Goal: Task Accomplishment & Management: Use online tool/utility

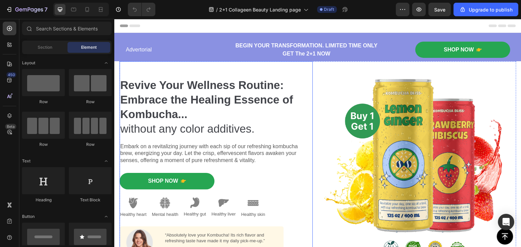
click at [304, 68] on div "Revive Your Wellness Routine: Embrace the Healing Essence of Kombucha... withou…" at bounding box center [215, 168] width 193 height 214
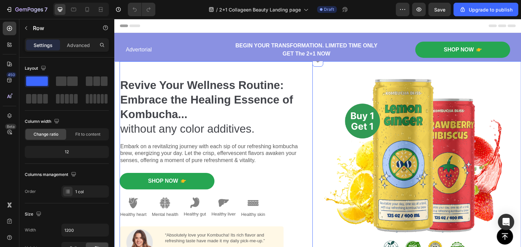
click at [117, 70] on div "Revive Your Wellness Routine: Embrace the Healing Essence of Kombucha... withou…" at bounding box center [317, 168] width 407 height 214
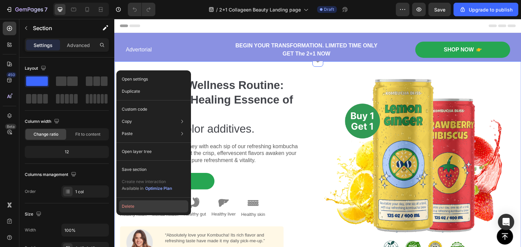
click at [133, 206] on button "Delete" at bounding box center [153, 207] width 69 height 12
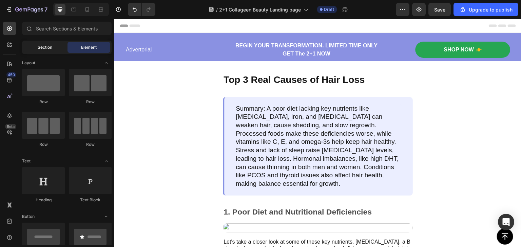
click at [56, 48] on div "Section" at bounding box center [44, 47] width 43 height 11
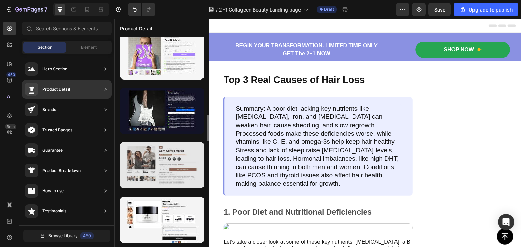
scroll to position [504, 0]
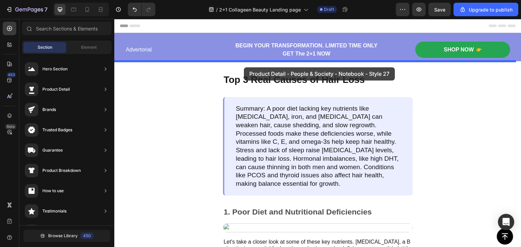
drag, startPoint x: 276, startPoint y: 178, endPoint x: 243, endPoint y: 67, distance: 115.2
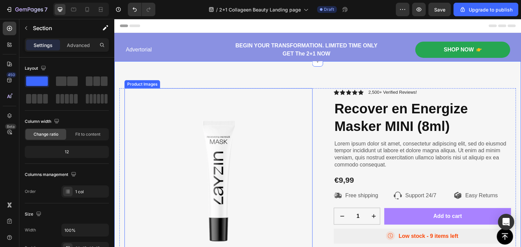
click at [211, 155] on img at bounding box center [218, 182] width 188 height 188
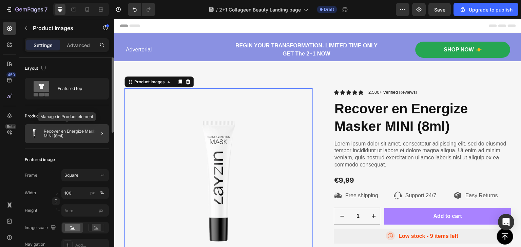
click at [70, 130] on p "Recover en Energize Masker MINI (8ml)" at bounding box center [75, 133] width 62 height 9
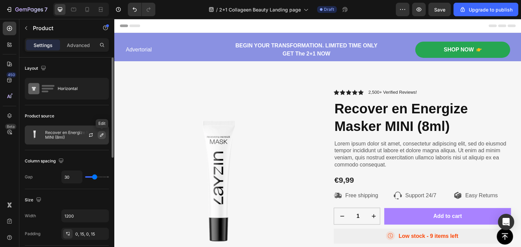
click at [100, 137] on icon "button" at bounding box center [101, 135] width 5 height 5
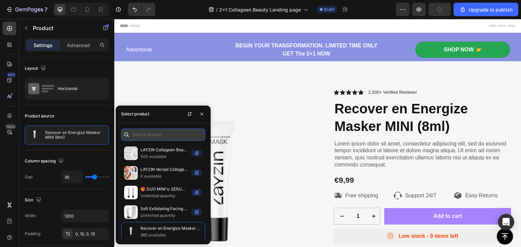
click at [148, 136] on input "text" at bounding box center [163, 135] width 84 height 12
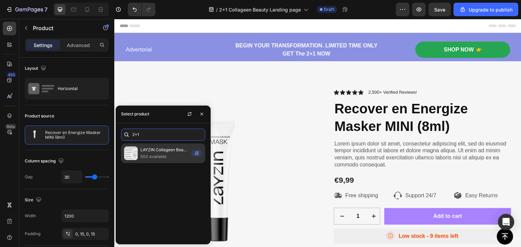
type input "2+1"
click at [162, 148] on p "LAYZIN Collageen Beauty Complex met Verisol® 2+1" at bounding box center [164, 150] width 48 height 7
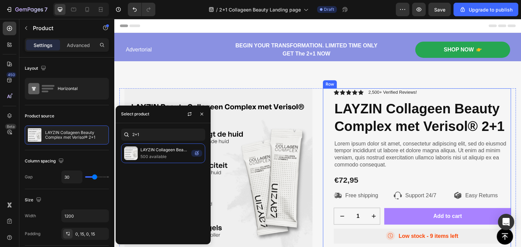
click at [325, 135] on div "Icon Icon Icon Icon Icon Icon List 2,500+ Verified Reviews! Text Block Row LAYZ…" at bounding box center [417, 223] width 188 height 271
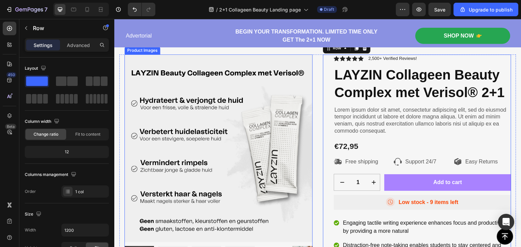
scroll to position [102, 0]
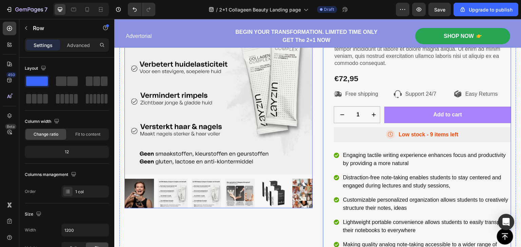
click at [241, 170] on img at bounding box center [218, 81] width 188 height 188
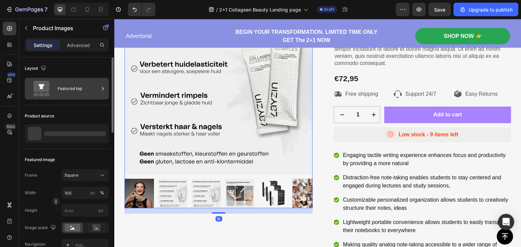
click at [46, 92] on icon at bounding box center [42, 86] width 16 height 11
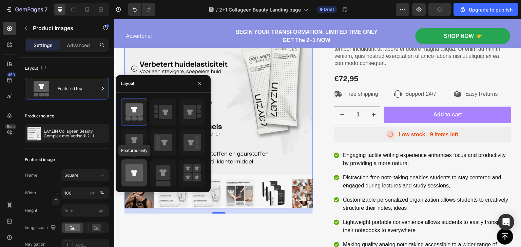
click at [136, 175] on icon at bounding box center [133, 172] width 17 height 17
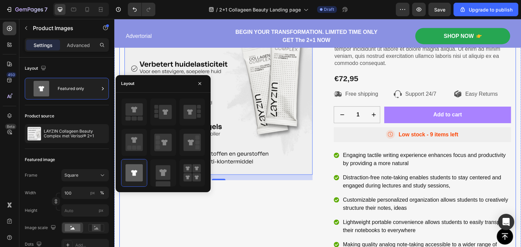
click at [268, 185] on div "Product Images 16" at bounding box center [218, 122] width 188 height 271
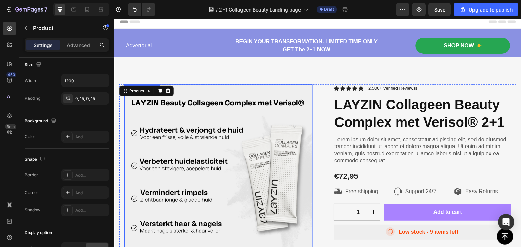
scroll to position [0, 0]
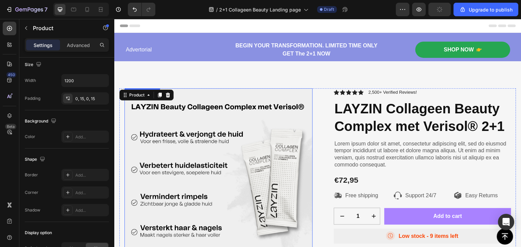
click at [189, 144] on img at bounding box center [218, 182] width 188 height 188
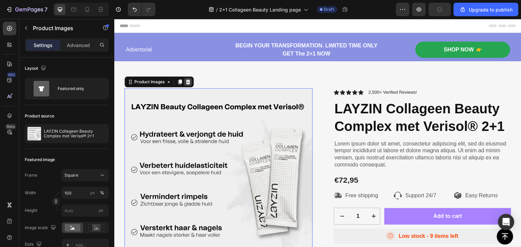
click at [188, 83] on icon at bounding box center [187, 81] width 5 height 5
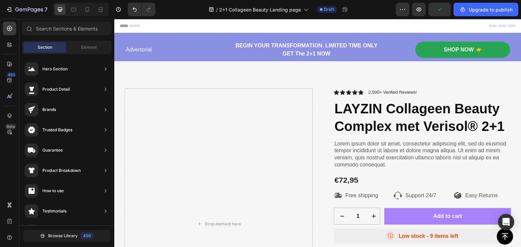
scroll to position [331, 0]
click at [86, 44] on div "Element" at bounding box center [88, 47] width 43 height 11
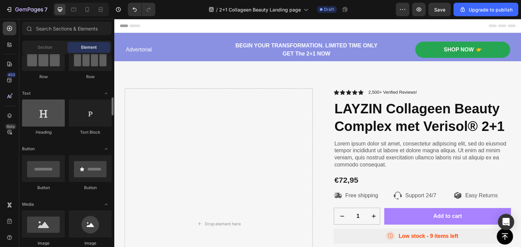
scroll to position [102, 0]
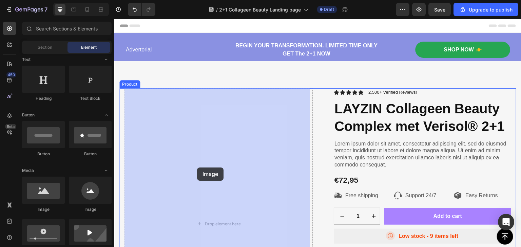
drag, startPoint x: 158, startPoint y: 209, endPoint x: 197, endPoint y: 168, distance: 56.8
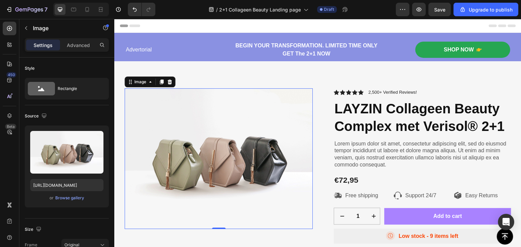
click at [191, 124] on img at bounding box center [218, 158] width 188 height 141
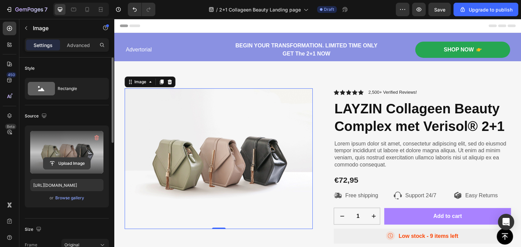
click at [68, 159] on input "file" at bounding box center [66, 164] width 47 height 12
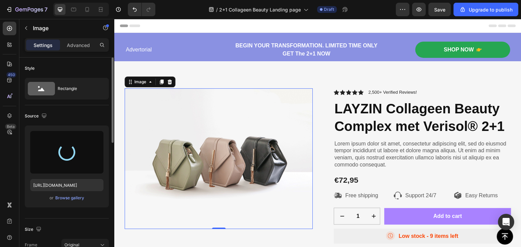
type input "[URL][DOMAIN_NAME]"
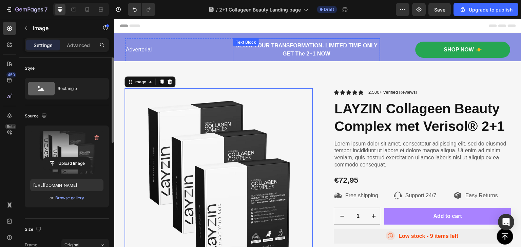
click at [302, 53] on p "BEGIN YOUR TRANSFORMATION. LIMITED TIME ONLY GET The 2+1 NOW" at bounding box center [306, 50] width 146 height 16
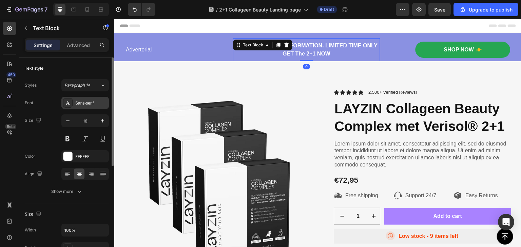
click at [79, 103] on div "Sans-serif" at bounding box center [91, 103] width 32 height 6
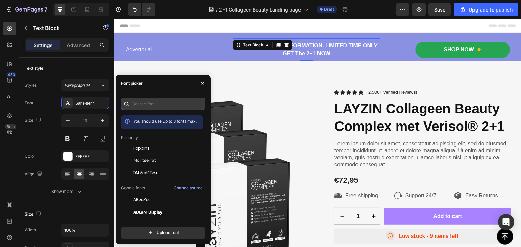
drag, startPoint x: 141, startPoint y: 106, endPoint x: 144, endPoint y: 99, distance: 8.2
click at [141, 106] on input "text" at bounding box center [163, 104] width 84 height 12
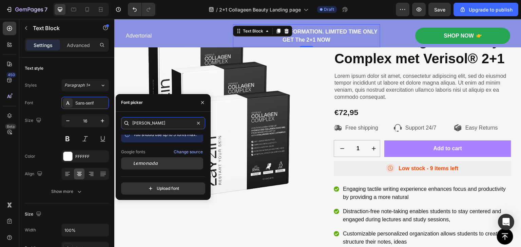
scroll to position [17, 0]
type input "[PERSON_NAME]"
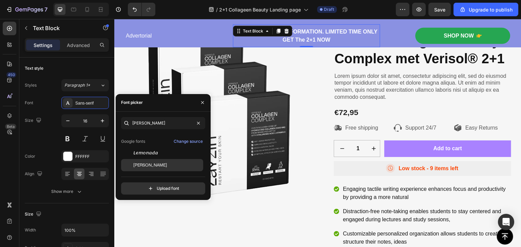
click at [155, 164] on div "[PERSON_NAME]" at bounding box center [167, 165] width 68 height 6
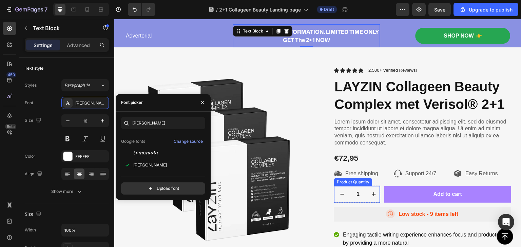
scroll to position [0, 0]
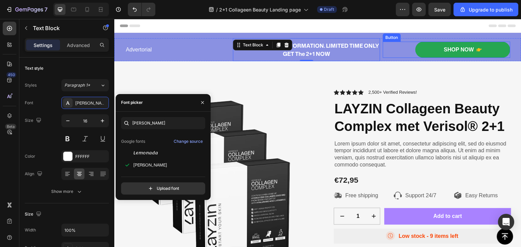
click at [401, 55] on div "Shop Now Button" at bounding box center [446, 50] width 127 height 17
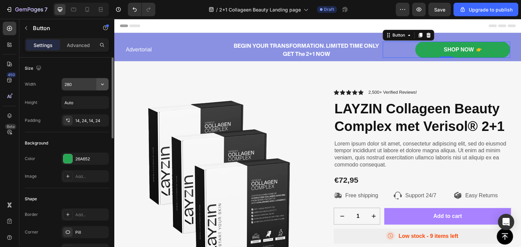
click at [102, 84] on icon "button" at bounding box center [102, 84] width 7 height 7
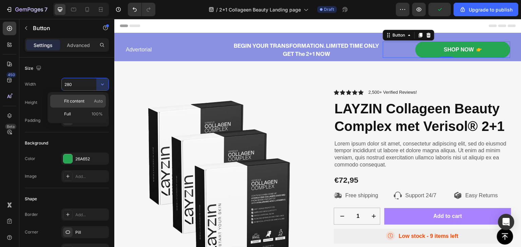
click at [85, 101] on p "Fit content Auto" at bounding box center [83, 101] width 39 height 6
type input "Auto"
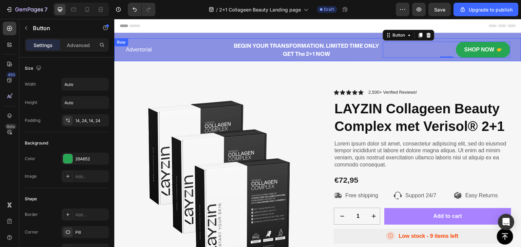
click at [383, 61] on div "Shop Now Button 0" at bounding box center [446, 49] width 127 height 23
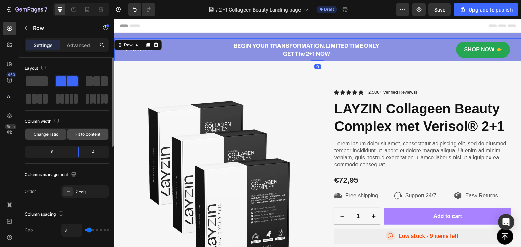
click at [91, 132] on span "Fit to content" at bounding box center [87, 134] width 25 height 6
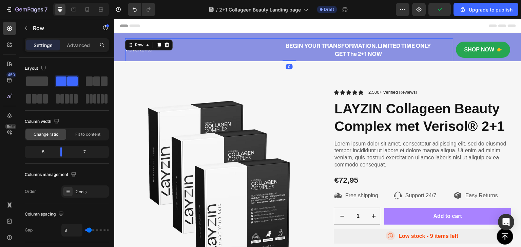
click at [260, 56] on div "Advertorial Text Block BEGIN YOUR TRANSFORMATION. LIMITED TIME ONLY GET The 2+1…" at bounding box center [289, 49] width 328 height 23
click at [89, 131] on span "Fit to content" at bounding box center [87, 134] width 25 height 6
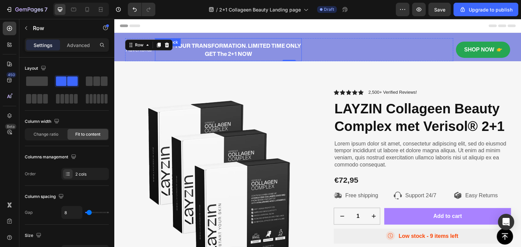
click at [298, 52] on p "BEGIN YOUR TRANSFORMATION. LIMITED TIME ONLY GET The 2+1 NOW" at bounding box center [228, 50] width 145 height 16
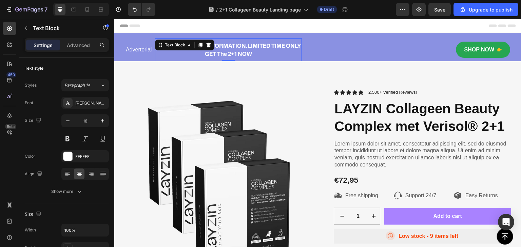
click at [206, 54] on p "BEGIN YOUR TRANSFORMATION. LIMITED TIME ONLY GET The 2+1 NOW" at bounding box center [228, 50] width 145 height 16
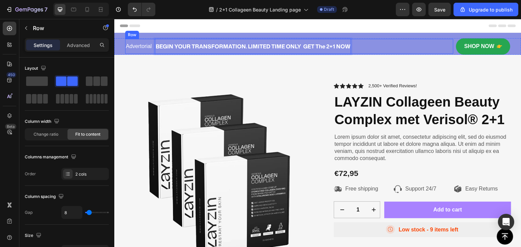
click at [374, 46] on div "Advertorial Text Block BEGIN YOUR TRANSFORMATION. LIMITED TIME ONLY GET The 2+1…" at bounding box center [289, 46] width 328 height 15
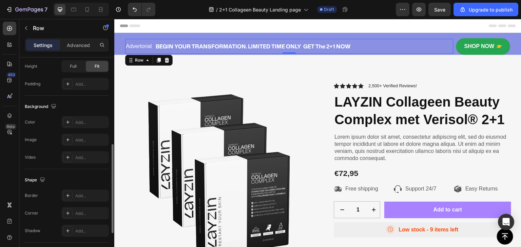
scroll to position [281, 0]
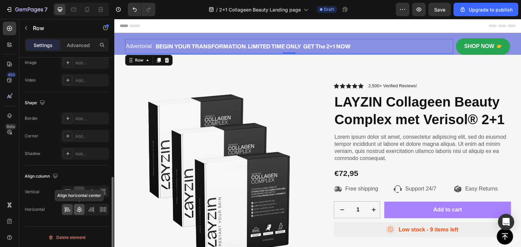
click at [79, 209] on icon at bounding box center [79, 209] width 7 height 7
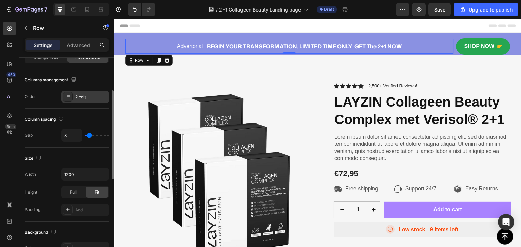
scroll to position [9, 0]
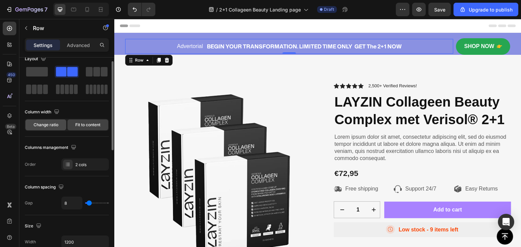
click at [51, 125] on span "Change ratio" at bounding box center [46, 125] width 25 height 6
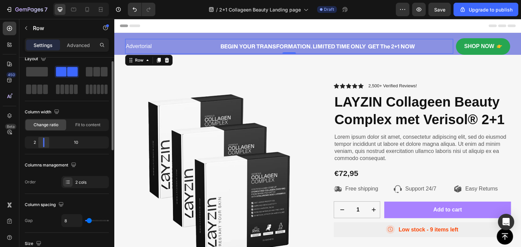
drag, startPoint x: 62, startPoint y: 141, endPoint x: 42, endPoint y: 142, distance: 19.7
click at [41, 0] on body "7 / 2+1 Collageen Beauty Landing page Draft Preview Save Upgrade to publish 450…" at bounding box center [260, 0] width 521 height 0
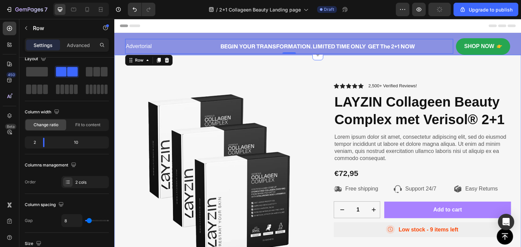
click at [463, 75] on div "Image Icon Icon Icon Icon Icon Icon List 2,500+ Verified Reviews! Text Block Ro…" at bounding box center [317, 215] width 407 height 320
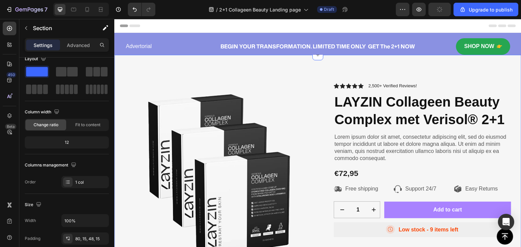
scroll to position [0, 0]
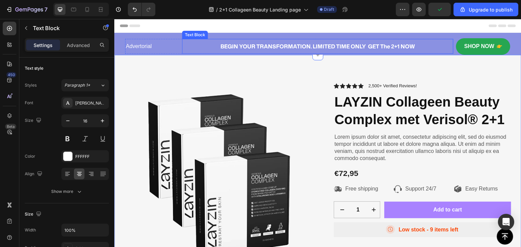
click at [431, 46] on p "BEGIN YOUR TRANSFORMATION. LIMITED TIME ONLY GET The 2+1 NOW" at bounding box center [318, 46] width 270 height 8
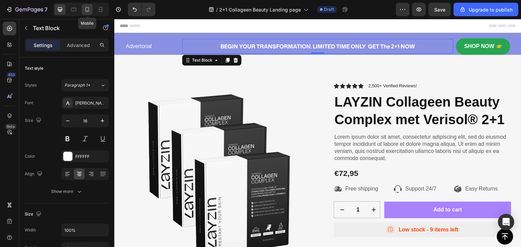
click at [87, 9] on icon at bounding box center [87, 9] width 7 height 7
type input "12"
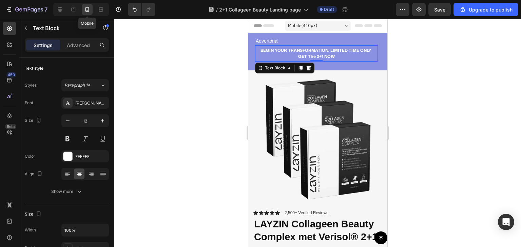
scroll to position [3, 0]
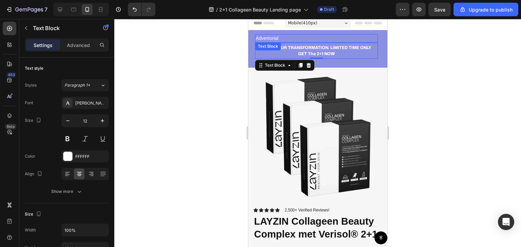
click at [316, 39] on p "Advertorial" at bounding box center [315, 38] width 121 height 7
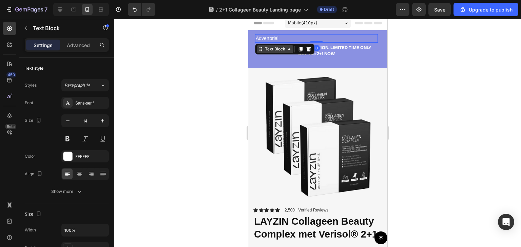
click at [266, 49] on div "Text Block" at bounding box center [274, 49] width 23 height 6
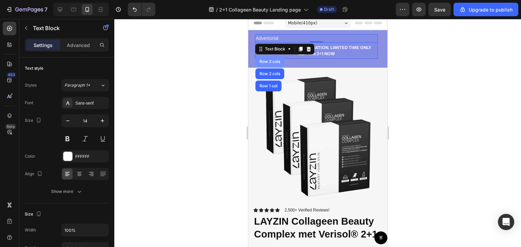
drag, startPoint x: 263, startPoint y: 62, endPoint x: 472, endPoint y: 78, distance: 209.7
click at [263, 62] on div "Row 2 cols" at bounding box center [269, 62] width 23 height 4
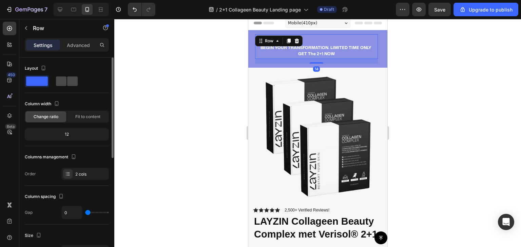
click at [69, 82] on span at bounding box center [72, 81] width 11 height 9
type input "8"
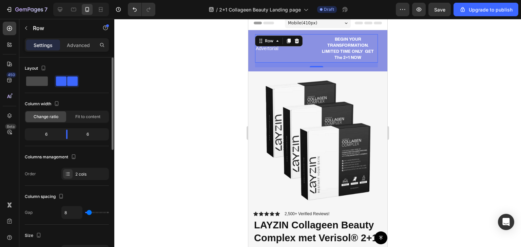
click at [35, 79] on span at bounding box center [37, 81] width 22 height 9
type input "0"
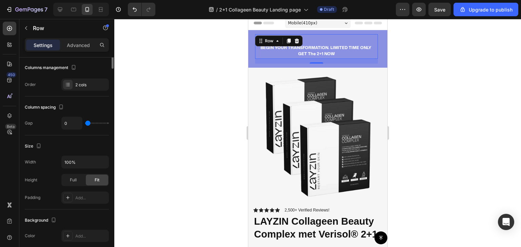
scroll to position [0, 0]
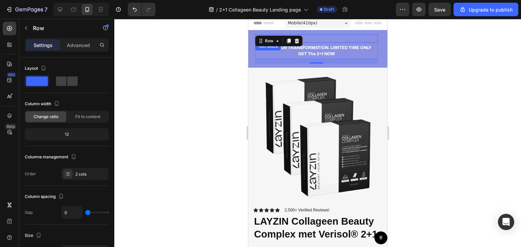
click at [369, 40] on p "Advertorial" at bounding box center [315, 38] width 121 height 7
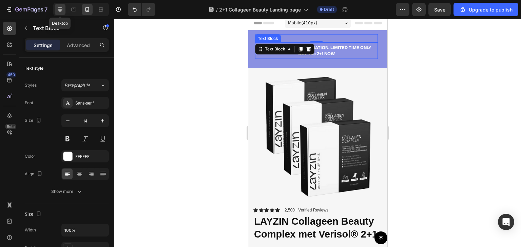
click at [61, 11] on icon at bounding box center [60, 9] width 4 height 4
type input "16"
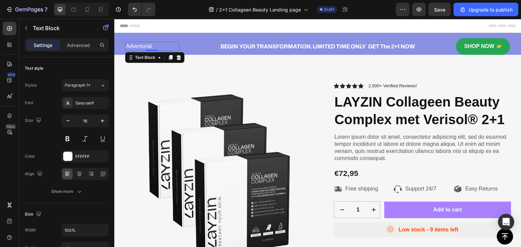
click at [139, 44] on p "Advertorial" at bounding box center [152, 46] width 53 height 8
click at [83, 104] on div "Sans-serif" at bounding box center [91, 103] width 32 height 6
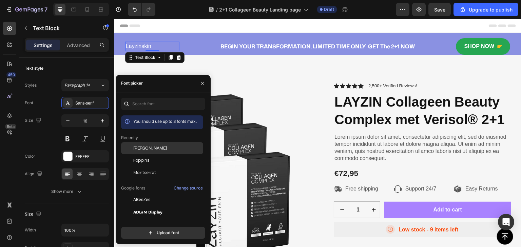
click at [142, 147] on span "[PERSON_NAME]" at bounding box center [150, 148] width 34 height 6
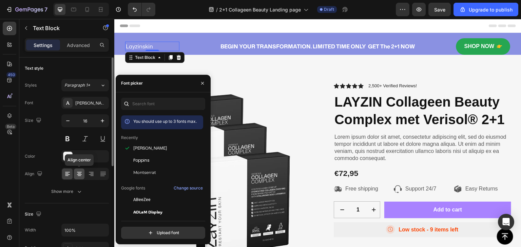
click at [78, 175] on icon at bounding box center [79, 174] width 7 height 7
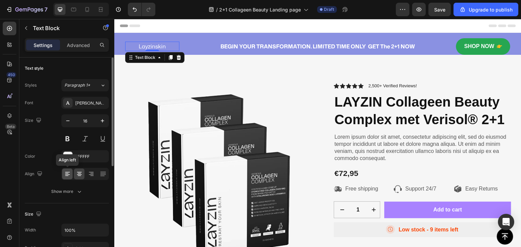
click at [68, 175] on icon at bounding box center [67, 174] width 7 height 7
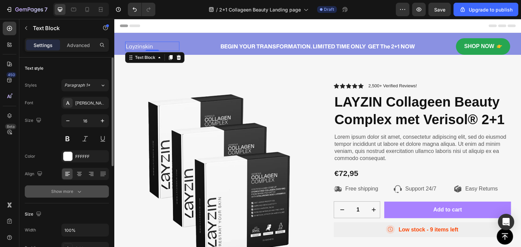
click at [79, 192] on icon "button" at bounding box center [79, 191] width 7 height 7
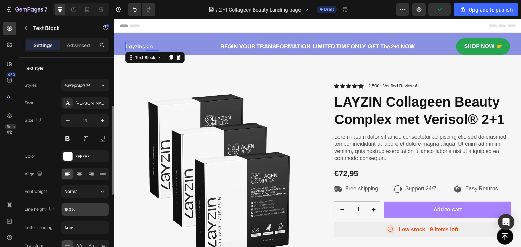
scroll to position [34, 0]
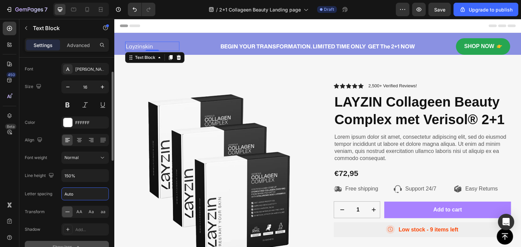
click at [82, 198] on input "Auto" at bounding box center [85, 194] width 47 height 12
click at [50, 201] on div "Font [PERSON_NAME] Sans Size 16 Color FFFFFF Align Font weight Normal Line heig…" at bounding box center [67, 158] width 84 height 190
click at [77, 211] on span "AA" at bounding box center [79, 212] width 6 height 6
click at [71, 195] on input "0.5" at bounding box center [85, 194] width 47 height 12
click at [57, 194] on div "Letter spacing .25" at bounding box center [67, 194] width 84 height 13
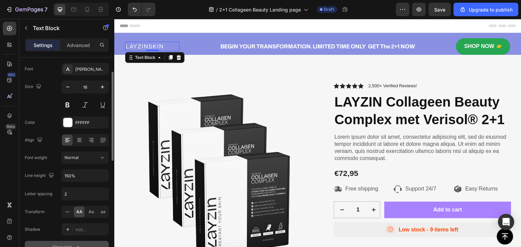
click at [55, 196] on div "Letter spacing 2" at bounding box center [67, 194] width 84 height 13
click at [69, 196] on input "2" at bounding box center [85, 194] width 47 height 12
type input "3"
type input "2"
click at [209, 35] on div "Layzinskin Text Block 0 BEGIN YOUR TRANSFORMATION. LIMITED TIME ONLY GET The 2+…" at bounding box center [317, 44] width 407 height 22
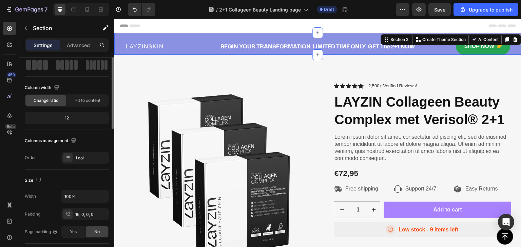
scroll to position [0, 0]
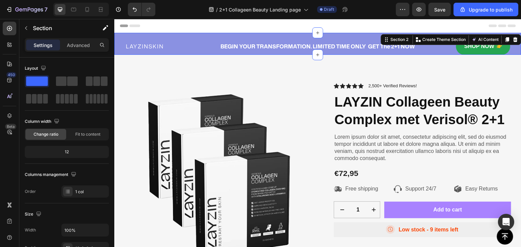
click at [227, 35] on div "Layzinskin Text Block BEGIN YOUR TRANSFORMATION. LIMITED TIME ONLY GET The 2+1 …" at bounding box center [317, 44] width 407 height 22
click at [84, 46] on p "Advanced" at bounding box center [78, 45] width 23 height 7
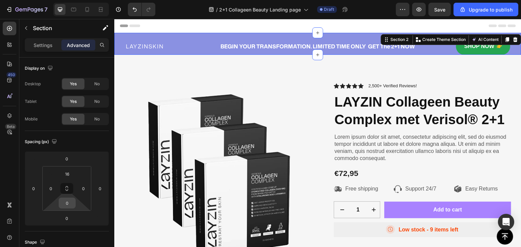
click at [67, 204] on input "0" at bounding box center [67, 203] width 14 height 10
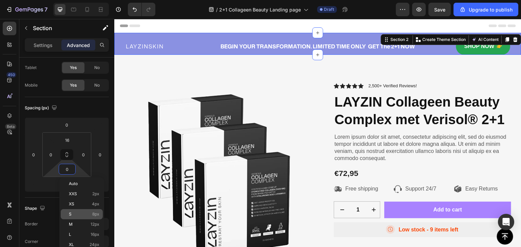
click at [76, 223] on p "M 12px" at bounding box center [84, 224] width 31 height 5
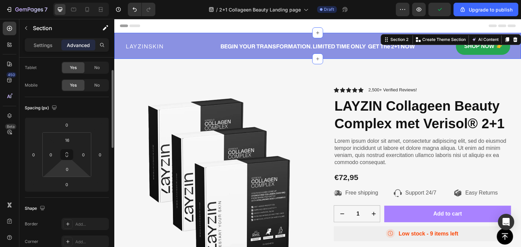
type input "12"
click at [70, 139] on input "16" at bounding box center [67, 140] width 14 height 10
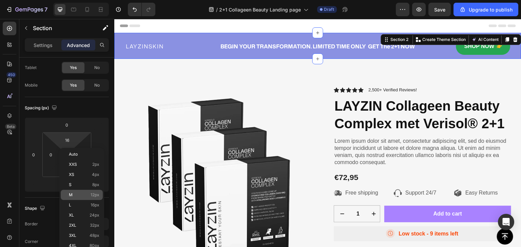
click at [76, 194] on p "M 12px" at bounding box center [84, 195] width 31 height 5
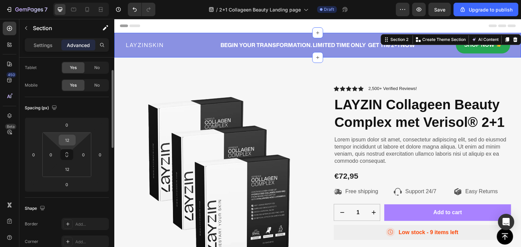
click at [70, 141] on input "12" at bounding box center [67, 140] width 14 height 10
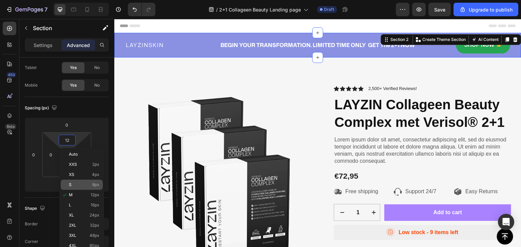
click at [83, 184] on p "S 8px" at bounding box center [84, 185] width 31 height 5
type input "8"
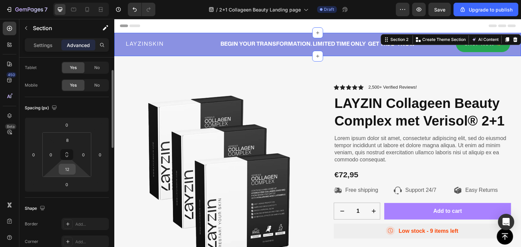
click at [71, 167] on input "12" at bounding box center [67, 169] width 14 height 10
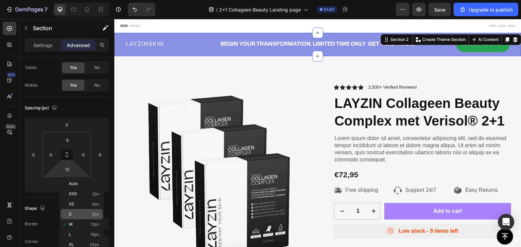
click at [82, 213] on p "S 8px" at bounding box center [84, 214] width 31 height 5
type input "8"
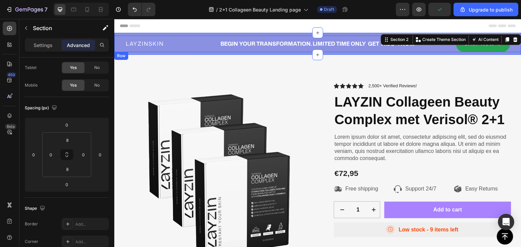
click at [120, 50] on div "Layzinskin Text Block BEGIN YOUR TRANSFORMATION. LIMITED TIME ONLY GET The 2+1 …" at bounding box center [317, 44] width 407 height 17
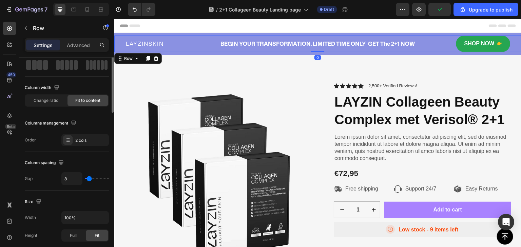
scroll to position [0, 0]
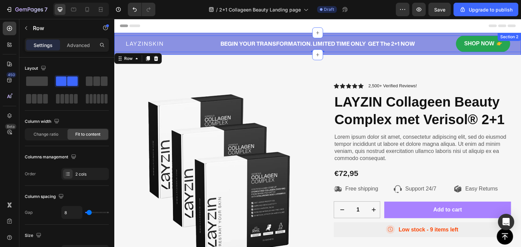
click at [174, 33] on div "Layzinskin Text Block BEGIN YOUR TRANSFORMATION. LIMITED TIME ONLY GET The 2+1 …" at bounding box center [317, 44] width 407 height 22
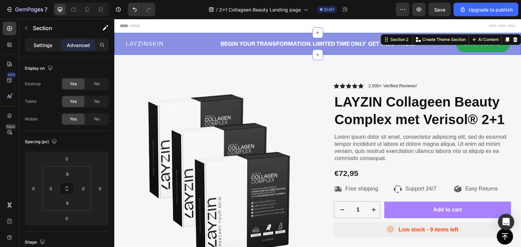
click at [45, 45] on p "Settings" at bounding box center [43, 45] width 19 height 7
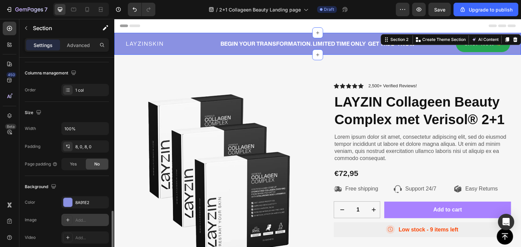
scroll to position [169, 0]
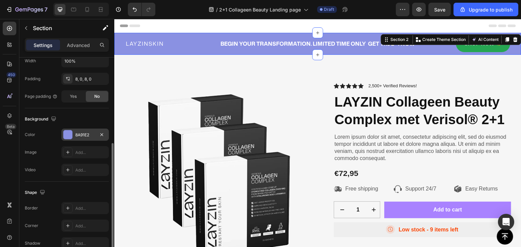
click at [76, 136] on div "8A91E2" at bounding box center [85, 135] width 20 height 6
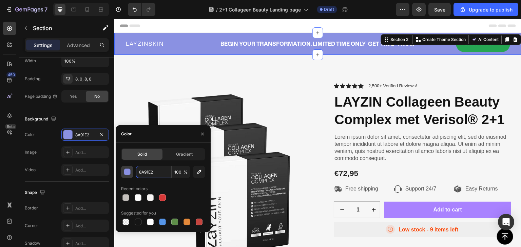
paste input "#1C1C1C"
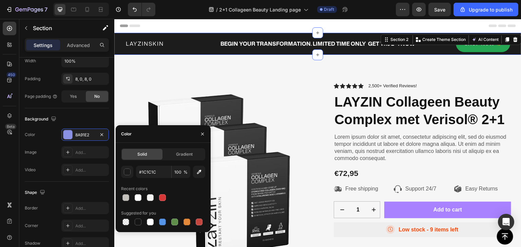
click at [173, 187] on div "Recent colors" at bounding box center [163, 189] width 84 height 11
type input "1C1C1C"
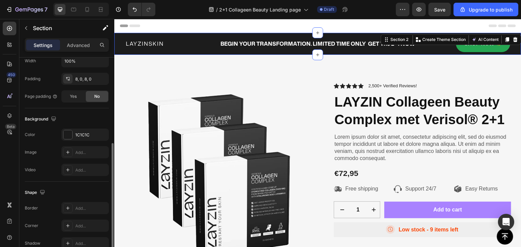
click at [77, 118] on div "Background" at bounding box center [67, 119] width 84 height 11
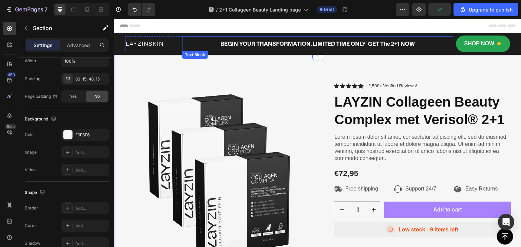
click at [308, 42] on p "BEGIN YOUR TRANSFORMATION. LIMITED TIME ONLY GET The 2+1 NOW" at bounding box center [318, 44] width 270 height 8
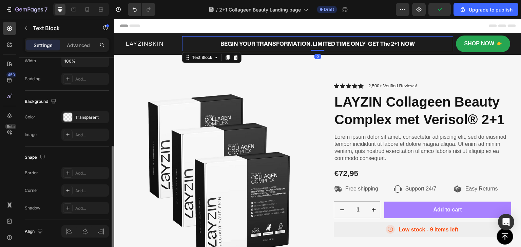
scroll to position [0, 0]
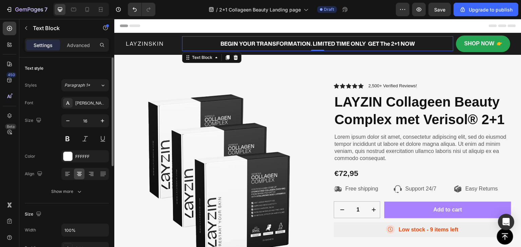
click at [73, 190] on div "Show more" at bounding box center [67, 191] width 32 height 7
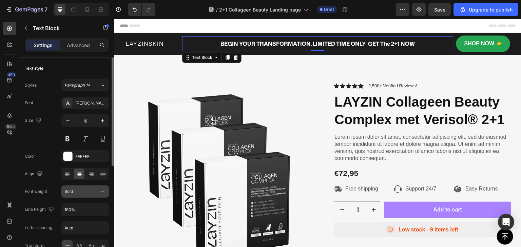
click at [77, 195] on button "Bold" at bounding box center [84, 192] width 47 height 12
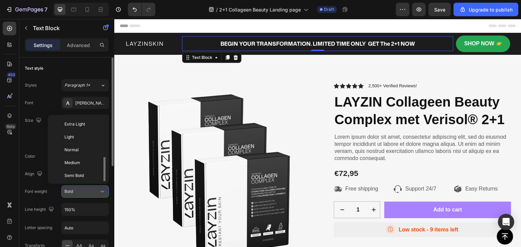
scroll to position [24, 0]
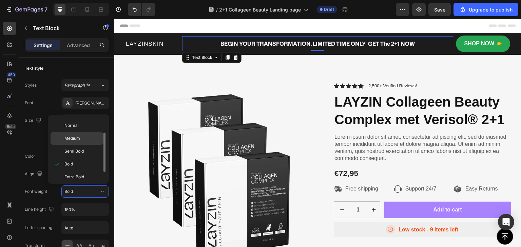
click at [69, 137] on span "Medium" at bounding box center [72, 139] width 16 height 6
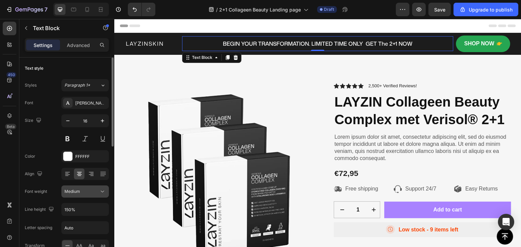
click at [76, 194] on span "Medium" at bounding box center [72, 191] width 16 height 5
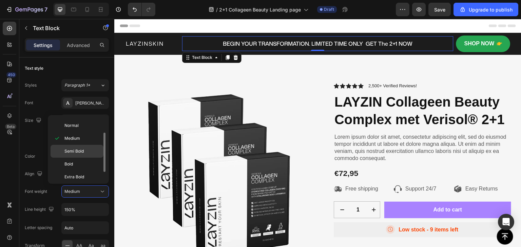
click at [70, 151] on span "Semi Bold" at bounding box center [73, 151] width 19 height 6
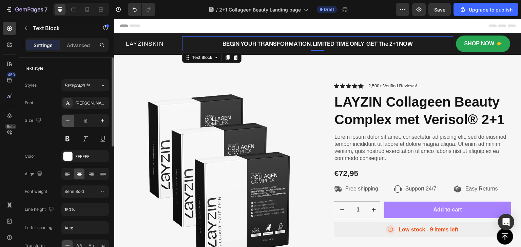
click at [67, 121] on icon "button" at bounding box center [67, 121] width 7 height 7
type input "15"
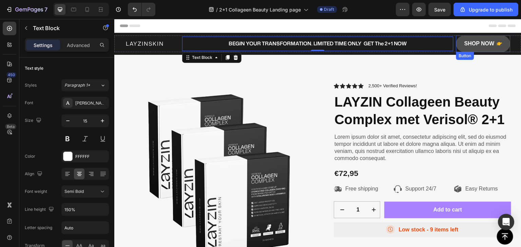
click at [476, 50] on button "Shop Now" at bounding box center [483, 44] width 54 height 17
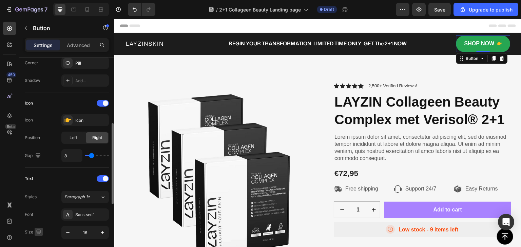
scroll to position [237, 0]
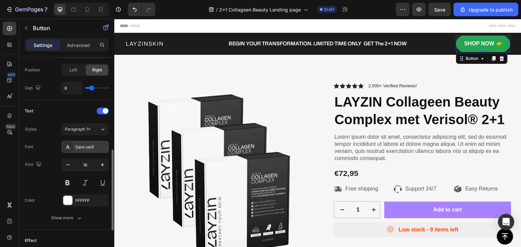
click at [74, 147] on div "Sans-serif" at bounding box center [84, 147] width 47 height 12
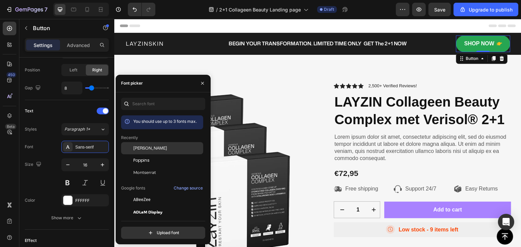
click at [138, 148] on span "[PERSON_NAME]" at bounding box center [150, 148] width 34 height 6
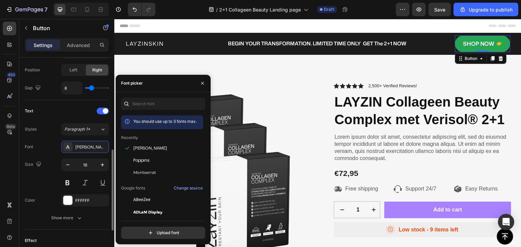
scroll to position [305, 0]
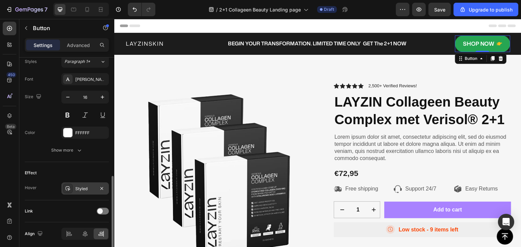
click at [71, 187] on div at bounding box center [67, 188] width 9 height 9
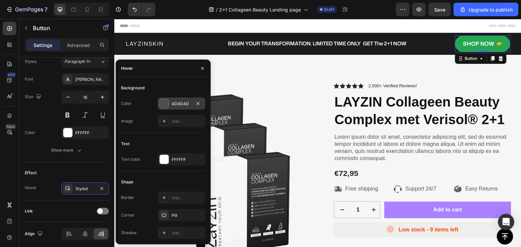
click at [163, 104] on div at bounding box center [164, 103] width 9 height 9
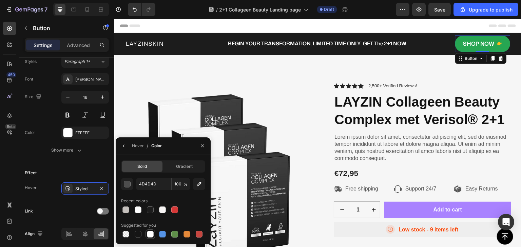
click at [150, 235] on div at bounding box center [150, 234] width 7 height 7
type input "FFFFFF"
click at [136, 145] on div "Hover" at bounding box center [138, 146] width 12 height 6
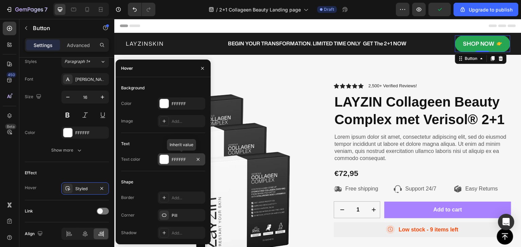
click at [167, 162] on div at bounding box center [164, 159] width 9 height 9
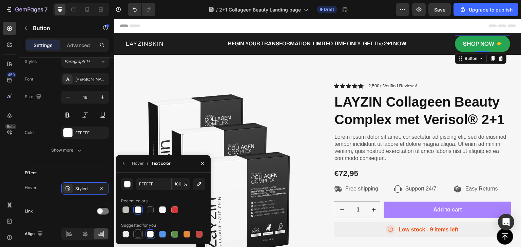
click at [140, 235] on div at bounding box center [138, 234] width 7 height 7
type input "151515"
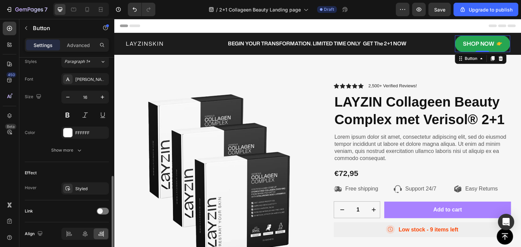
click at [98, 172] on div "Effect" at bounding box center [67, 173] width 84 height 11
click at [84, 187] on div "Styled" at bounding box center [85, 189] width 20 height 6
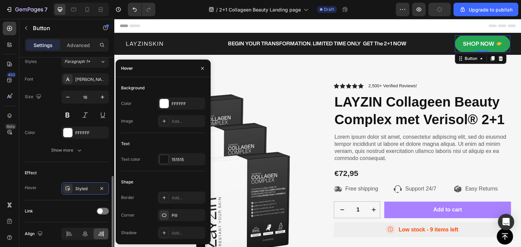
scroll to position [237, 0]
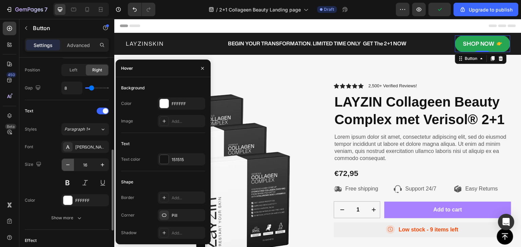
click at [66, 165] on icon "button" at bounding box center [67, 165] width 3 height 1
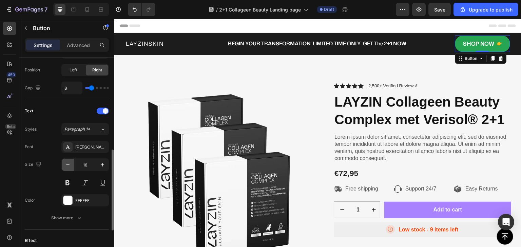
type input "15"
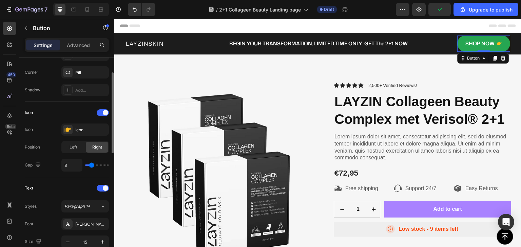
scroll to position [126, 0]
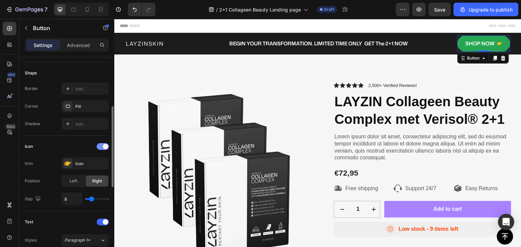
click at [97, 146] on div at bounding box center [103, 146] width 12 height 7
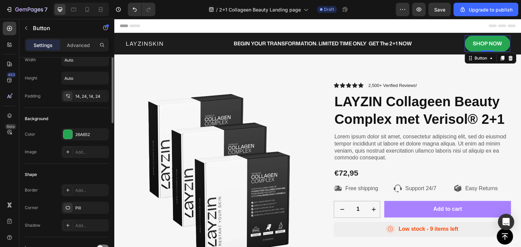
scroll to position [0, 0]
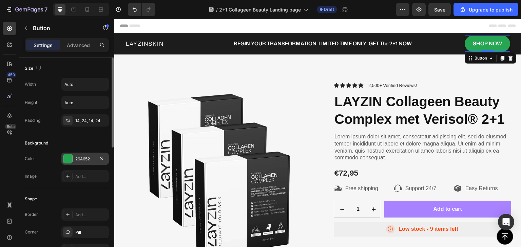
click at [68, 161] on div at bounding box center [67, 159] width 9 height 9
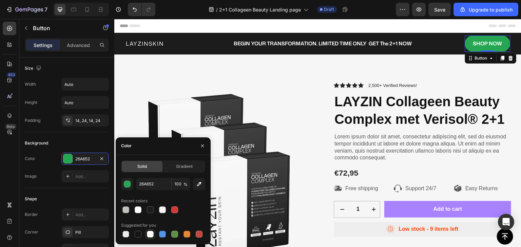
click at [151, 233] on div at bounding box center [150, 234] width 7 height 7
type input "FFFFFF"
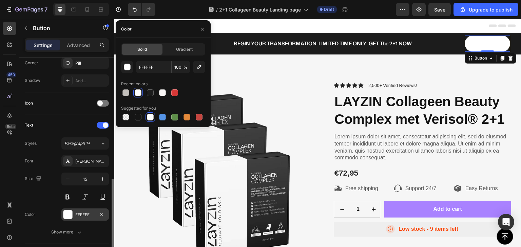
scroll to position [203, 0]
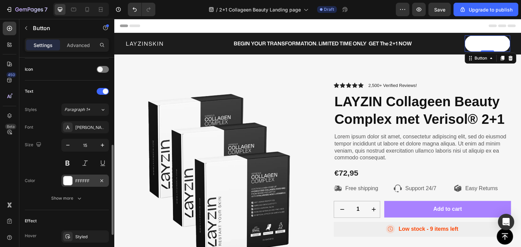
click at [70, 183] on div at bounding box center [67, 181] width 9 height 9
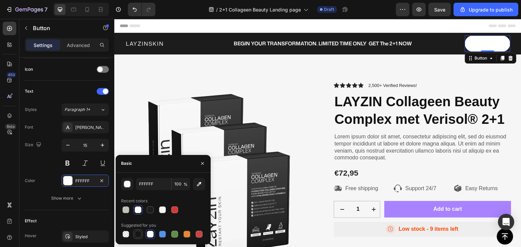
click at [140, 233] on div at bounding box center [138, 234] width 7 height 7
type input "151515"
click at [46, 175] on div "Color 151515" at bounding box center [67, 181] width 84 height 12
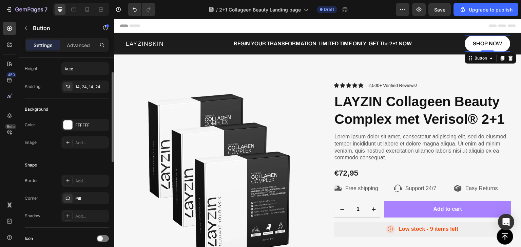
scroll to position [0, 0]
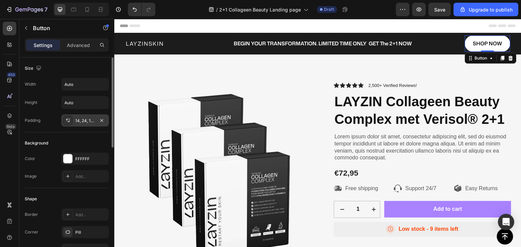
click at [67, 121] on icon at bounding box center [67, 120] width 5 height 5
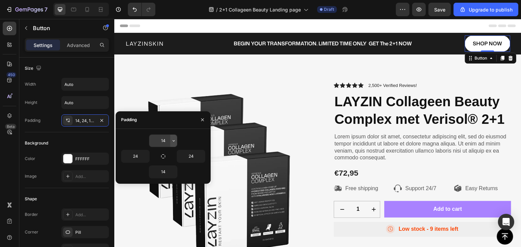
click at [174, 141] on icon "button" at bounding box center [173, 140] width 5 height 5
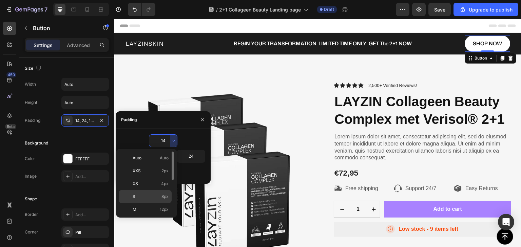
click at [161, 197] on span "8px" at bounding box center [164, 197] width 7 height 6
type input "8"
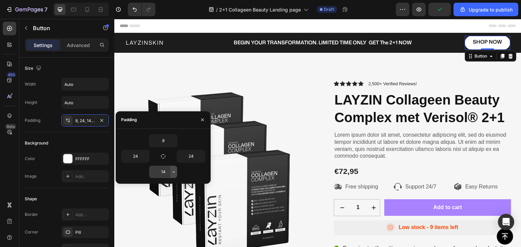
click at [176, 172] on icon "button" at bounding box center [173, 171] width 5 height 5
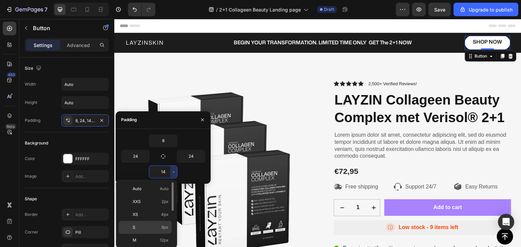
click at [161, 227] on p "S 8px" at bounding box center [151, 228] width 36 height 6
type input "8"
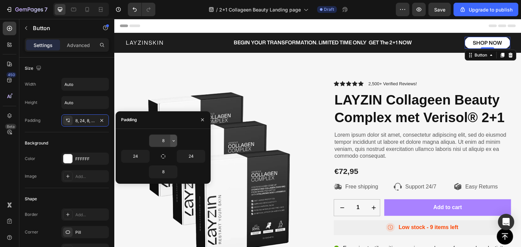
click at [172, 142] on icon "button" at bounding box center [173, 140] width 5 height 5
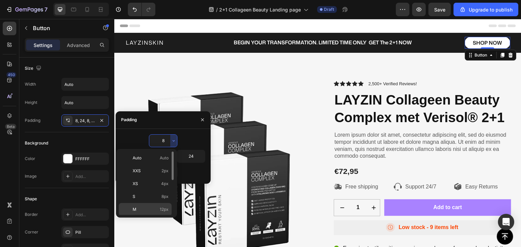
click at [165, 207] on span "12px" at bounding box center [164, 210] width 9 height 6
type input "12"
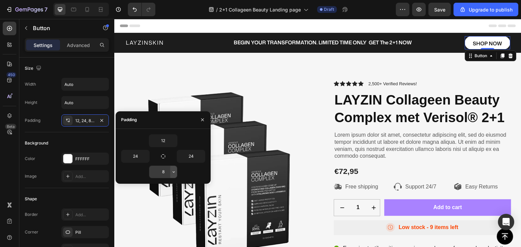
click at [174, 172] on icon "button" at bounding box center [173, 171] width 5 height 5
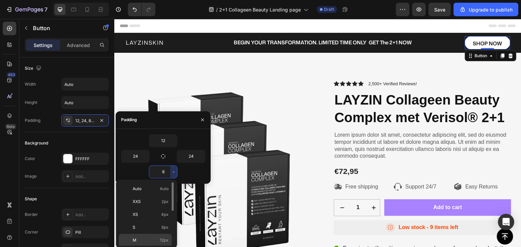
click at [167, 238] on span "12px" at bounding box center [164, 241] width 9 height 6
type input "12"
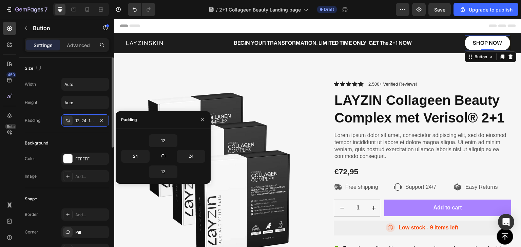
click at [92, 139] on div "Background" at bounding box center [67, 143] width 84 height 11
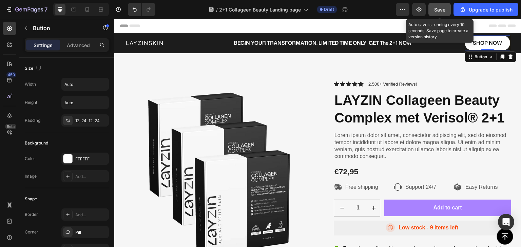
click at [444, 10] on span "Save" at bounding box center [439, 10] width 11 height 6
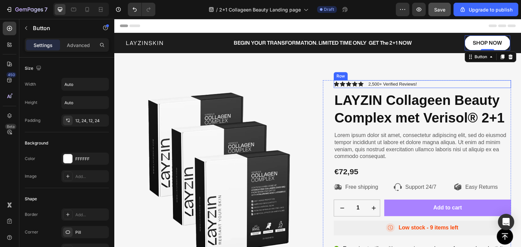
click at [421, 85] on div "Icon Icon Icon Icon Icon Icon List 2,500+ Verified Reviews! Text Block Row" at bounding box center [421, 84] width 177 height 8
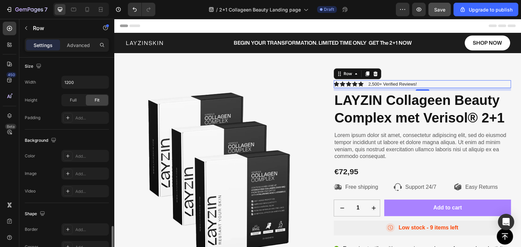
scroll to position [271, 0]
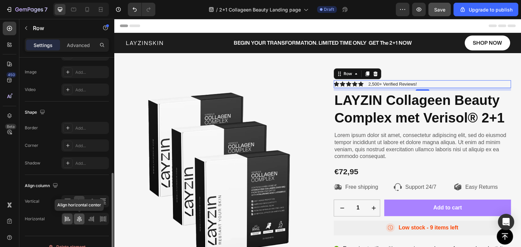
click at [78, 219] on icon at bounding box center [79, 219] width 7 height 7
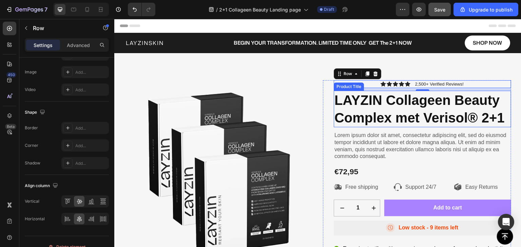
click at [374, 107] on h1 "LAYZIN Collageen Beauty Complex met Verisol® 2+1" at bounding box center [421, 109] width 177 height 37
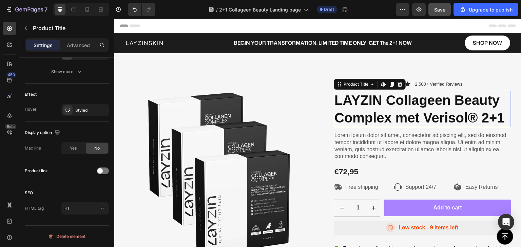
scroll to position [0, 0]
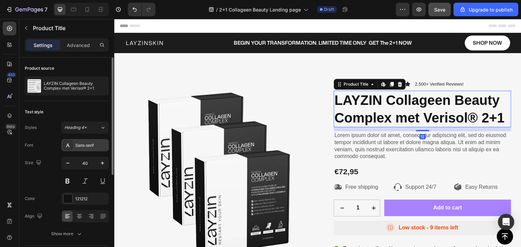
click at [70, 148] on div at bounding box center [67, 145] width 9 height 9
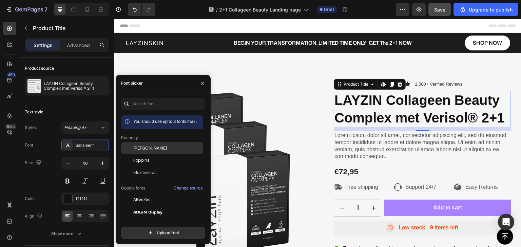
click at [144, 150] on span "[PERSON_NAME]" at bounding box center [150, 148] width 34 height 6
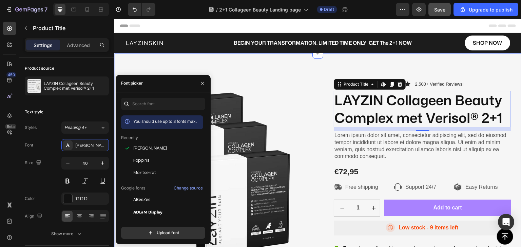
click at [165, 64] on div "Image Icon Icon Icon Icon Icon Icon List 2,500+ Verified Reviews! Text Block Ro…" at bounding box center [317, 213] width 407 height 320
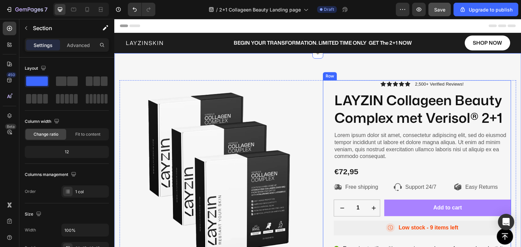
click at [481, 76] on div "Image Icon Icon Icon Icon Icon Icon List 2,500+ Verified Reviews! Text Block Ro…" at bounding box center [317, 213] width 407 height 320
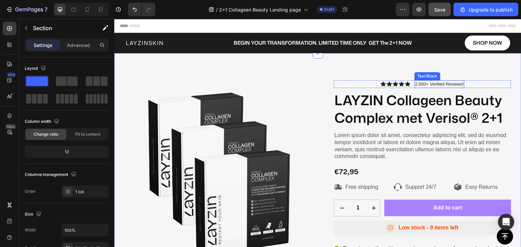
click at [439, 85] on p "2,500+ Verified Reviews!" at bounding box center [439, 84] width 48 height 7
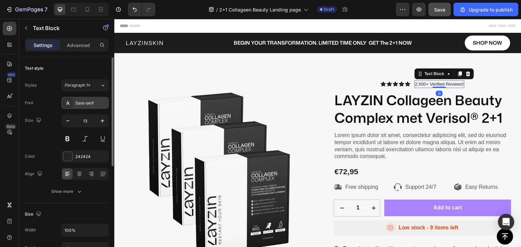
click at [82, 103] on div "Sans-serif" at bounding box center [91, 103] width 32 height 6
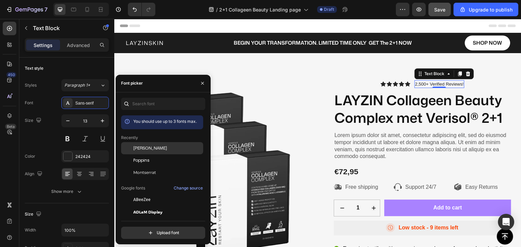
drag, startPoint x: 144, startPoint y: 149, endPoint x: 148, endPoint y: 126, distance: 23.7
click at [144, 149] on span "[PERSON_NAME]" at bounding box center [150, 148] width 34 height 6
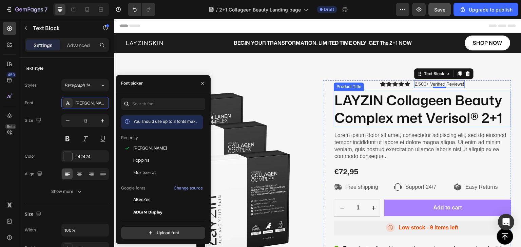
click at [384, 106] on h1 "LAYZIN Collageen Beauty Complex met Verisol® 2+1" at bounding box center [421, 109] width 177 height 37
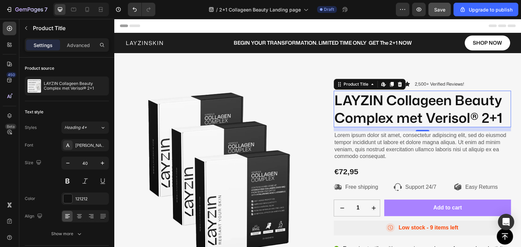
click at [363, 116] on h1 "LAYZIN Collageen Beauty Complex met Verisol® 2+1" at bounding box center [421, 109] width 177 height 37
click at [356, 108] on h1 "LAYZIN Collageen Beauty Complex met Verisol® 2+1" at bounding box center [421, 109] width 177 height 37
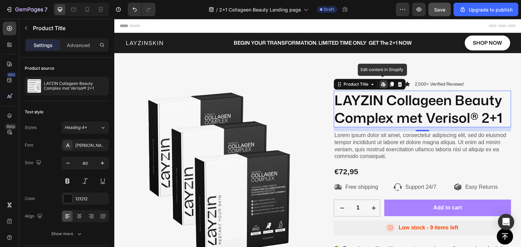
click at [373, 103] on h1 "LAYZIN Collageen Beauty Complex met Verisol® 2+1" at bounding box center [421, 109] width 177 height 37
click at [372, 103] on h1 "LAYZIN Collageen Beauty Complex met Verisol® 2+1" at bounding box center [421, 109] width 177 height 37
click at [398, 86] on icon at bounding box center [400, 84] width 4 height 5
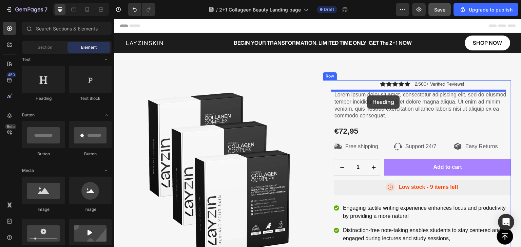
drag, startPoint x: 160, startPoint y: 102, endPoint x: 367, endPoint y: 96, distance: 207.2
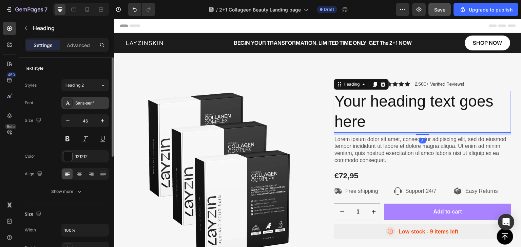
click at [92, 103] on div "Sans-serif" at bounding box center [91, 103] width 32 height 6
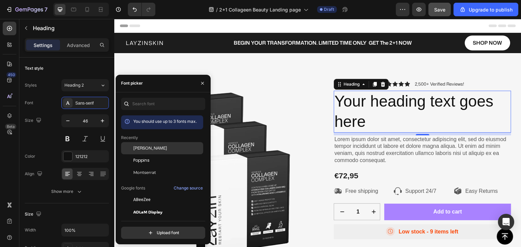
click at [145, 148] on span "[PERSON_NAME]" at bounding box center [150, 148] width 34 height 6
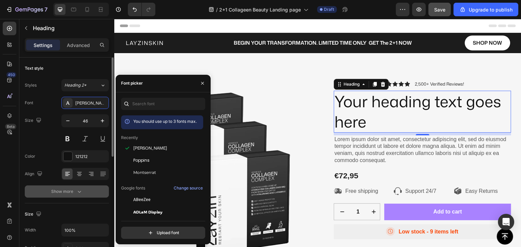
click at [73, 191] on div "Show more" at bounding box center [67, 191] width 32 height 7
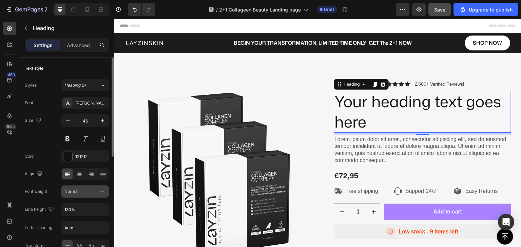
click at [80, 194] on div "Normal" at bounding box center [81, 192] width 35 height 6
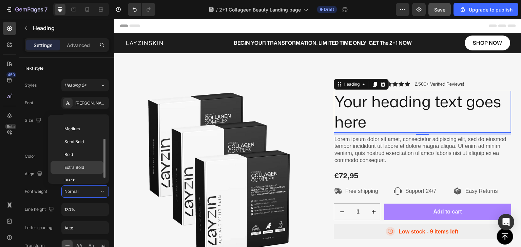
scroll to position [38, 0]
click at [74, 164] on span "Extra Bold" at bounding box center [74, 163] width 20 height 6
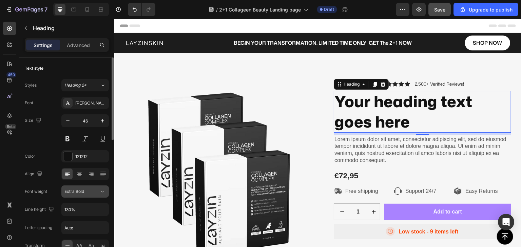
click at [81, 188] on div "Extra Bold" at bounding box center [84, 191] width 41 height 7
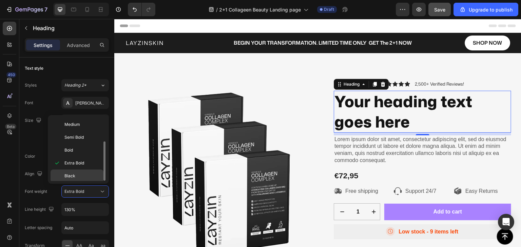
click at [73, 174] on span "Black" at bounding box center [69, 176] width 11 height 6
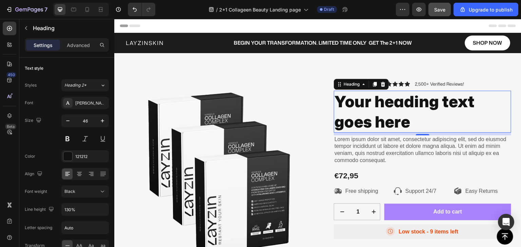
click at [405, 122] on h2 "Your heading text goes here" at bounding box center [421, 112] width 177 height 42
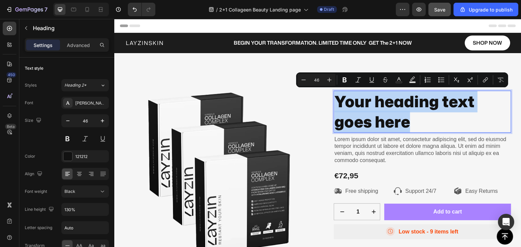
drag, startPoint x: 407, startPoint y: 123, endPoint x: 336, endPoint y: 102, distance: 74.1
click at [336, 102] on p "Your heading text goes here" at bounding box center [422, 112] width 176 height 41
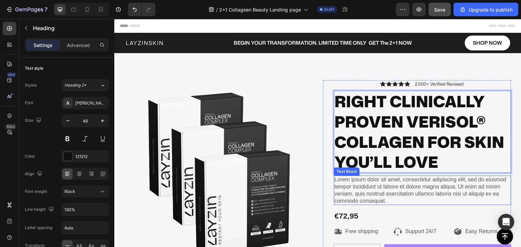
click at [347, 192] on p "Lorem ipsum dolor sit amet, consectetur adipiscing elit, sed do eiusmod tempor …" at bounding box center [422, 191] width 176 height 28
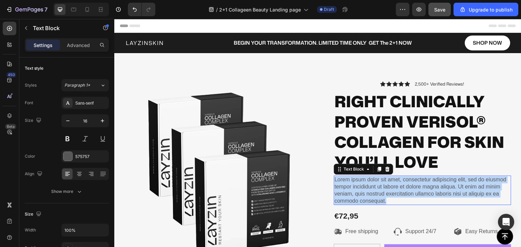
click at [347, 192] on p "Lorem ipsum dolor sit amet, consectetur adipiscing elit, sed do eiusmod tempor …" at bounding box center [422, 191] width 176 height 28
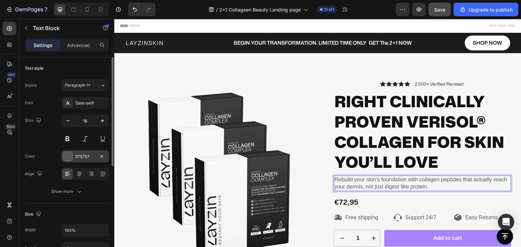
click at [73, 158] on div "575757" at bounding box center [84, 156] width 47 height 12
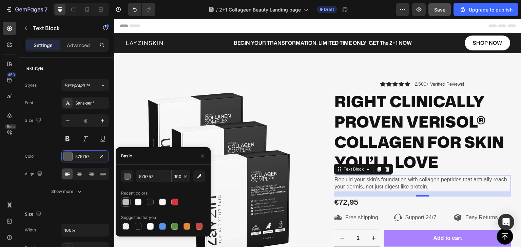
click at [128, 202] on div at bounding box center [125, 202] width 7 height 7
click at [150, 202] on div at bounding box center [150, 202] width 7 height 7
type input "1C1C1C"
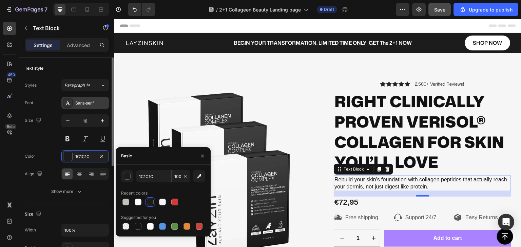
click at [79, 104] on div "Sans-serif" at bounding box center [91, 103] width 32 height 6
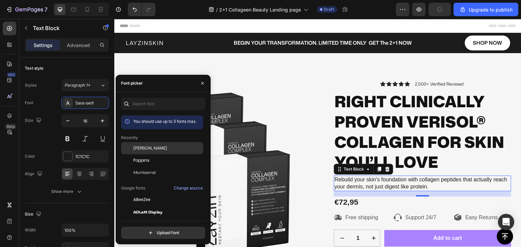
drag, startPoint x: 145, startPoint y: 148, endPoint x: 135, endPoint y: 148, distance: 10.2
click at [146, 148] on span "[PERSON_NAME]" at bounding box center [150, 148] width 34 height 6
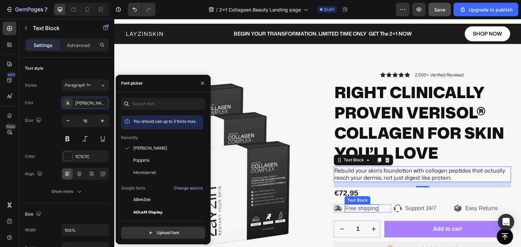
scroll to position [0, 0]
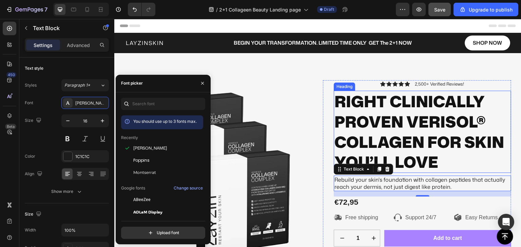
click at [388, 120] on p "RIGHT CLINICALLY PROVEN VERISOL® COLLAGEN FOR SKIN YOU’LL LOVE" at bounding box center [422, 132] width 176 height 81
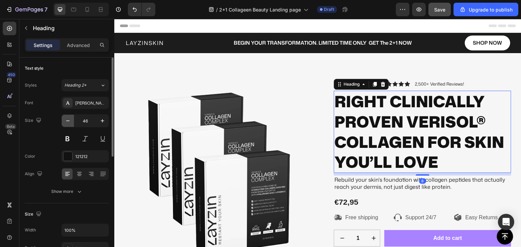
click at [68, 123] on icon "button" at bounding box center [67, 121] width 7 height 7
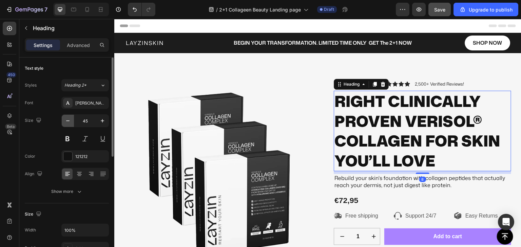
click at [68, 123] on icon "button" at bounding box center [67, 121] width 7 height 7
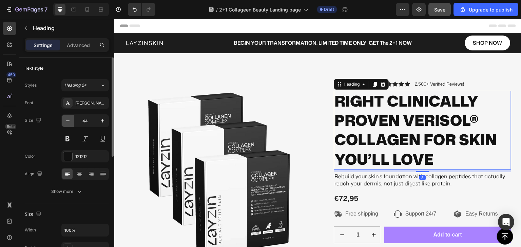
click at [68, 123] on icon "button" at bounding box center [67, 121] width 7 height 7
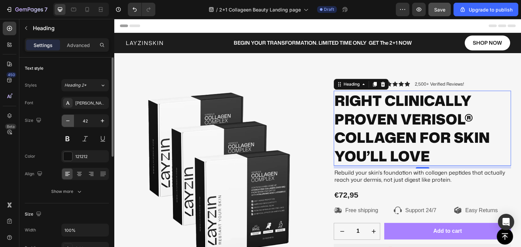
click at [68, 123] on icon "button" at bounding box center [67, 121] width 7 height 7
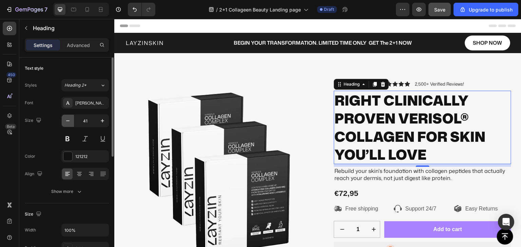
click at [68, 123] on icon "button" at bounding box center [67, 121] width 7 height 7
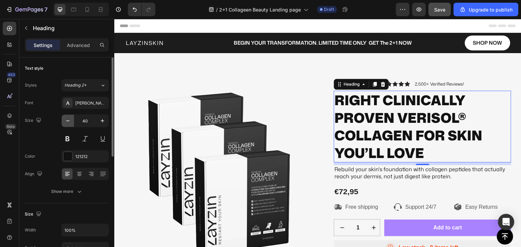
click at [68, 123] on icon "button" at bounding box center [67, 121] width 7 height 7
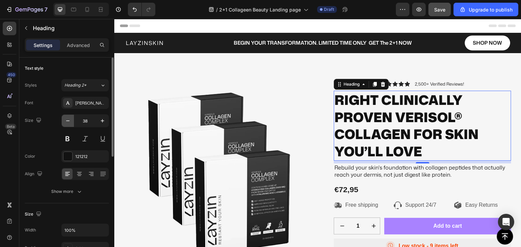
click at [68, 123] on icon "button" at bounding box center [67, 121] width 7 height 7
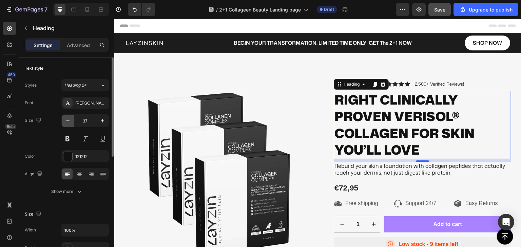
click at [68, 123] on icon "button" at bounding box center [67, 121] width 7 height 7
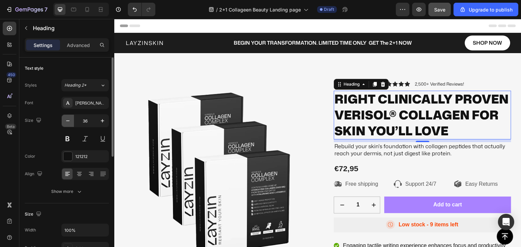
click at [68, 123] on icon "button" at bounding box center [67, 121] width 7 height 7
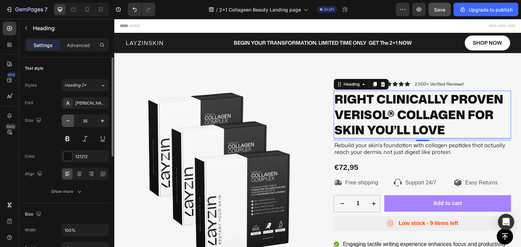
click at [68, 123] on icon "button" at bounding box center [67, 121] width 7 height 7
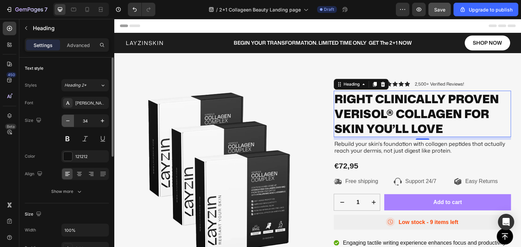
click at [68, 123] on icon "button" at bounding box center [67, 121] width 7 height 7
type input "33"
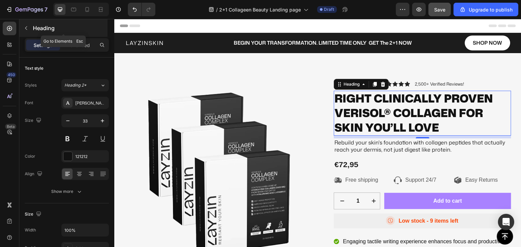
click at [26, 28] on icon "button" at bounding box center [26, 28] width 2 height 4
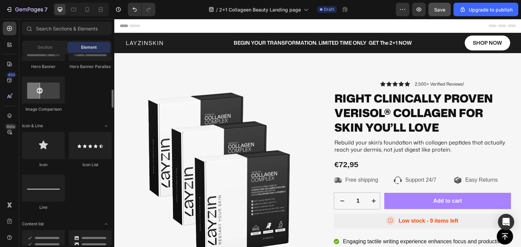
scroll to position [441, 0]
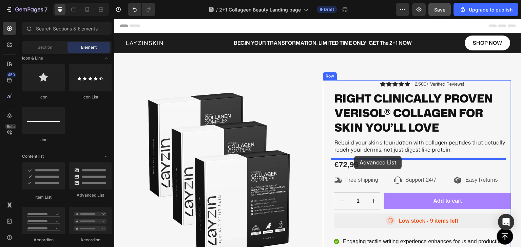
drag, startPoint x: 191, startPoint y: 199, endPoint x: 354, endPoint y: 156, distance: 168.4
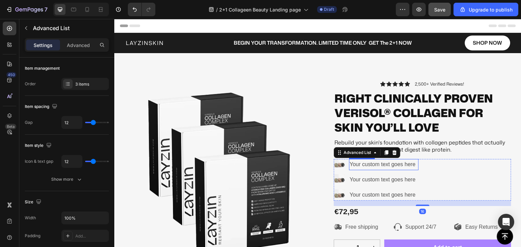
click at [353, 164] on div "Your custom text goes here" at bounding box center [383, 164] width 69 height 11
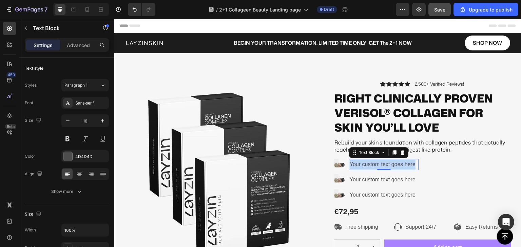
click at [353, 164] on p "Your custom text goes here" at bounding box center [383, 165] width 68 height 10
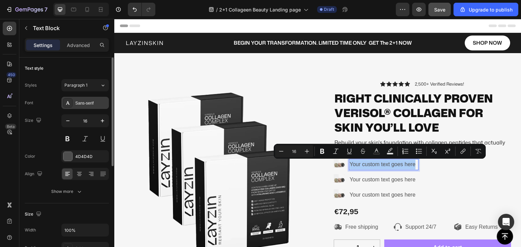
click at [91, 104] on div "Sans-serif" at bounding box center [91, 103] width 32 height 6
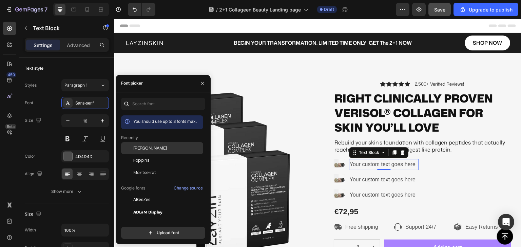
click at [145, 150] on span "[PERSON_NAME]" at bounding box center [150, 148] width 34 height 6
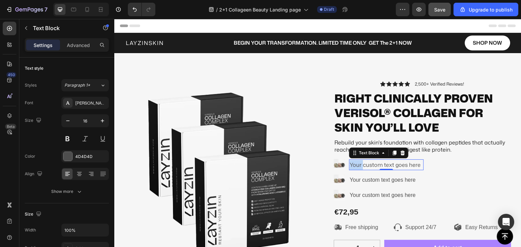
click at [354, 165] on p "Your custom text goes here" at bounding box center [385, 165] width 73 height 10
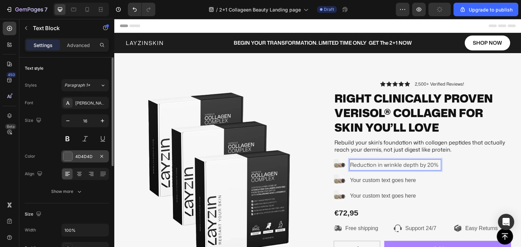
click at [69, 158] on div at bounding box center [67, 156] width 9 height 9
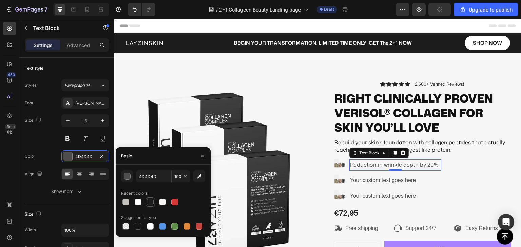
click at [149, 202] on div at bounding box center [150, 202] width 7 height 7
type input "1C1C1C"
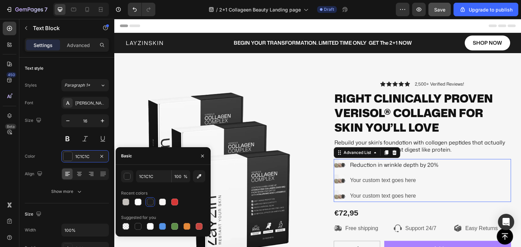
click at [343, 176] on li "Image Your custom text goes here Text Block" at bounding box center [386, 181] width 107 height 12
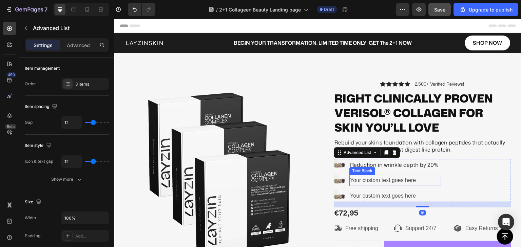
click at [356, 179] on div "Your custom text goes here" at bounding box center [395, 180] width 92 height 11
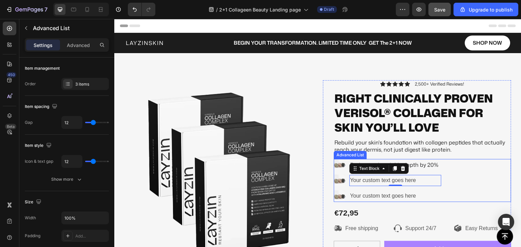
click at [446, 163] on div "Image Reduction in wrinkle depth by 20% Text Block Image Your custom text goes …" at bounding box center [421, 180] width 177 height 43
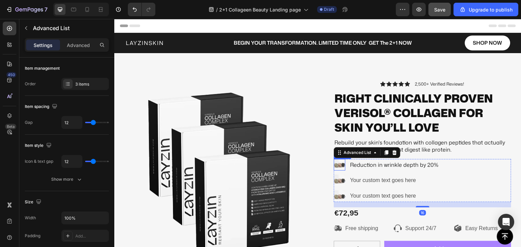
click at [337, 166] on img at bounding box center [339, 165] width 12 height 12
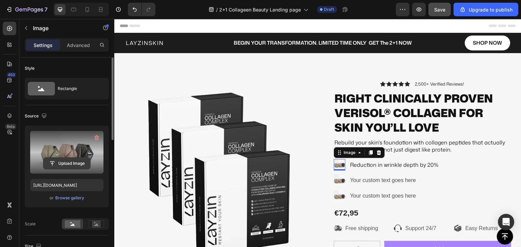
click at [70, 164] on input "file" at bounding box center [66, 164] width 47 height 12
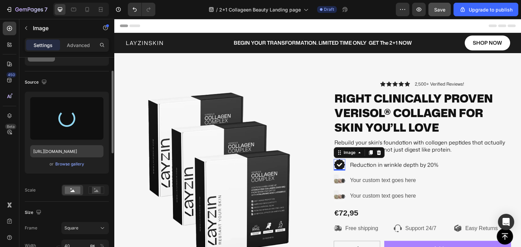
type input "[URL][DOMAIN_NAME]"
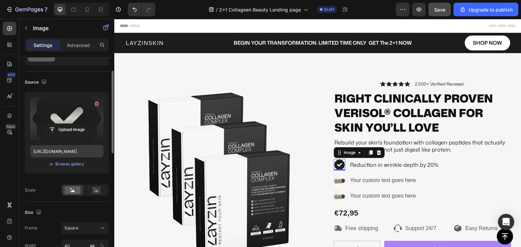
scroll to position [102, 0]
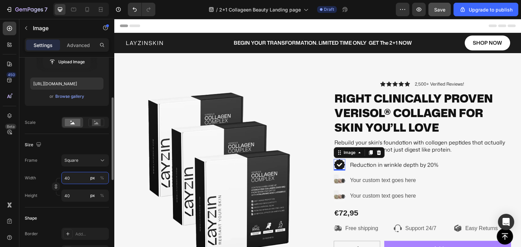
click at [71, 180] on input "40" at bounding box center [84, 178] width 47 height 12
type input "3"
type input "32"
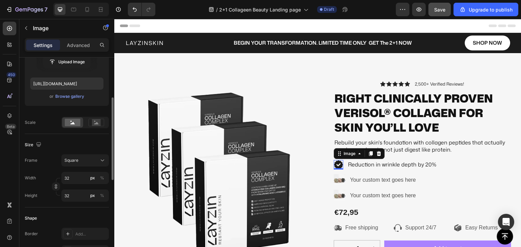
click at [48, 168] on div "Frame Square Width 32 px % Height 32 px %" at bounding box center [67, 178] width 84 height 47
click at [70, 178] on input "32" at bounding box center [84, 178] width 47 height 12
type input "2"
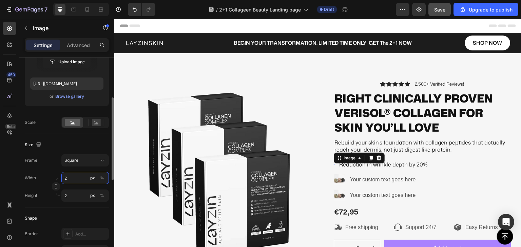
type input "28"
click at [74, 179] on input "28" at bounding box center [84, 178] width 47 height 12
type input "2"
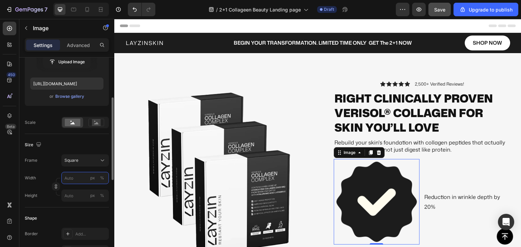
type input "2"
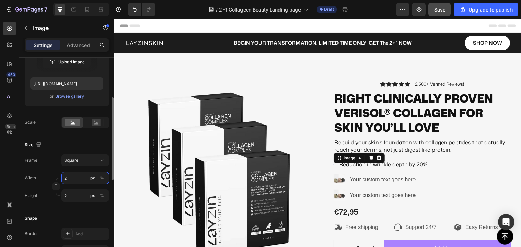
type input "22"
type input "225"
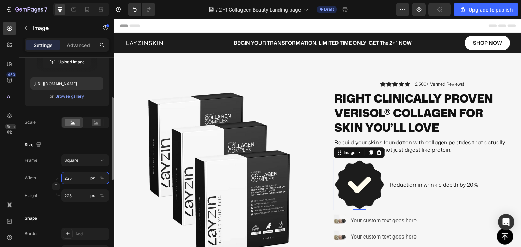
drag, startPoint x: 74, startPoint y: 178, endPoint x: 61, endPoint y: 178, distance: 13.6
click at [61, 178] on div "Width 225 px %" at bounding box center [67, 178] width 84 height 12
type input "2"
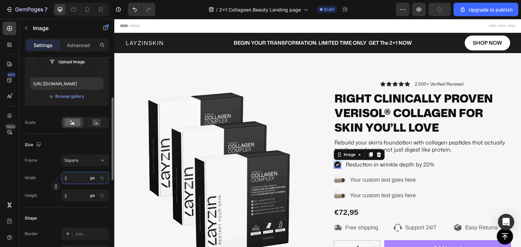
type input "25"
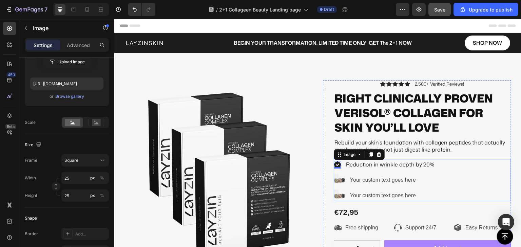
click at [443, 164] on div "Image 0 Reduction in wrinkle depth by 20% Text Block Image Your custom text goe…" at bounding box center [421, 180] width 177 height 42
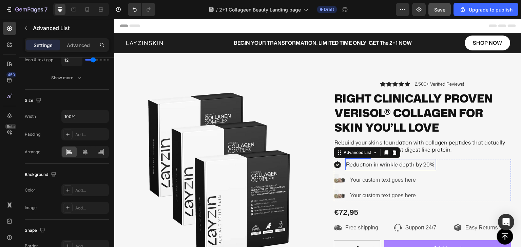
scroll to position [0, 0]
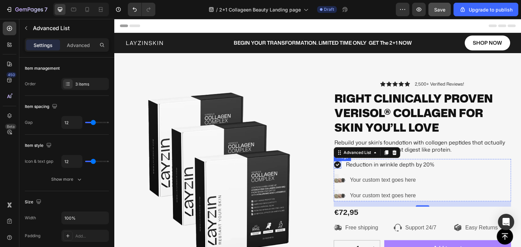
click at [335, 166] on img at bounding box center [336, 164] width 7 height 7
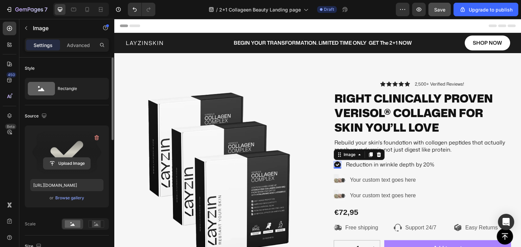
click at [71, 158] on input "file" at bounding box center [66, 164] width 47 height 12
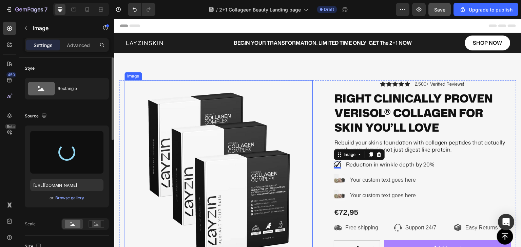
type input "[URL][DOMAIN_NAME]"
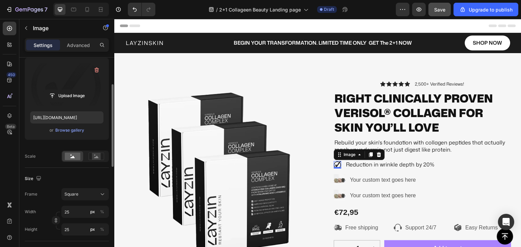
scroll to position [102, 0]
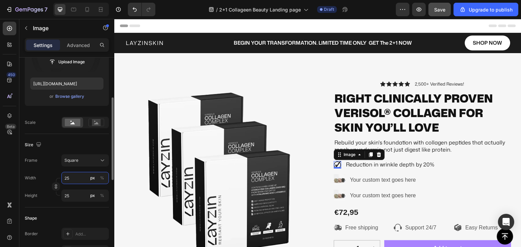
click at [69, 179] on input "25" at bounding box center [84, 178] width 47 height 12
type input "2"
type input "27"
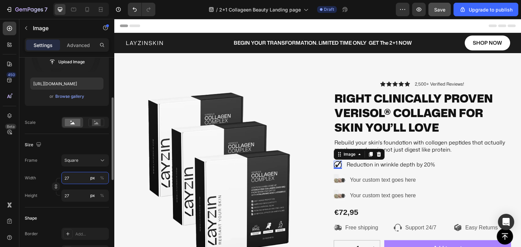
type input "27"
click at [47, 201] on div "Height 27 px %" at bounding box center [67, 196] width 84 height 12
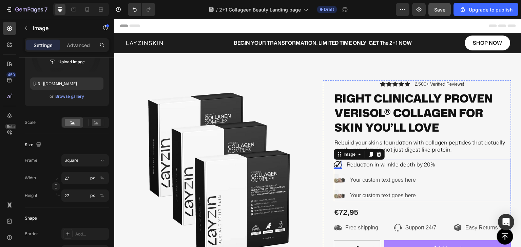
click at [438, 164] on div "Image 0 Reduction in wrinkle depth by 20% Text Block Image Your custom text goe…" at bounding box center [421, 180] width 177 height 42
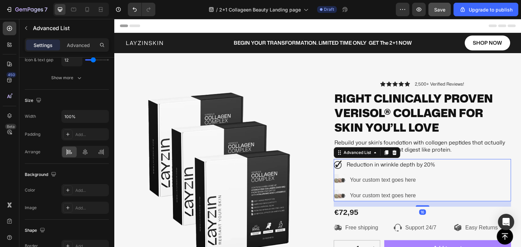
scroll to position [0, 0]
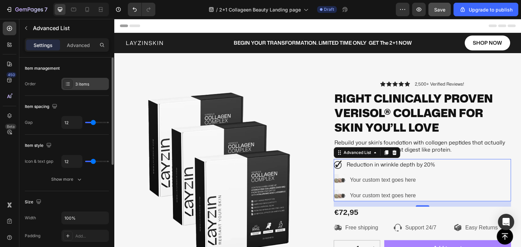
click at [66, 83] on icon at bounding box center [67, 83] width 5 height 5
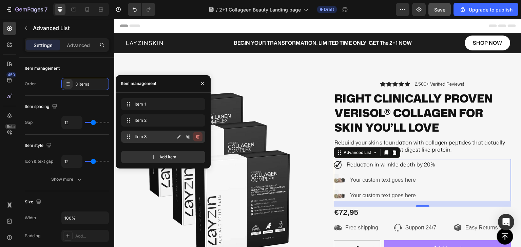
click at [196, 137] on icon "button" at bounding box center [197, 137] width 3 height 4
click at [196, 136] on div "Delete" at bounding box center [193, 137] width 13 height 6
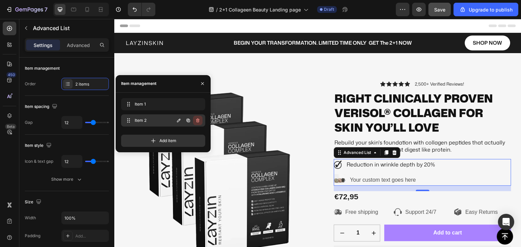
click at [197, 120] on icon "button" at bounding box center [197, 121] width 0 height 2
click at [197, 120] on div "Delete" at bounding box center [193, 121] width 13 height 6
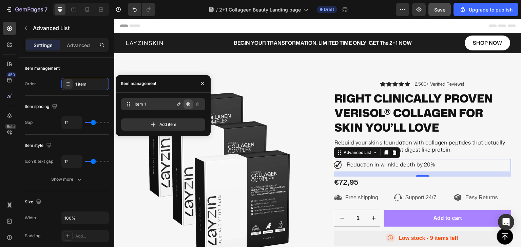
click at [187, 103] on icon "button" at bounding box center [187, 103] width 3 height 3
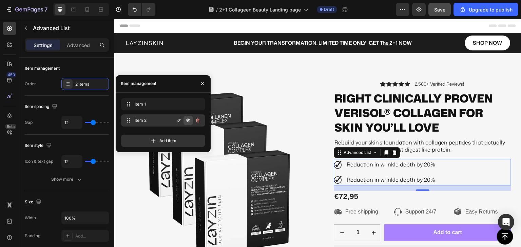
click at [187, 123] on icon "button" at bounding box center [187, 120] width 5 height 5
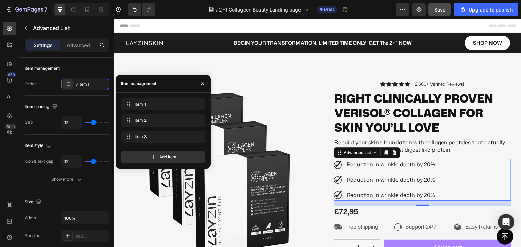
type input "9"
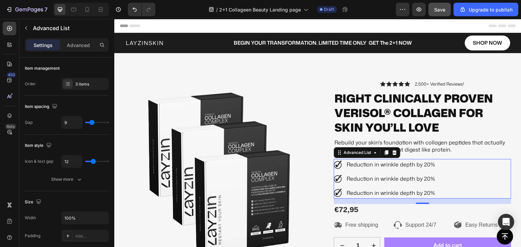
type input "8"
type input "7"
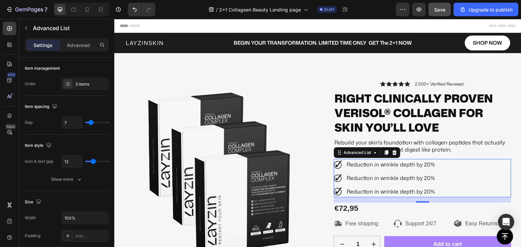
type input "6"
type input "5"
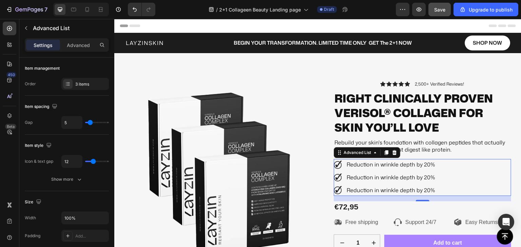
type input "4"
type input "3"
type input "4"
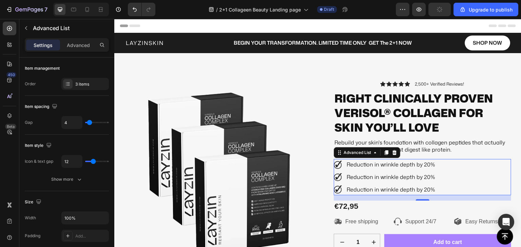
type input "4"
click at [89, 123] on input "range" at bounding box center [97, 122] width 24 height 1
click at [90, 107] on div "Item spacing" at bounding box center [67, 106] width 84 height 11
click at [372, 180] on p "Reduction in wrinkle depth by 20%" at bounding box center [390, 177] width 89 height 10
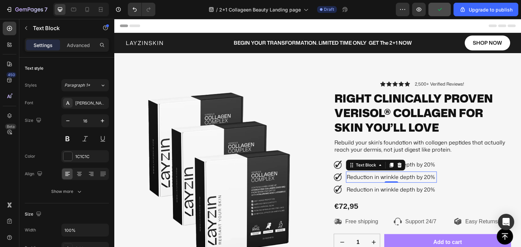
click at [372, 179] on p "Reduction in wrinkle depth by 20%" at bounding box center [390, 177] width 89 height 10
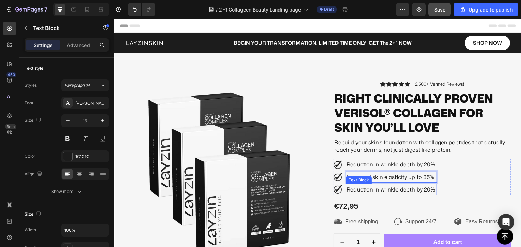
click at [357, 191] on p "Reduction in wrinkle depth by 20%" at bounding box center [390, 190] width 89 height 10
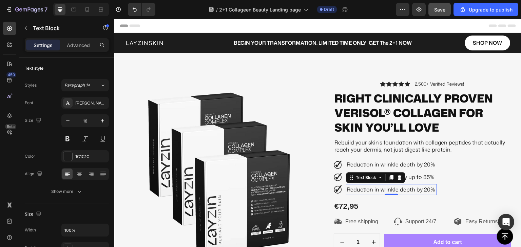
click at [357, 191] on p "Reduction in wrinkle depth by 20%" at bounding box center [390, 190] width 89 height 10
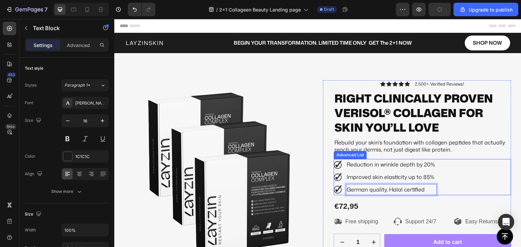
click at [460, 180] on div "Image Reduction in wrinkle depth by 20% Text Block Image Improved skin elastici…" at bounding box center [421, 177] width 177 height 36
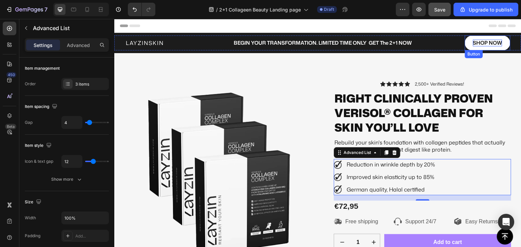
click at [476, 44] on div "Shop Now" at bounding box center [487, 43] width 29 height 7
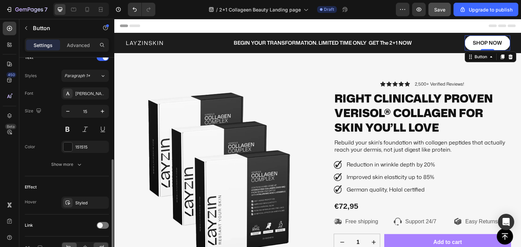
scroll to position [276, 0]
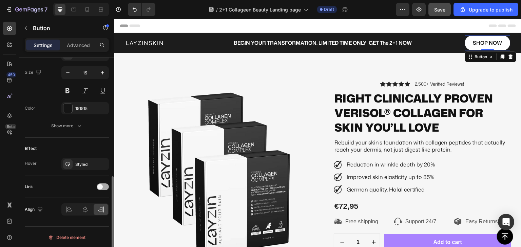
click at [104, 186] on div at bounding box center [103, 187] width 12 height 7
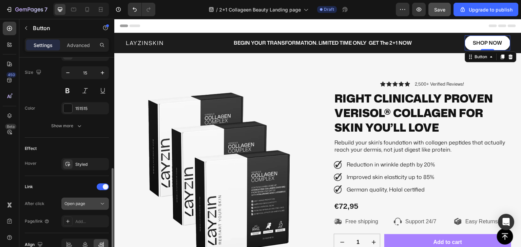
click at [76, 204] on span "Open page" at bounding box center [74, 203] width 21 height 5
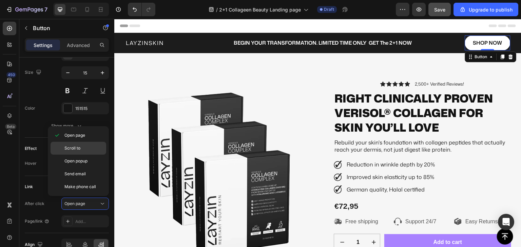
click at [75, 147] on span "Scroll to" at bounding box center [72, 148] width 16 height 6
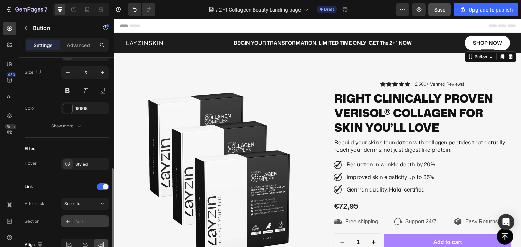
click at [78, 219] on div "Add..." at bounding box center [91, 222] width 32 height 6
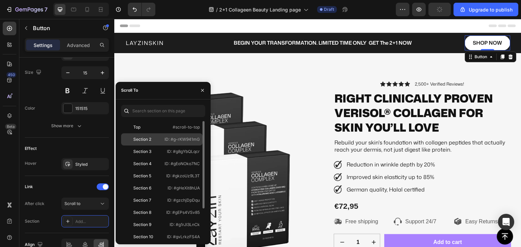
click at [150, 139] on div "Section 2" at bounding box center [142, 140] width 18 height 6
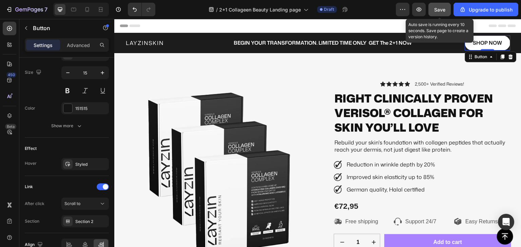
click at [441, 9] on span "Save" at bounding box center [439, 10] width 11 height 6
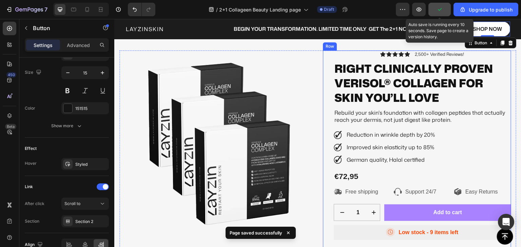
scroll to position [34, 0]
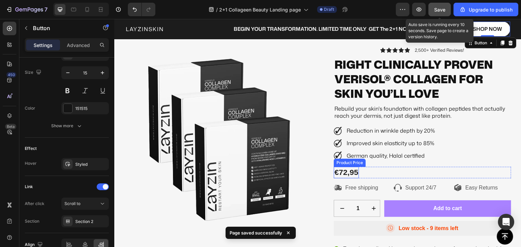
click at [345, 171] on div "€72,95" at bounding box center [345, 173] width 25 height 12
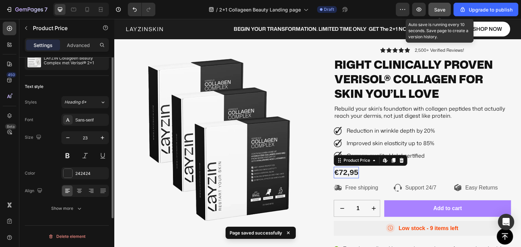
scroll to position [0, 0]
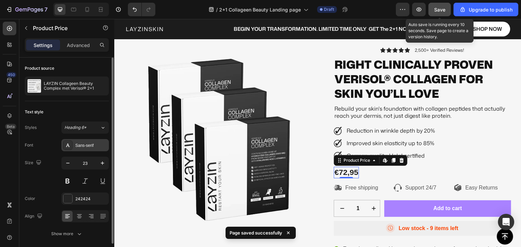
click at [85, 143] on div "Sans-serif" at bounding box center [91, 146] width 32 height 6
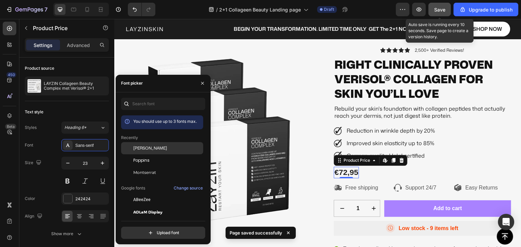
click at [155, 149] on span "[PERSON_NAME]" at bounding box center [150, 148] width 34 height 6
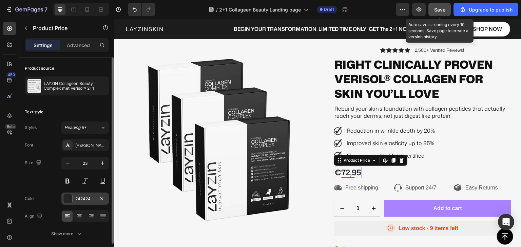
click at [70, 198] on div at bounding box center [67, 199] width 9 height 9
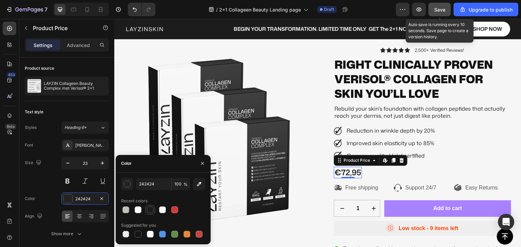
click at [152, 211] on div at bounding box center [150, 210] width 7 height 7
type input "1C1C1C"
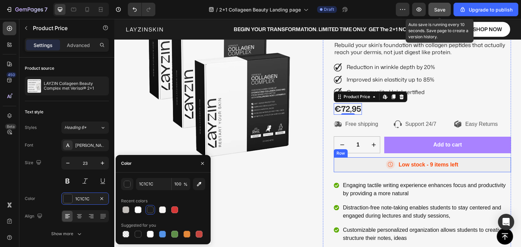
scroll to position [102, 0]
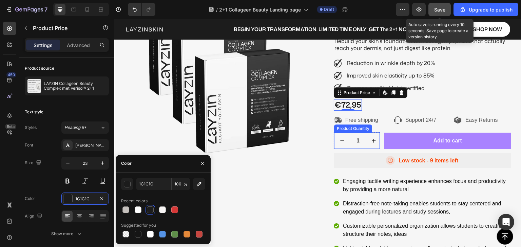
click at [365, 148] on button "increment" at bounding box center [373, 141] width 16 height 16
type input "2"
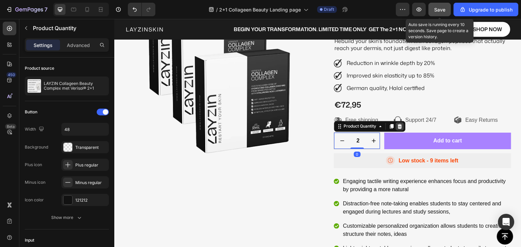
click at [398, 127] on icon at bounding box center [399, 126] width 5 height 5
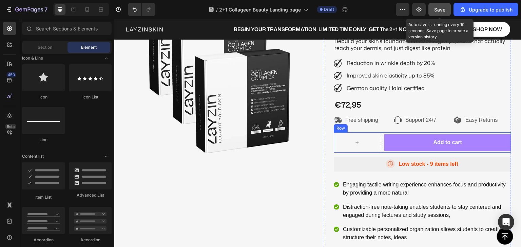
click at [379, 146] on div "Row Add to cart Add to Cart Row" at bounding box center [421, 143] width 177 height 20
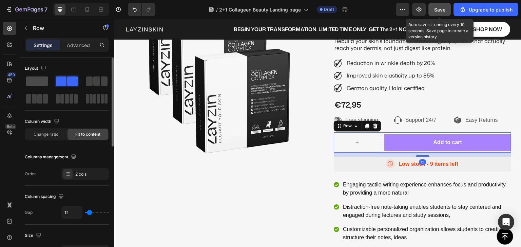
click at [38, 82] on span at bounding box center [37, 81] width 22 height 9
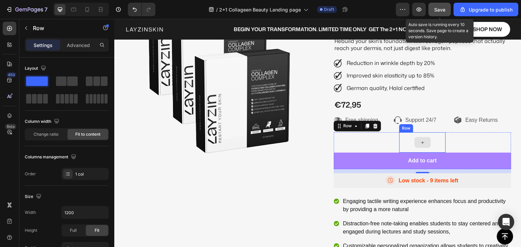
click at [414, 145] on div at bounding box center [422, 142] width 16 height 11
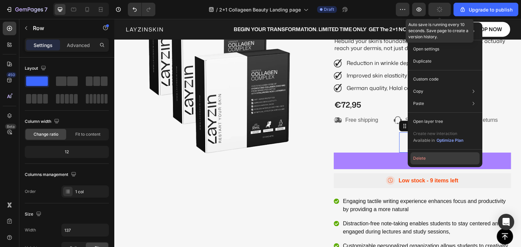
click at [423, 157] on button "Delete" at bounding box center [444, 159] width 69 height 12
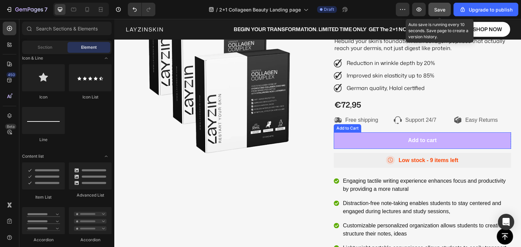
click at [389, 141] on button "Add to cart" at bounding box center [421, 141] width 177 height 17
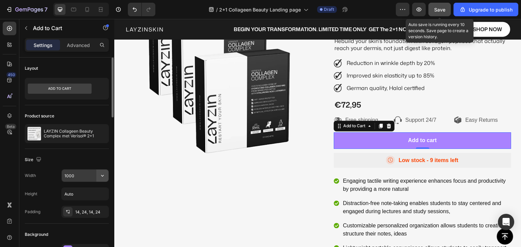
click at [101, 176] on icon "button" at bounding box center [102, 175] width 7 height 7
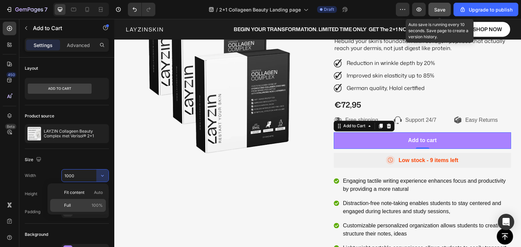
click at [83, 205] on p "Full 100%" at bounding box center [83, 206] width 39 height 6
type input "100%"
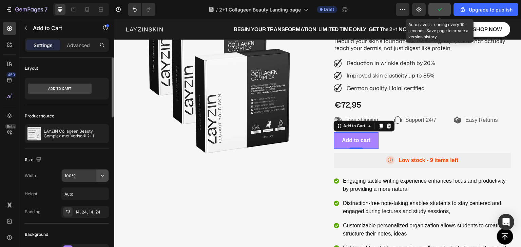
click at [101, 175] on icon "button" at bounding box center [102, 175] width 7 height 7
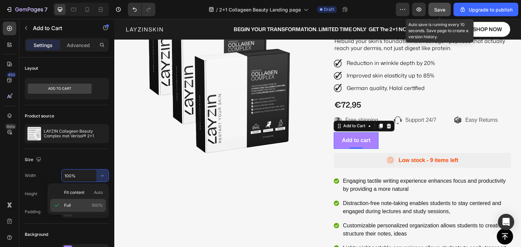
click at [82, 205] on p "Full 100%" at bounding box center [83, 206] width 39 height 6
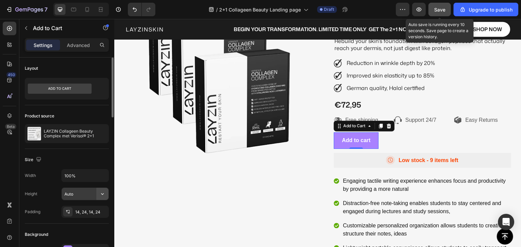
click at [102, 194] on icon "button" at bounding box center [102, 195] width 3 height 2
click at [101, 176] on icon "button" at bounding box center [102, 175] width 7 height 7
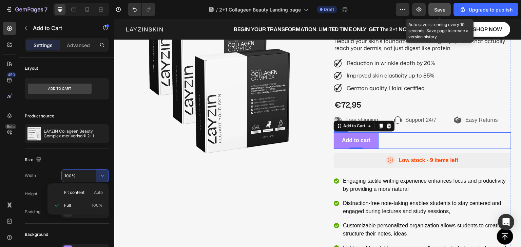
click at [391, 143] on div "Add to cart Add to Cart 0 Row" at bounding box center [421, 141] width 177 height 17
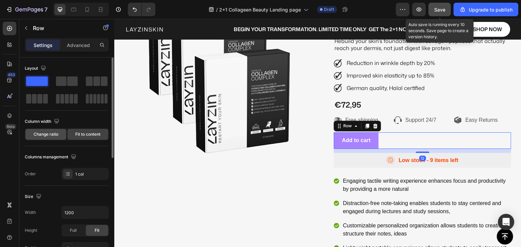
click at [52, 134] on span "Change ratio" at bounding box center [46, 134] width 25 height 6
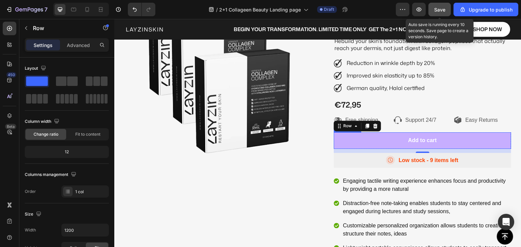
click at [387, 141] on button "Add to cart" at bounding box center [421, 141] width 177 height 17
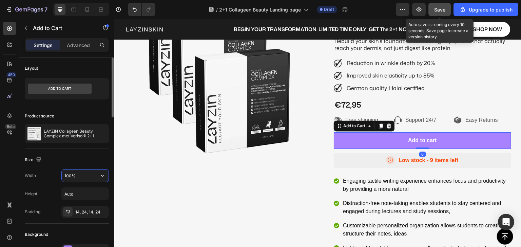
click at [79, 174] on input "100%" at bounding box center [85, 176] width 47 height 12
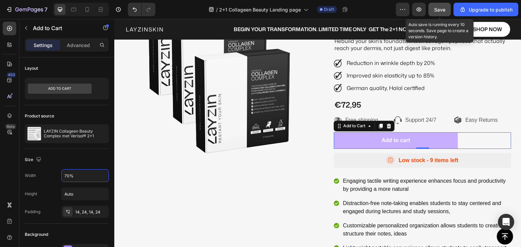
type input "70%"
click at [361, 141] on button "Add to cart" at bounding box center [395, 141] width 124 height 17
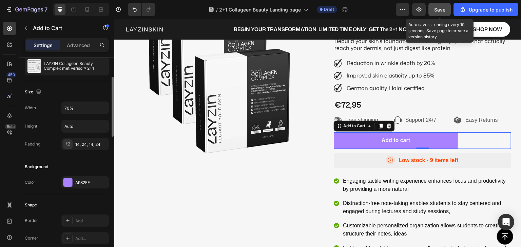
scroll to position [136, 0]
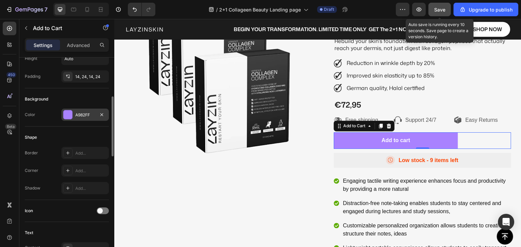
click at [80, 115] on div "A982FF" at bounding box center [85, 115] width 20 height 6
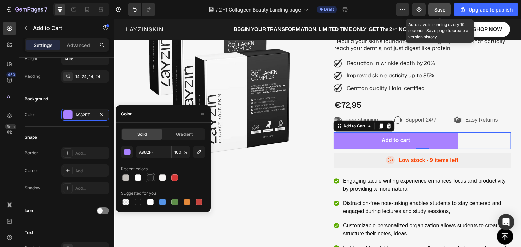
click at [150, 179] on div at bounding box center [150, 178] width 7 height 7
type input "1C1C1C"
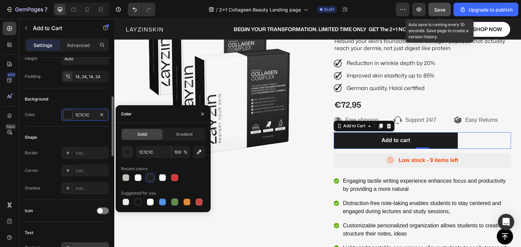
scroll to position [203, 0]
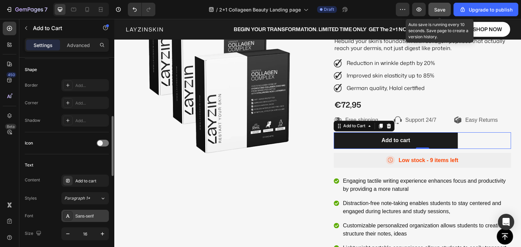
click at [80, 214] on div "Sans-serif" at bounding box center [91, 217] width 32 height 6
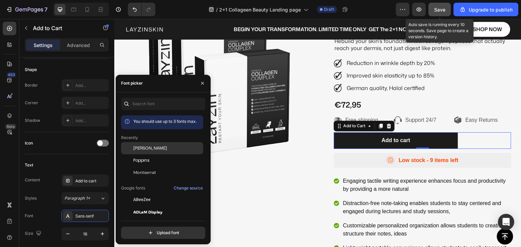
click at [141, 145] on span "[PERSON_NAME]" at bounding box center [150, 148] width 34 height 6
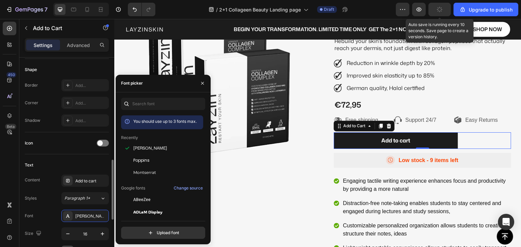
scroll to position [237, 0]
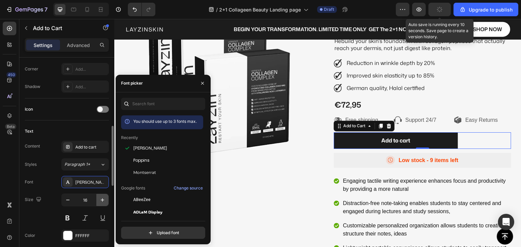
click at [101, 200] on icon "button" at bounding box center [102, 200] width 3 height 3
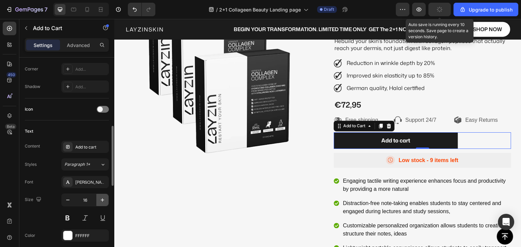
type input "17"
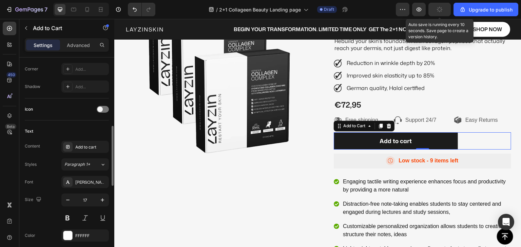
scroll to position [339, 0]
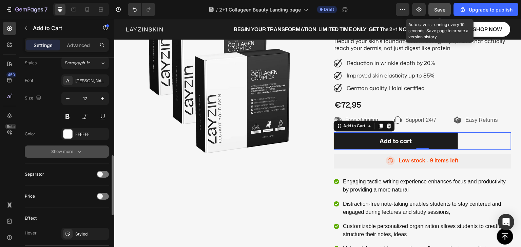
click at [72, 151] on div "Show more" at bounding box center [67, 151] width 32 height 7
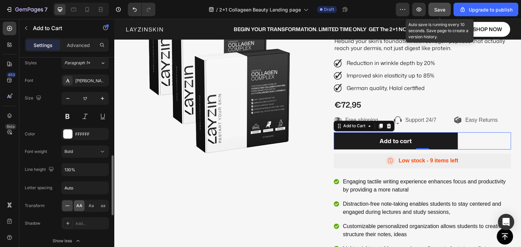
click at [78, 206] on span "AA" at bounding box center [79, 206] width 6 height 6
drag, startPoint x: 76, startPoint y: 150, endPoint x: 77, endPoint y: 156, distance: 6.1
click at [76, 151] on div "Bold" at bounding box center [81, 152] width 35 height 6
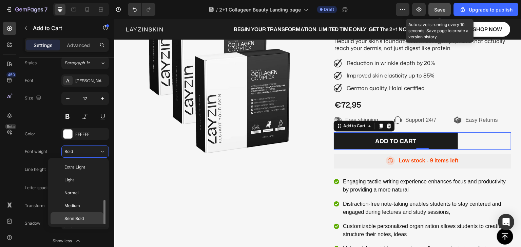
scroll to position [24, 0]
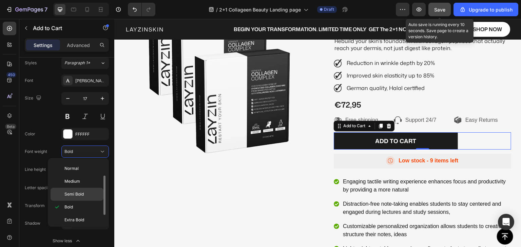
click at [76, 193] on span "Semi Bold" at bounding box center [73, 194] width 19 height 6
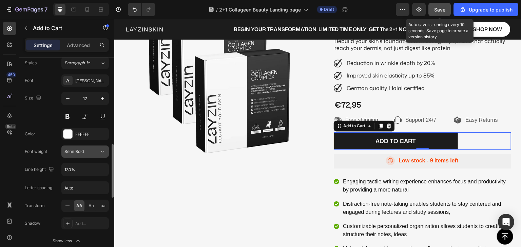
click at [79, 151] on span "Semi Bold" at bounding box center [73, 151] width 19 height 5
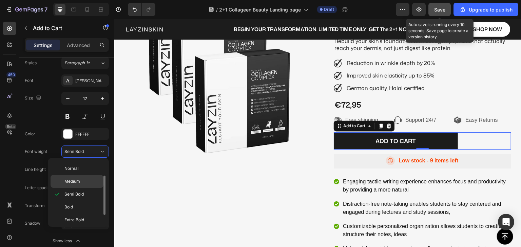
click at [80, 179] on p "Medium" at bounding box center [82, 182] width 36 height 6
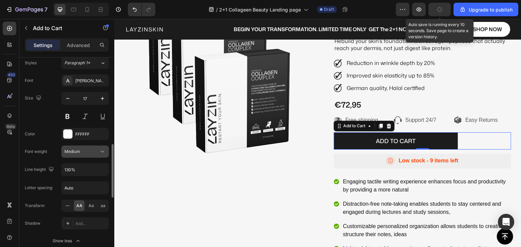
click at [77, 151] on span "Medium" at bounding box center [72, 151] width 16 height 5
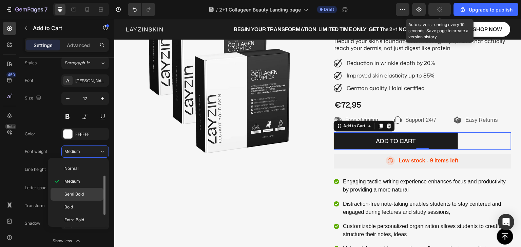
click at [81, 190] on div "Semi Bold" at bounding box center [76, 194] width 53 height 13
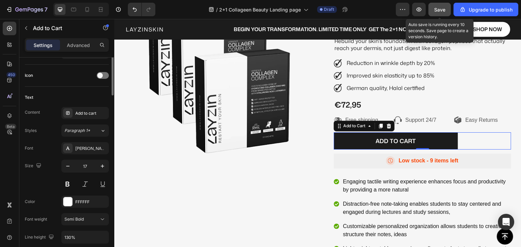
scroll to position [203, 0]
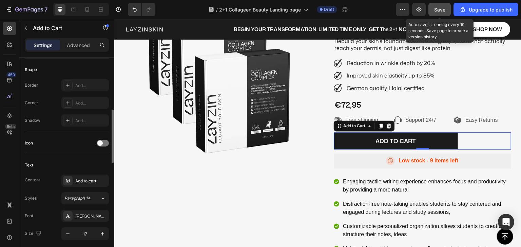
drag, startPoint x: 69, startPoint y: 103, endPoint x: 76, endPoint y: 111, distance: 10.6
click at [69, 103] on icon at bounding box center [67, 102] width 5 height 5
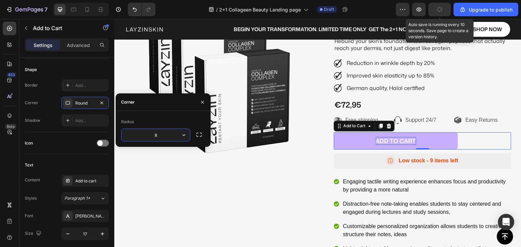
click at [386, 142] on div "Add to cart" at bounding box center [395, 140] width 40 height 7
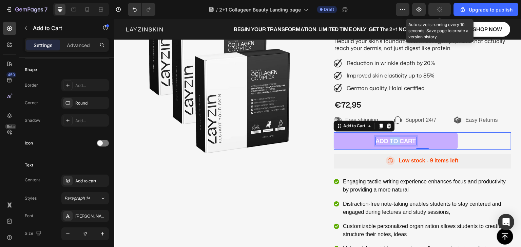
click at [386, 142] on p "Add to cart" at bounding box center [395, 140] width 40 height 7
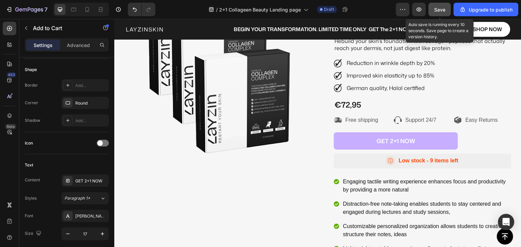
click at [348, 143] on button "GET 2+1 NOW" at bounding box center [395, 141] width 124 height 17
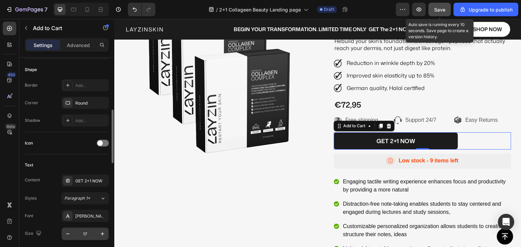
scroll to position [237, 0]
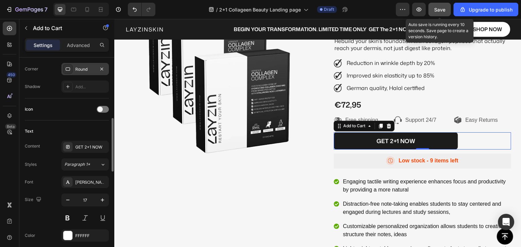
click at [70, 67] on div at bounding box center [67, 68] width 9 height 9
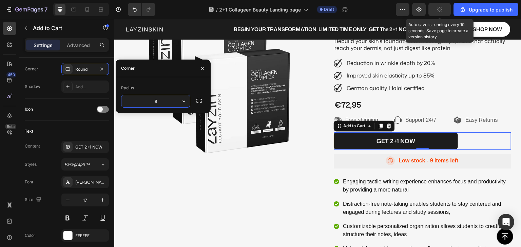
click at [166, 100] on input "8" at bounding box center [155, 101] width 68 height 12
type input "80"
click at [72, 106] on div "Icon" at bounding box center [67, 109] width 84 height 11
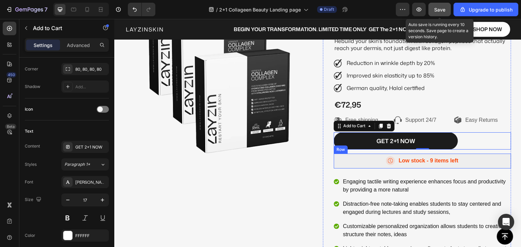
scroll to position [68, 0]
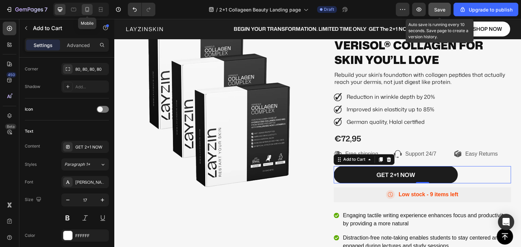
click at [89, 11] on icon at bounding box center [87, 9] width 7 height 7
type input "14"
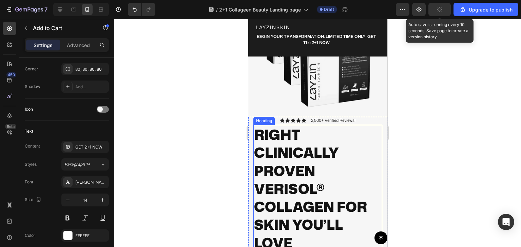
scroll to position [92, 0]
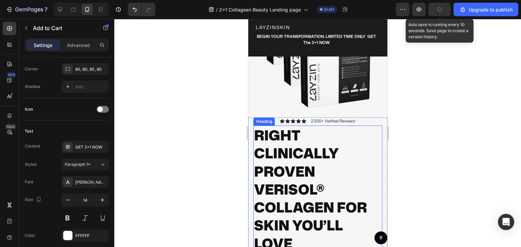
click at [297, 169] on p "RIGHT CLINICALLY PROVEN VERISOL® COLLAGEN FOR SKIN YOU’LL LOVE" at bounding box center [316, 189] width 127 height 126
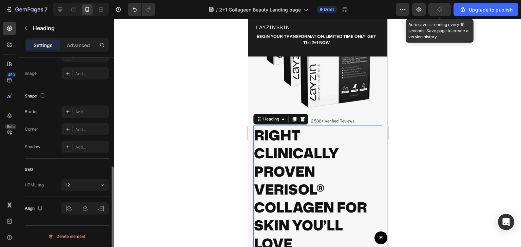
scroll to position [0, 0]
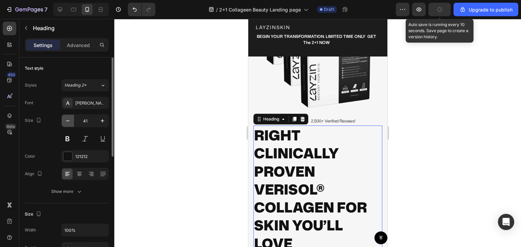
click at [65, 122] on icon "button" at bounding box center [67, 121] width 7 height 7
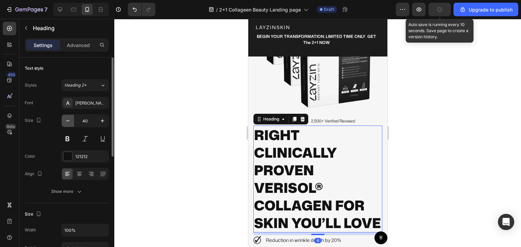
click at [65, 122] on icon "button" at bounding box center [67, 121] width 7 height 7
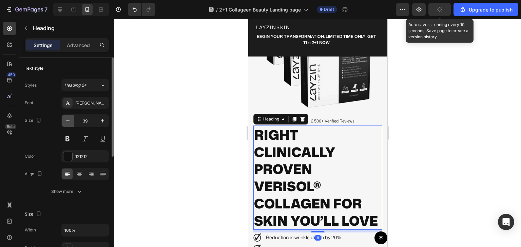
click at [65, 122] on icon "button" at bounding box center [67, 121] width 7 height 7
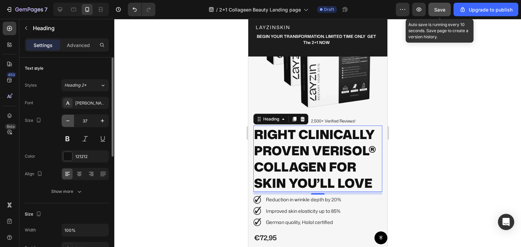
click at [65, 122] on icon "button" at bounding box center [67, 121] width 7 height 7
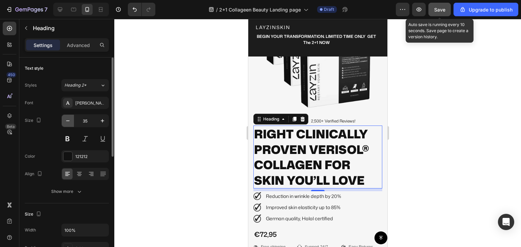
click at [65, 122] on icon "button" at bounding box center [67, 121] width 7 height 7
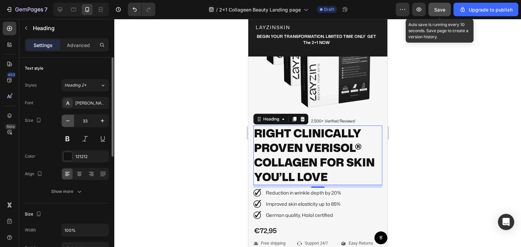
click at [65, 122] on icon "button" at bounding box center [67, 121] width 7 height 7
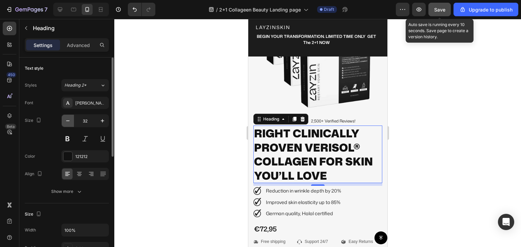
click at [65, 122] on icon "button" at bounding box center [67, 121] width 7 height 7
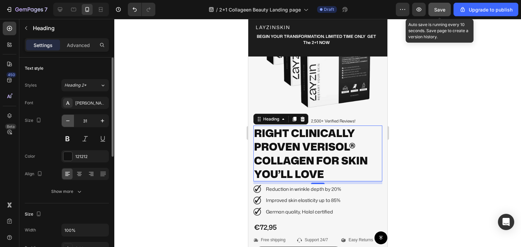
click at [65, 122] on icon "button" at bounding box center [67, 121] width 7 height 7
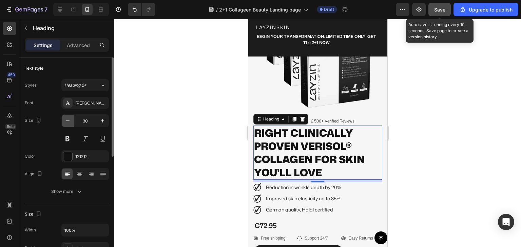
click at [66, 122] on icon "button" at bounding box center [67, 121] width 7 height 7
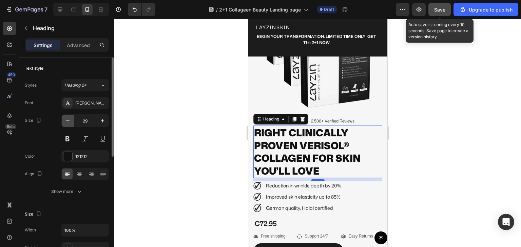
click at [66, 122] on icon "button" at bounding box center [67, 121] width 7 height 7
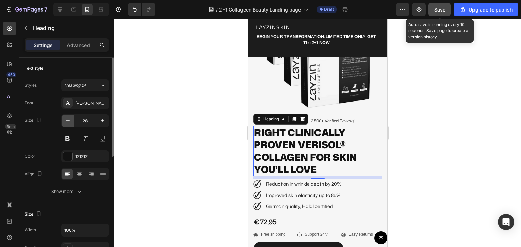
click at [66, 122] on icon "button" at bounding box center [67, 121] width 7 height 7
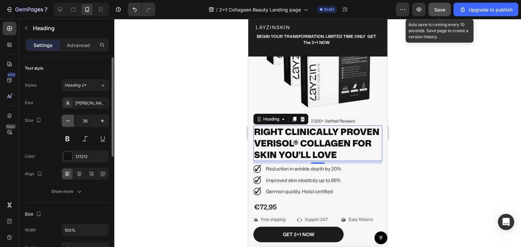
click at [66, 122] on icon "button" at bounding box center [67, 121] width 7 height 7
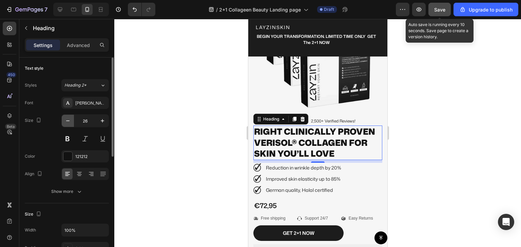
type input "25"
click at [300, 164] on p "Reduction in wrinkle depth by 20%" at bounding box center [303, 168] width 77 height 8
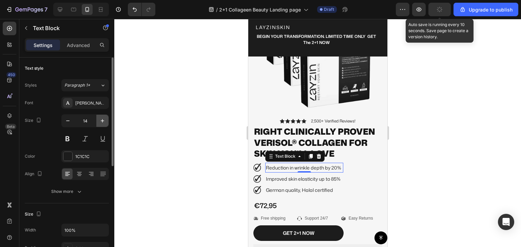
click at [102, 121] on icon "button" at bounding box center [102, 120] width 3 height 3
type input "15"
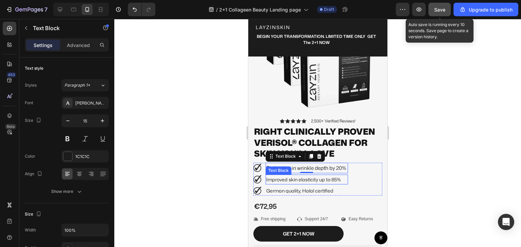
click at [273, 176] on p "Improved skin elasticity up to 85%" at bounding box center [306, 180] width 81 height 8
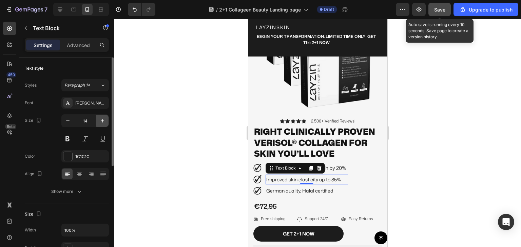
click at [102, 121] on icon "button" at bounding box center [102, 120] width 3 height 3
type input "15"
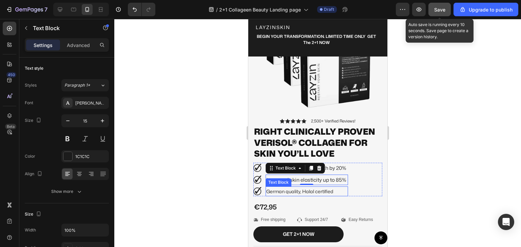
click at [282, 188] on p "German quality, Halal certified" at bounding box center [306, 191] width 81 height 8
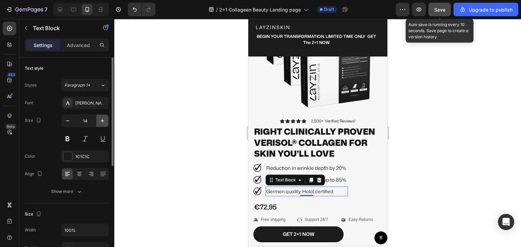
click at [104, 122] on icon "button" at bounding box center [102, 121] width 7 height 7
type input "15"
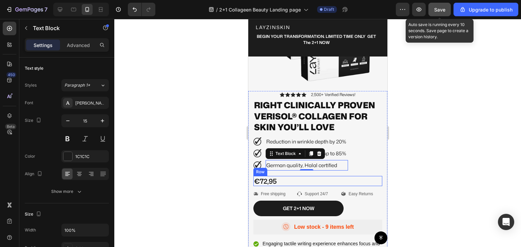
scroll to position [126, 0]
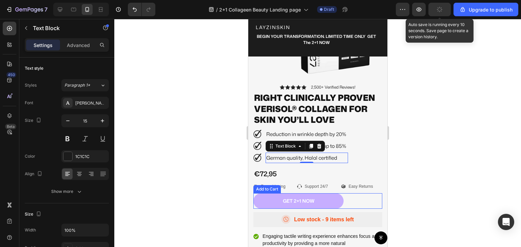
click at [330, 194] on button "GET 2+1 NOW" at bounding box center [298, 202] width 90 height 16
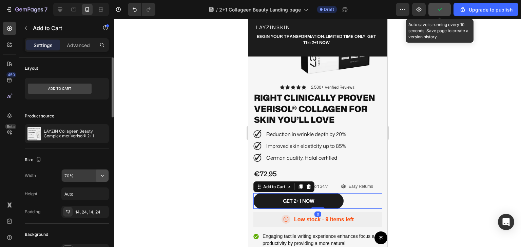
click at [103, 179] on icon "button" at bounding box center [102, 175] width 7 height 7
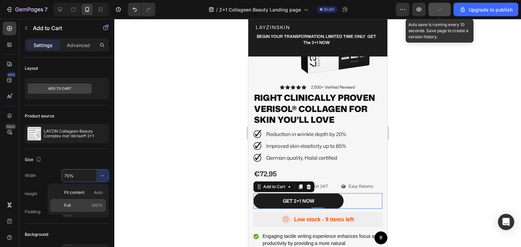
click at [88, 205] on p "Full 100%" at bounding box center [83, 206] width 39 height 6
type input "100%"
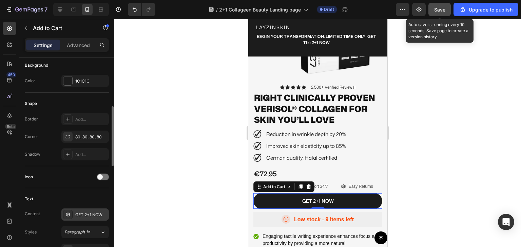
scroll to position [203, 0]
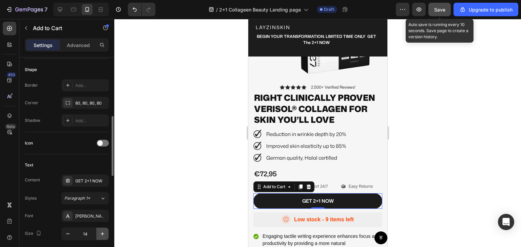
click at [101, 233] on icon "button" at bounding box center [102, 234] width 7 height 7
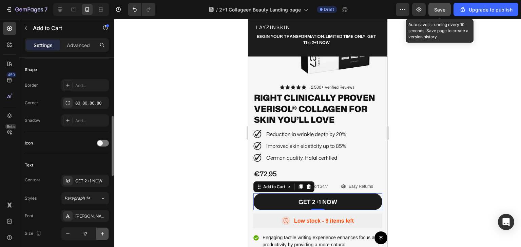
click at [101, 233] on icon "button" at bounding box center [102, 234] width 7 height 7
type input "18"
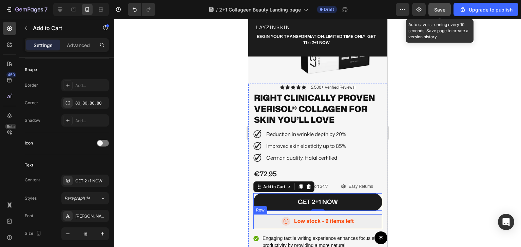
click at [270, 218] on div "Icon Low stock - 9 items left Text Block Row" at bounding box center [317, 222] width 129 height 15
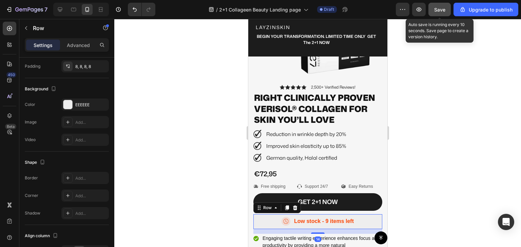
scroll to position [0, 0]
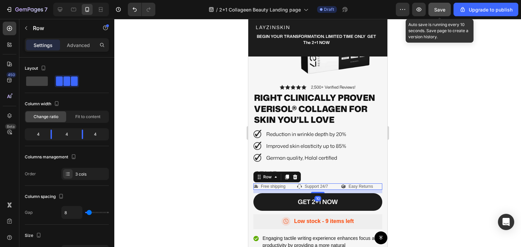
click at [292, 184] on div "Icon Free shipping Text Block Row Icon Support 24/7 Text Block Row Icon Easy Re…" at bounding box center [317, 187] width 129 height 7
click at [58, 11] on icon at bounding box center [60, 9] width 7 height 7
type input "1200"
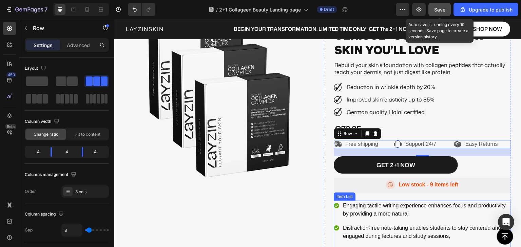
scroll to position [73, 0]
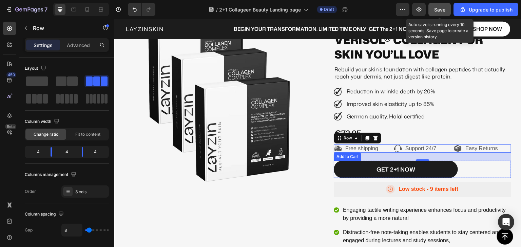
click at [474, 168] on div "GET 2+1 NOW Add to Cart" at bounding box center [421, 169] width 177 height 17
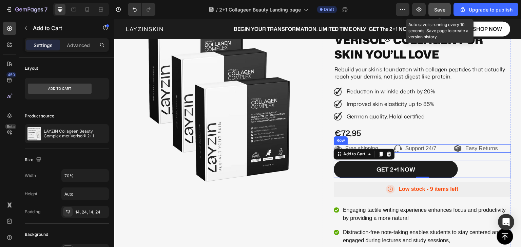
click at [447, 151] on div "Icon Free shipping Text Block Row Icon Support 24/7 Text Block Row Icon Easy Re…" at bounding box center [421, 149] width 177 height 8
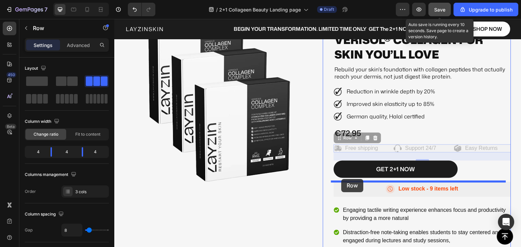
drag, startPoint x: 337, startPoint y: 138, endPoint x: 341, endPoint y: 179, distance: 41.2
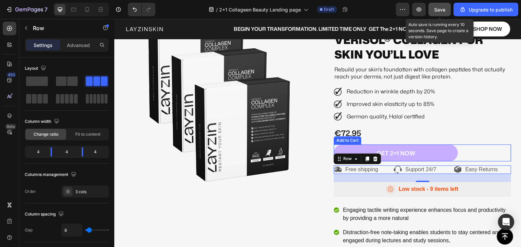
click at [451, 153] on button "GET 2+1 NOW" at bounding box center [395, 153] width 124 height 17
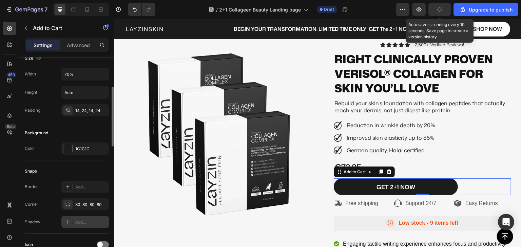
scroll to position [68, 0]
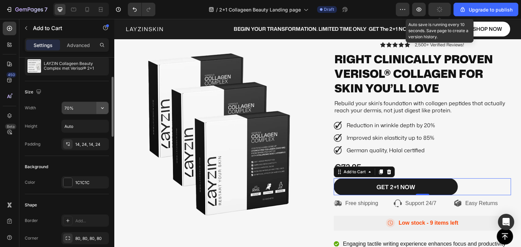
click at [100, 109] on icon "button" at bounding box center [102, 108] width 7 height 7
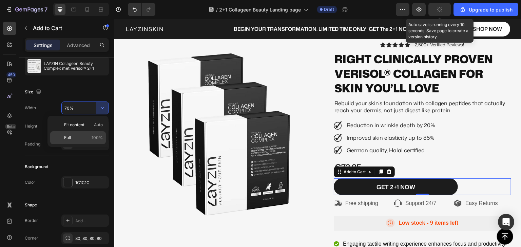
click at [87, 139] on p "Full 100%" at bounding box center [83, 138] width 39 height 6
type input "100%"
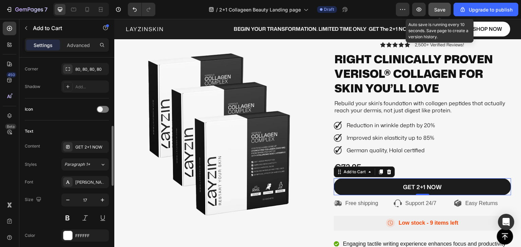
scroll to position [305, 0]
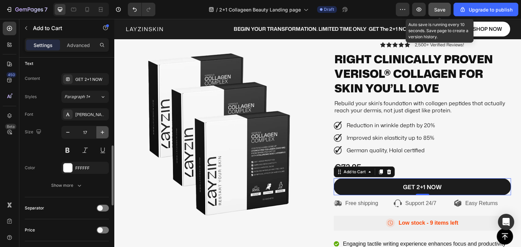
click at [102, 129] on icon "button" at bounding box center [102, 132] width 7 height 7
type input "19"
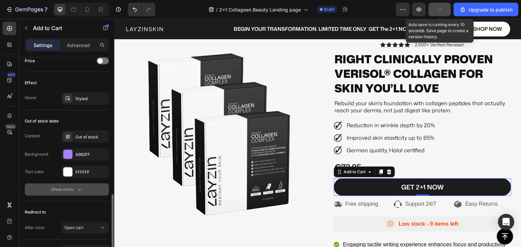
scroll to position [516, 0]
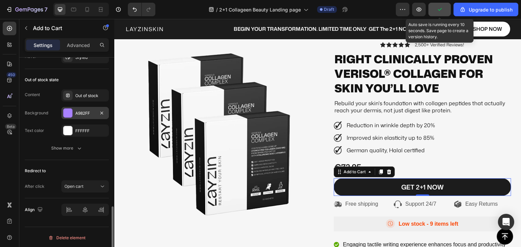
click at [79, 111] on div "A982FF" at bounding box center [85, 113] width 20 height 6
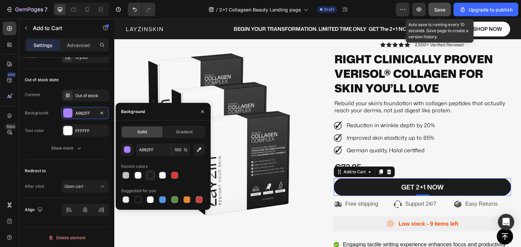
click at [150, 175] on div at bounding box center [150, 175] width 7 height 7
click at [138, 201] on div at bounding box center [138, 200] width 7 height 7
type input "151515"
click at [49, 127] on div "Text color FFFFFF" at bounding box center [67, 131] width 84 height 12
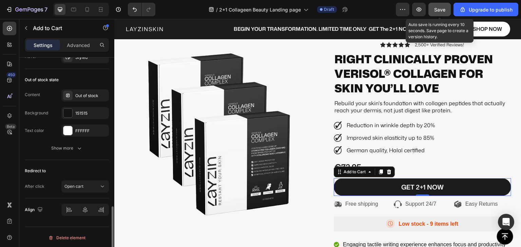
click at [72, 166] on div "Redirect to" at bounding box center [67, 171] width 84 height 11
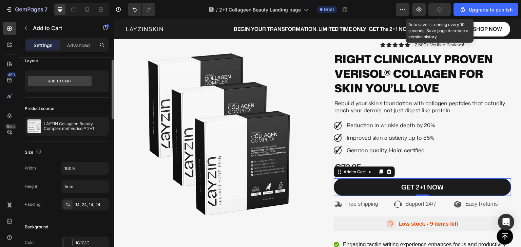
scroll to position [0, 0]
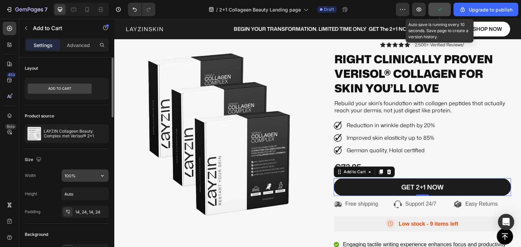
click at [74, 175] on input "100%" at bounding box center [85, 176] width 47 height 12
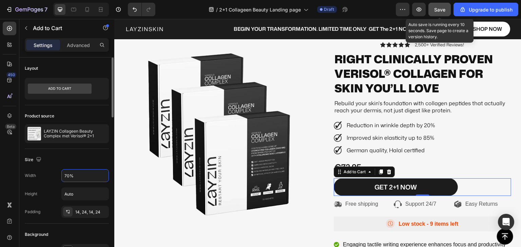
click at [54, 158] on div "Size" at bounding box center [67, 160] width 84 height 11
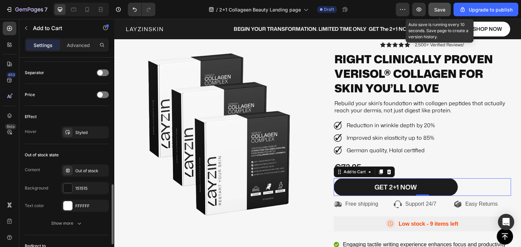
scroll to position [516, 0]
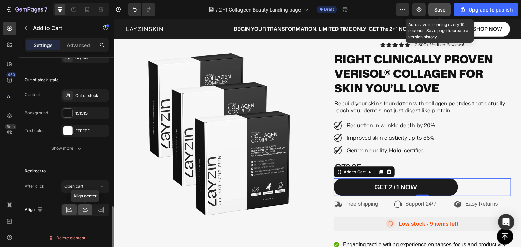
click at [84, 207] on icon at bounding box center [85, 210] width 7 height 7
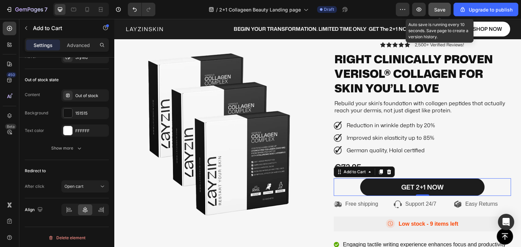
click at [442, 10] on span "Save" at bounding box center [439, 10] width 11 height 6
click at [349, 187] on div "GET 2+1 NOW Add to Cart 0" at bounding box center [421, 188] width 177 height 18
click at [68, 209] on icon at bounding box center [69, 210] width 7 height 7
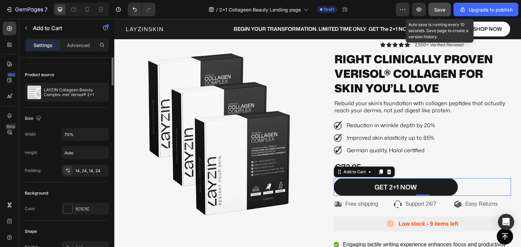
scroll to position [0, 0]
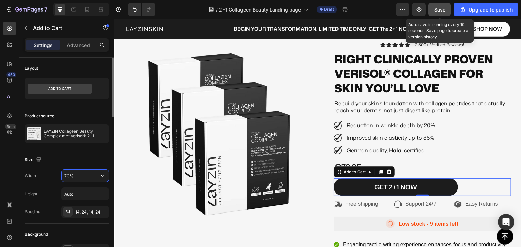
click at [81, 175] on input "70%" at bounding box center [85, 176] width 47 height 12
click at [56, 160] on div "Size" at bounding box center [67, 160] width 84 height 11
click at [102, 179] on button "button" at bounding box center [102, 176] width 12 height 12
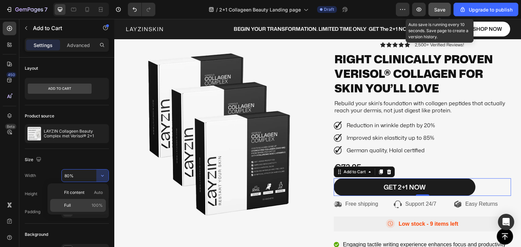
click at [90, 205] on p "Full 100%" at bounding box center [83, 206] width 39 height 6
type input "100%"
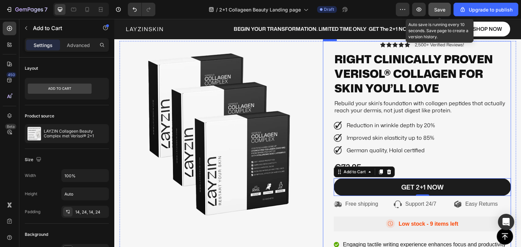
click at [499, 160] on div "Icon Icon Icon Icon Icon Icon List 2,500+ Verified Reviews! Text Block Row RIGH…" at bounding box center [421, 194] width 177 height 307
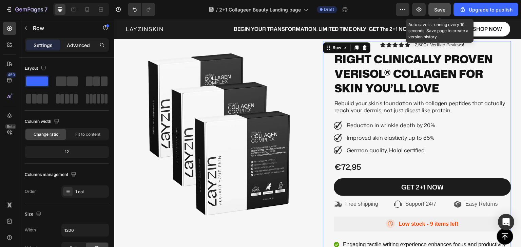
click at [79, 42] on p "Advanced" at bounding box center [78, 45] width 23 height 7
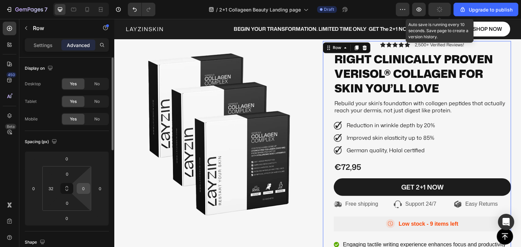
click at [82, 190] on input "0" at bounding box center [83, 189] width 10 height 10
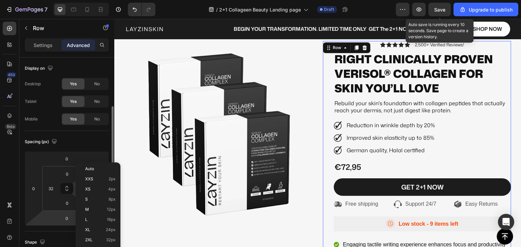
scroll to position [34, 0]
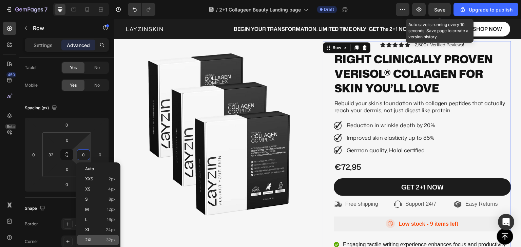
click at [95, 240] on p "2XL 32px" at bounding box center [100, 240] width 31 height 5
type input "32"
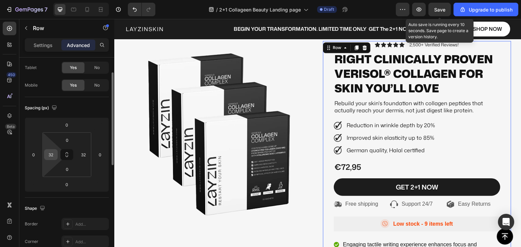
click at [55, 155] on input "32" at bounding box center [51, 155] width 10 height 10
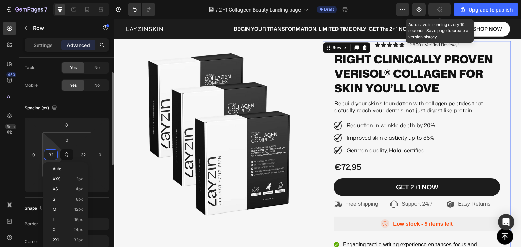
scroll to position [68, 0]
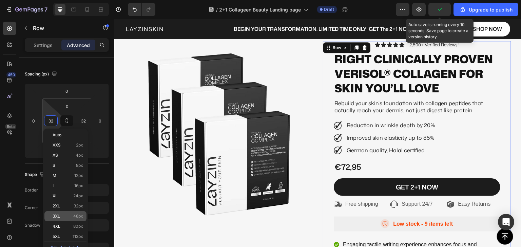
click at [64, 217] on p "3XL 48px" at bounding box center [68, 216] width 31 height 5
type input "48"
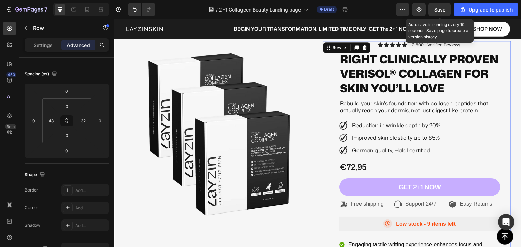
scroll to position [107, 0]
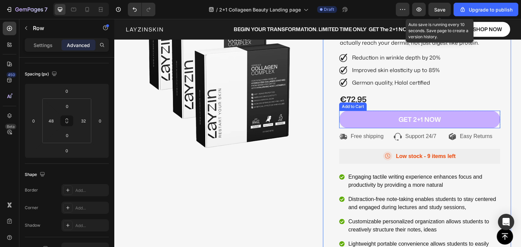
click at [366, 129] on button "GET 2+1 NOW" at bounding box center [419, 120] width 161 height 18
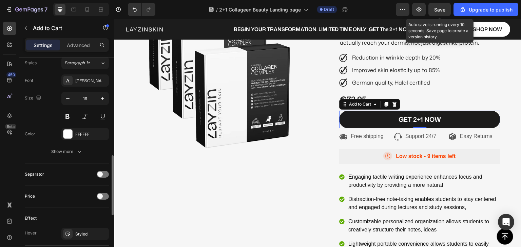
scroll to position [407, 0]
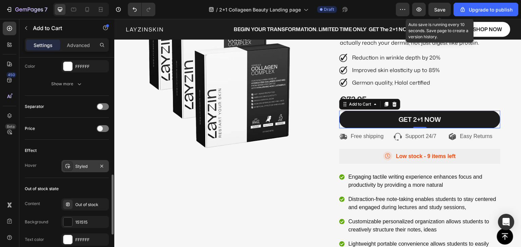
click at [66, 167] on icon at bounding box center [67, 166] width 5 height 4
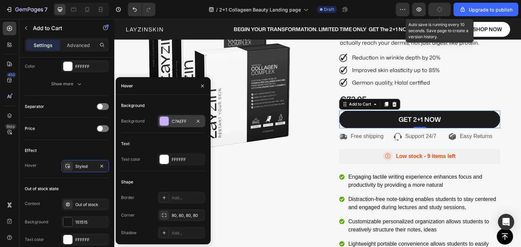
click at [168, 118] on div at bounding box center [164, 121] width 9 height 9
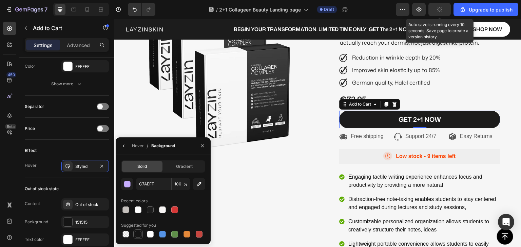
click at [138, 233] on div at bounding box center [138, 234] width 7 height 7
type input "151515"
click at [140, 145] on div "Hover" at bounding box center [138, 146] width 12 height 6
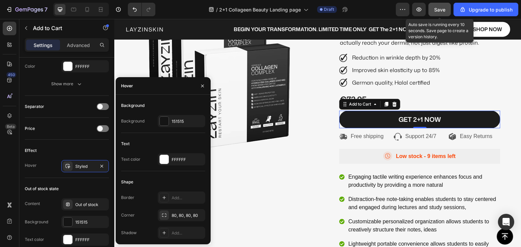
click at [434, 9] on span "Save" at bounding box center [439, 10] width 11 height 6
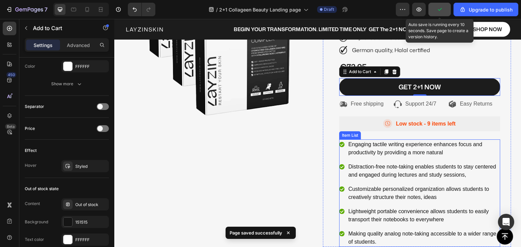
scroll to position [141, 0]
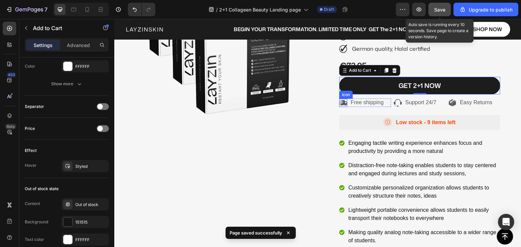
click at [340, 106] on icon at bounding box center [342, 102] width 7 height 5
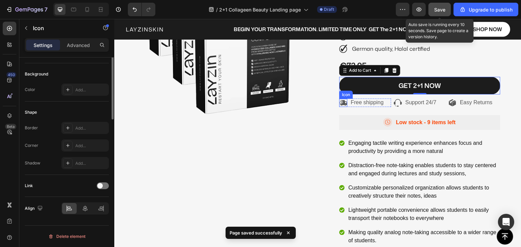
scroll to position [0, 0]
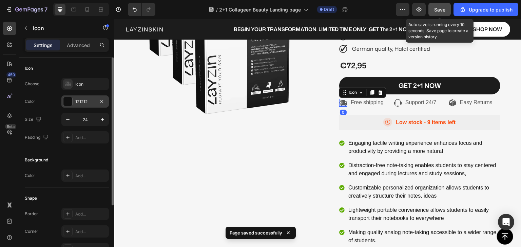
click at [64, 99] on div at bounding box center [67, 101] width 9 height 9
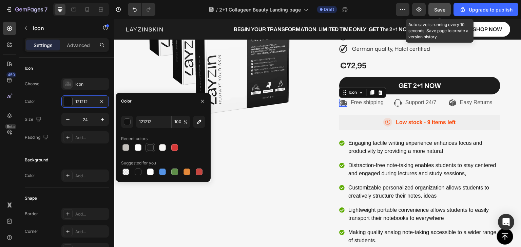
click at [149, 148] on div at bounding box center [150, 147] width 7 height 7
type input "1C1C1C"
click at [356, 106] on p "Free shipping" at bounding box center [366, 102] width 33 height 7
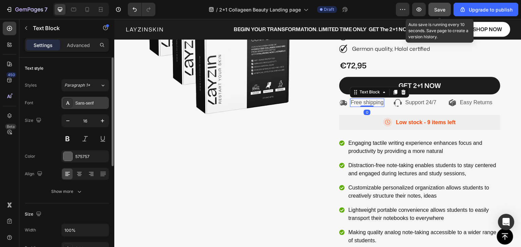
click at [84, 100] on div "Sans-serif" at bounding box center [91, 103] width 32 height 6
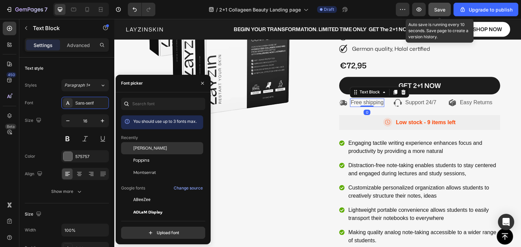
click at [143, 148] on span "[PERSON_NAME]" at bounding box center [150, 148] width 34 height 6
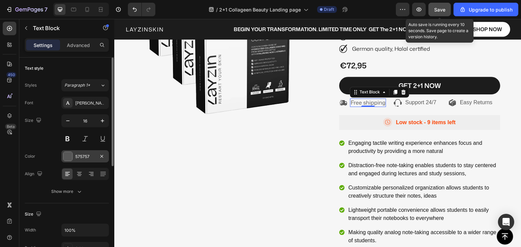
click at [70, 156] on div at bounding box center [67, 156] width 9 height 9
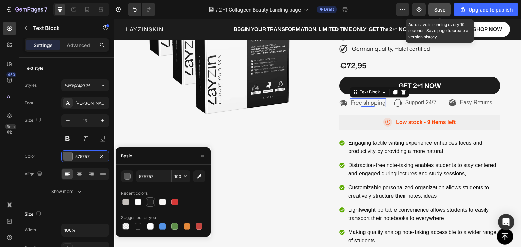
click at [149, 202] on div at bounding box center [150, 202] width 7 height 7
type input "1C1C1C"
click at [408, 106] on p "Support 24/7" at bounding box center [420, 102] width 31 height 7
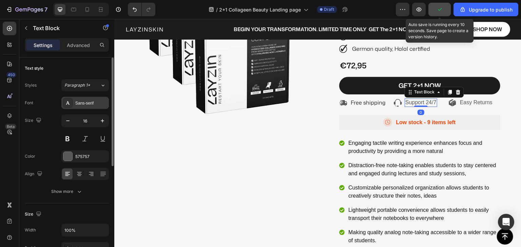
click at [72, 101] on div at bounding box center [67, 102] width 9 height 9
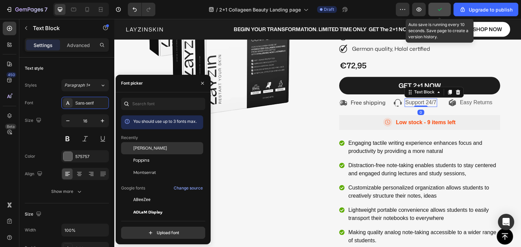
click at [152, 147] on span "[PERSON_NAME]" at bounding box center [150, 148] width 34 height 6
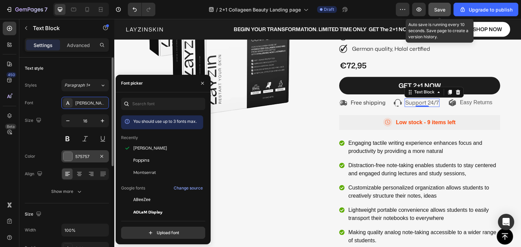
click at [69, 159] on div at bounding box center [67, 156] width 9 height 9
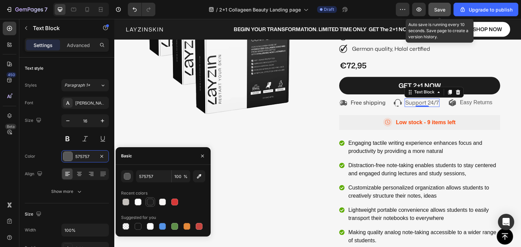
click at [146, 202] on div at bounding box center [150, 202] width 8 height 8
type input "1C1C1C"
click at [461, 106] on p "Easy Returns" at bounding box center [476, 102] width 33 height 7
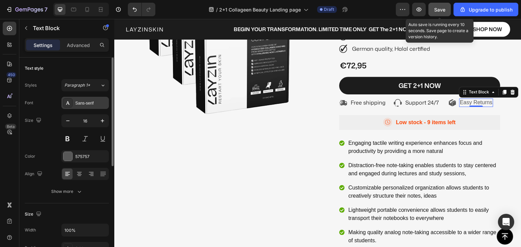
click at [66, 104] on icon at bounding box center [68, 102] width 4 height 3
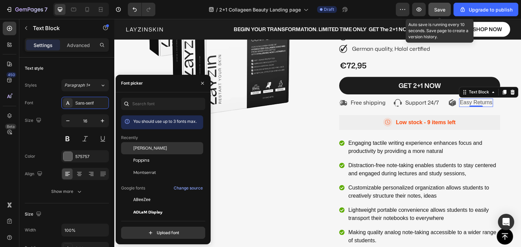
drag, startPoint x: 138, startPoint y: 144, endPoint x: 134, endPoint y: 144, distance: 4.1
click at [138, 144] on div "[PERSON_NAME]" at bounding box center [162, 148] width 82 height 12
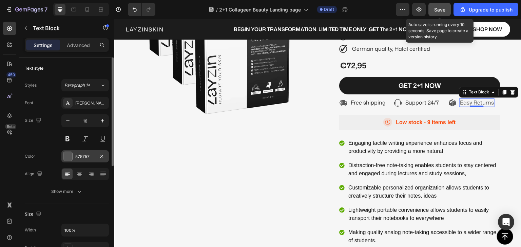
click at [68, 155] on div at bounding box center [67, 156] width 9 height 9
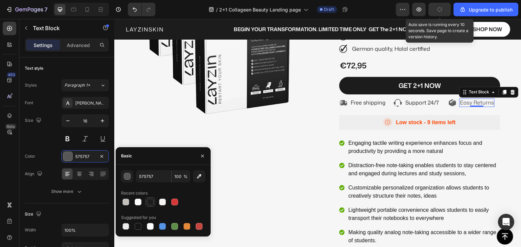
click at [149, 204] on div at bounding box center [150, 202] width 7 height 7
type input "1C1C1C"
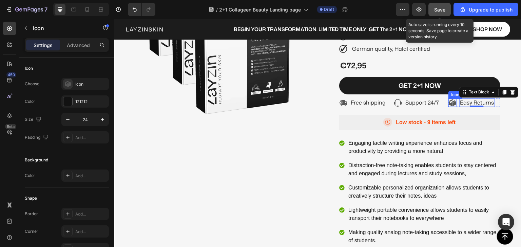
click at [452, 107] on icon at bounding box center [453, 103] width 3 height 5
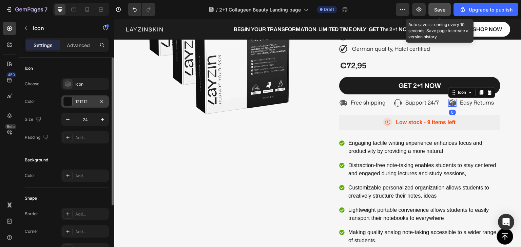
click at [69, 105] on div at bounding box center [67, 101] width 9 height 9
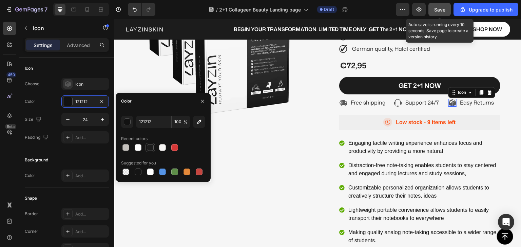
click at [149, 149] on div at bounding box center [150, 147] width 7 height 7
type input "1C1C1C"
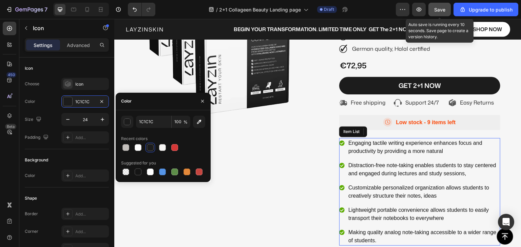
click at [342, 156] on div "Engaging tactile writing experience enhances focus and productivity by providin…" at bounding box center [419, 147] width 161 height 18
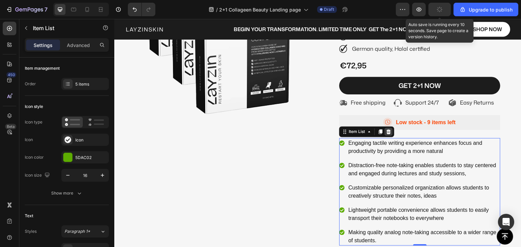
click at [386, 135] on icon at bounding box center [388, 131] width 5 height 5
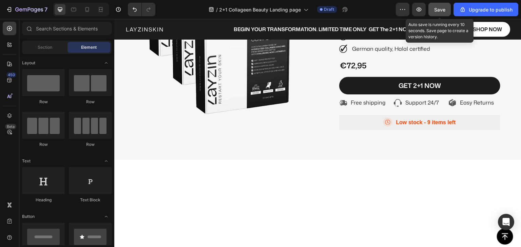
click at [440, 10] on span "Save" at bounding box center [439, 10] width 11 height 6
click at [359, 106] on p "Free shipping" at bounding box center [367, 102] width 35 height 7
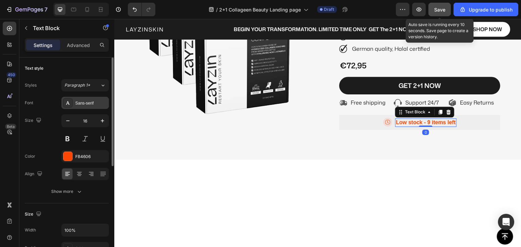
click at [72, 102] on div at bounding box center [67, 102] width 9 height 9
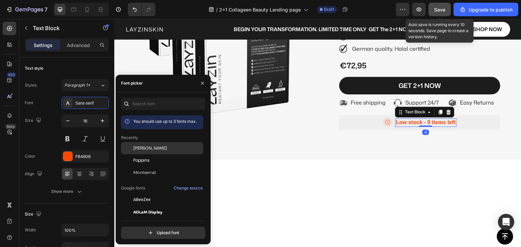
click at [142, 148] on span "[PERSON_NAME]" at bounding box center [150, 148] width 34 height 6
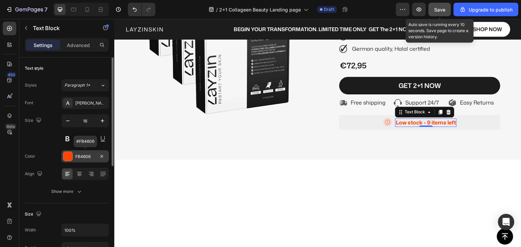
click at [69, 159] on div at bounding box center [67, 156] width 9 height 9
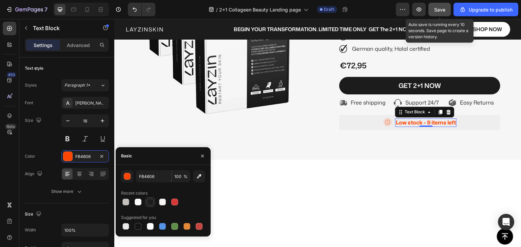
click at [150, 203] on div at bounding box center [150, 202] width 7 height 7
type input "1C1C1C"
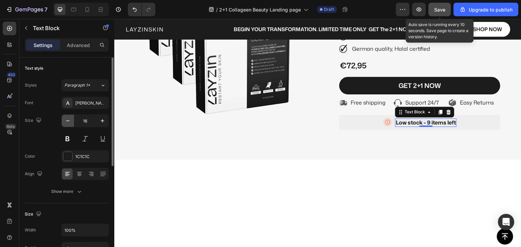
click at [66, 120] on icon "button" at bounding box center [67, 121] width 7 height 7
type input "14"
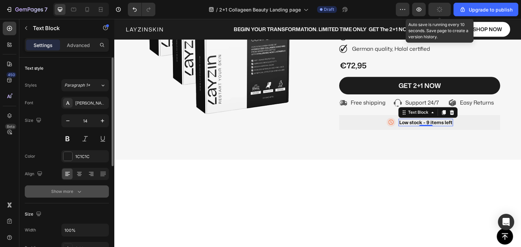
click at [79, 190] on icon "button" at bounding box center [79, 191] width 7 height 7
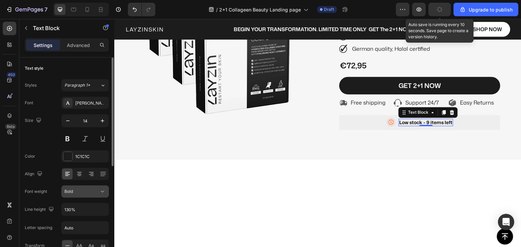
click at [79, 189] on div "Bold" at bounding box center [81, 192] width 35 height 6
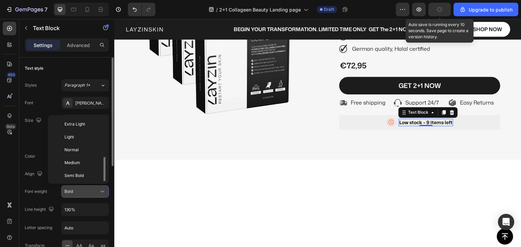
scroll to position [24, 0]
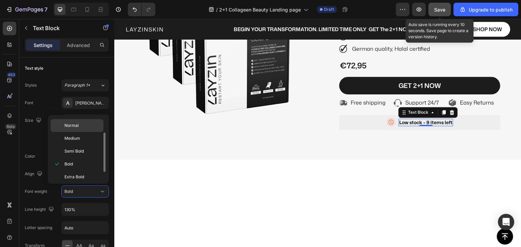
click at [76, 124] on span "Normal" at bounding box center [71, 126] width 14 height 6
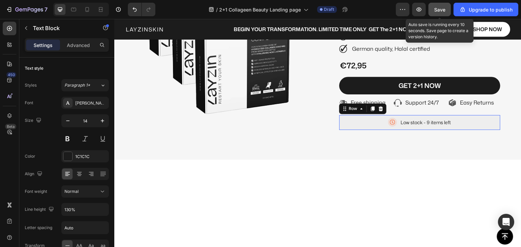
click at [370, 130] on div "Icon Low stock - 9 items left Text Block Row 0" at bounding box center [419, 122] width 161 height 15
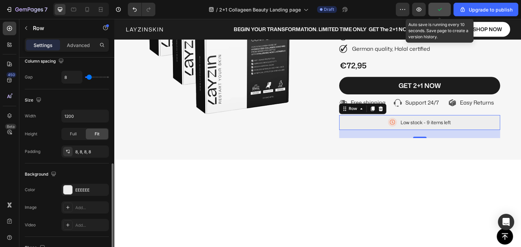
scroll to position [169, 0]
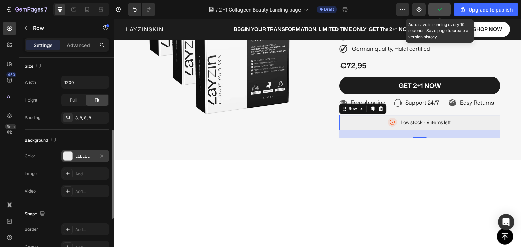
click at [71, 153] on div at bounding box center [67, 156] width 9 height 9
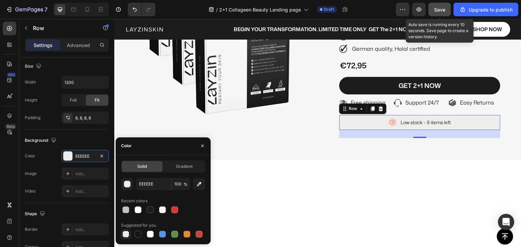
click at [124, 233] on div at bounding box center [125, 234] width 7 height 7
type input "000000"
type input "0"
click at [67, 117] on icon at bounding box center [67, 117] width 5 height 5
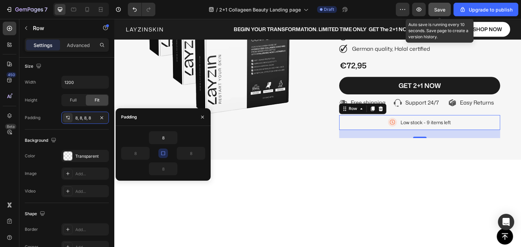
click at [163, 153] on icon "button" at bounding box center [162, 153] width 5 height 5
click at [176, 138] on icon "button" at bounding box center [173, 137] width 5 height 5
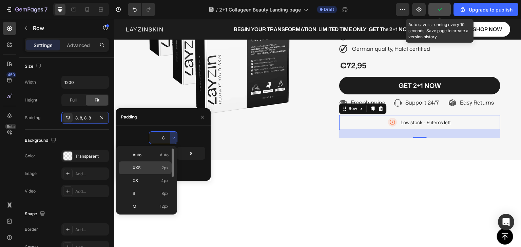
click at [167, 168] on span "2px" at bounding box center [164, 168] width 7 height 6
type input "2"
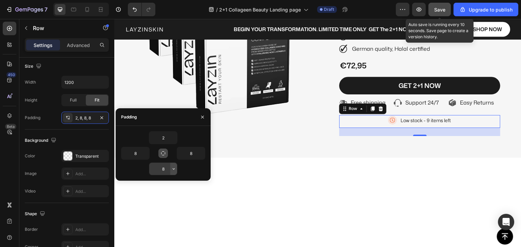
click at [175, 168] on icon "button" at bounding box center [173, 168] width 5 height 5
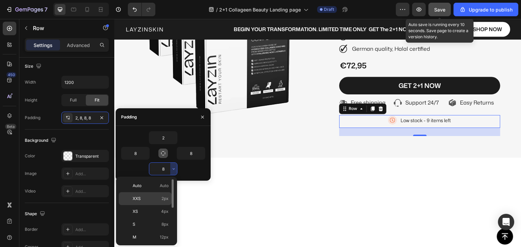
click at [166, 199] on span "2px" at bounding box center [164, 199] width 7 height 6
type input "2"
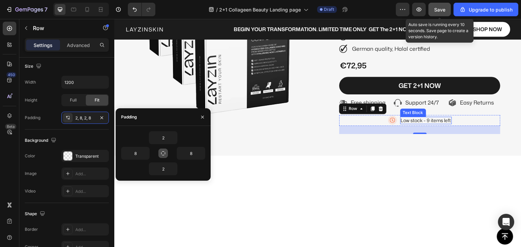
click at [429, 124] on p "Low stock - 9 items left" at bounding box center [426, 121] width 50 height 6
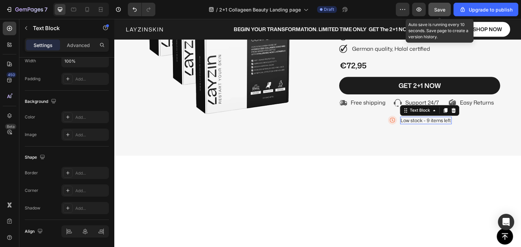
scroll to position [0, 0]
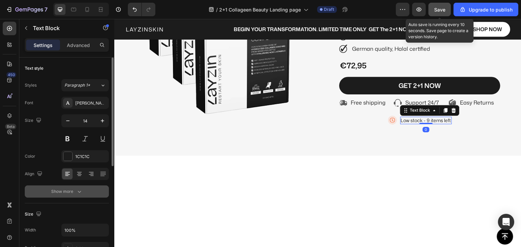
click at [81, 189] on icon "button" at bounding box center [79, 191] width 7 height 7
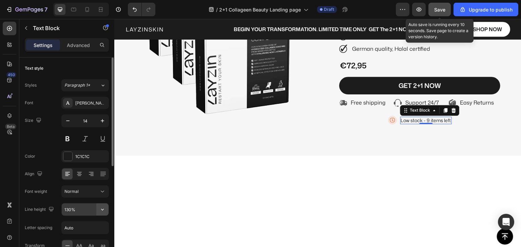
click at [104, 209] on icon "button" at bounding box center [102, 209] width 7 height 7
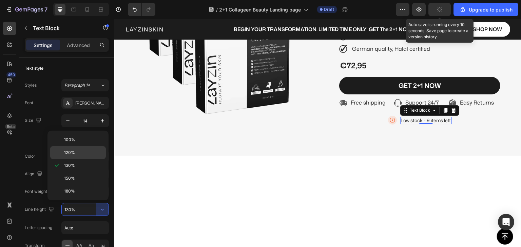
click at [79, 151] on p "120%" at bounding box center [83, 153] width 39 height 6
type input "120%"
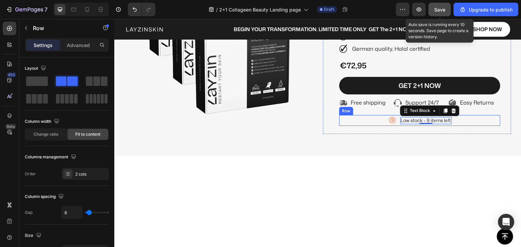
click at [470, 126] on div "Icon Low stock - 9 items left Text Block 0 Row" at bounding box center [419, 120] width 161 height 11
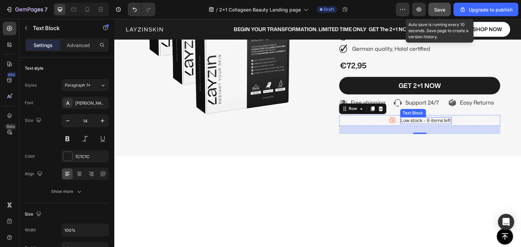
click at [419, 124] on p "Low stock - 9 items left" at bounding box center [426, 121] width 50 height 6
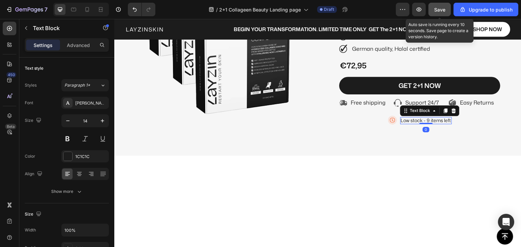
scroll to position [140, 0]
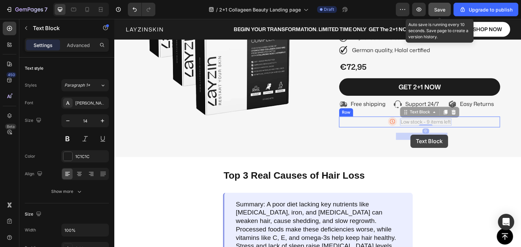
drag, startPoint x: 419, startPoint y: 135, endPoint x: 410, endPoint y: 135, distance: 8.1
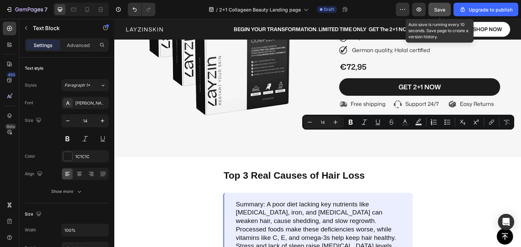
drag, startPoint x: 420, startPoint y: 136, endPoint x: 397, endPoint y: 136, distance: 22.7
click at [401, 125] on p "Low stock - 9 items left" at bounding box center [426, 122] width 50 height 6
click at [352, 123] on icon "Editor contextual toolbar" at bounding box center [350, 122] width 7 height 7
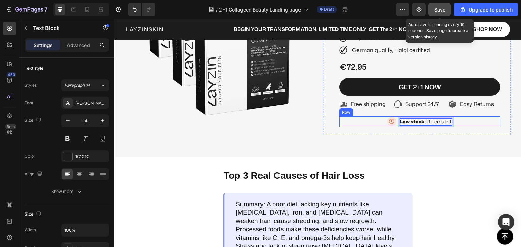
click at [455, 127] on div "Icon Low stock - 9 items left Text Block 0 Row" at bounding box center [419, 122] width 161 height 11
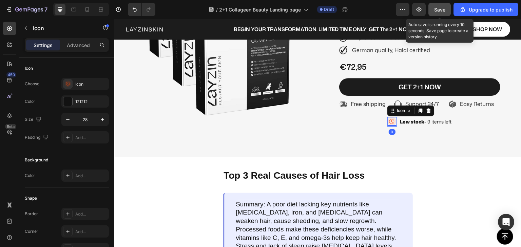
click at [387, 126] on circle at bounding box center [391, 121] width 9 height 9
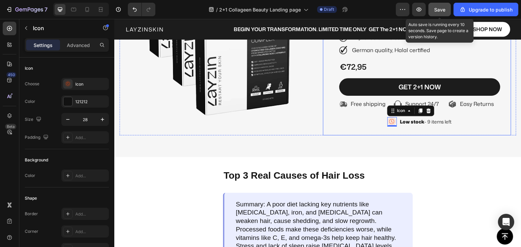
click at [493, 129] on div "Icon Icon Icon Icon Icon Icon List 2,500+ Verified Reviews! Text Block Row RIGH…" at bounding box center [419, 38] width 161 height 195
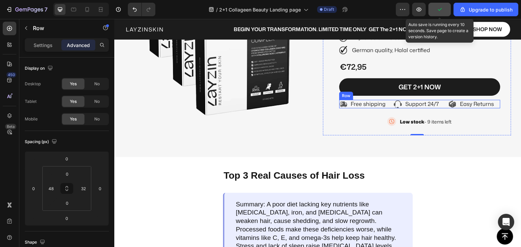
click at [442, 108] on div "Icon Free shipping Text Block Row Icon Support 24/7 Text Block Row Icon Easy Re…" at bounding box center [419, 104] width 161 height 8
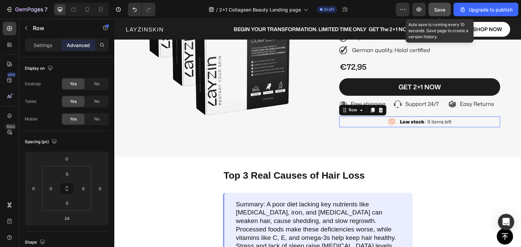
click at [378, 127] on div "Icon Low stock - 9 items left Text Block Row 0" at bounding box center [419, 122] width 161 height 11
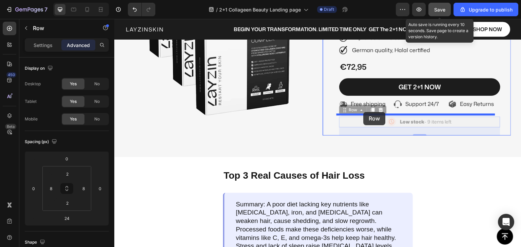
drag, startPoint x: 345, startPoint y: 125, endPoint x: 363, endPoint y: 112, distance: 22.8
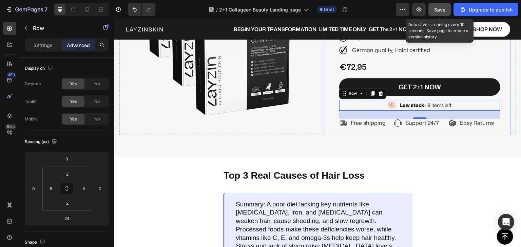
click at [405, 136] on div "Icon Icon Icon Icon Icon Icon List 2,500+ Verified Reviews! Text Block Row RIGH…" at bounding box center [419, 38] width 161 height 195
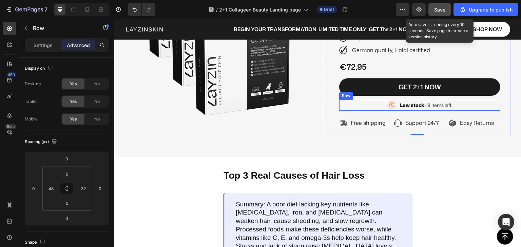
click at [371, 111] on div "Icon Low stock - 9 items left Text Block Row" at bounding box center [419, 105] width 161 height 11
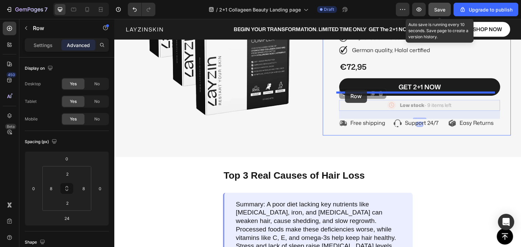
drag, startPoint x: 343, startPoint y: 110, endPoint x: 345, endPoint y: 90, distance: 20.8
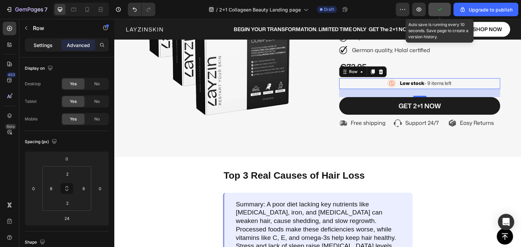
click at [45, 44] on p "Settings" at bounding box center [43, 45] width 19 height 7
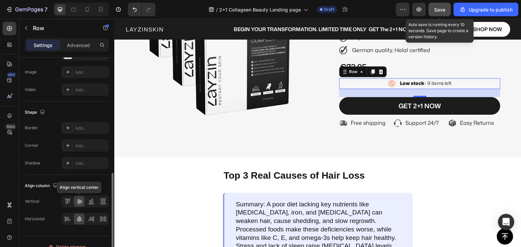
scroll to position [281, 0]
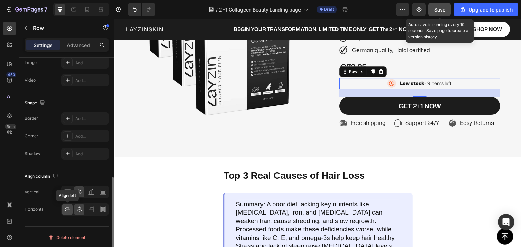
click at [69, 208] on icon at bounding box center [67, 209] width 7 height 7
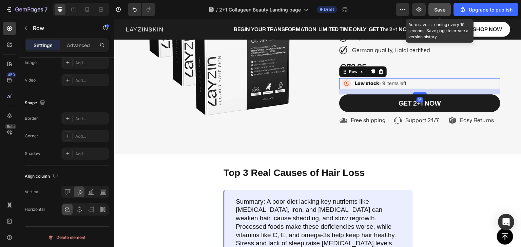
click at [416, 95] on div at bounding box center [420, 94] width 14 height 2
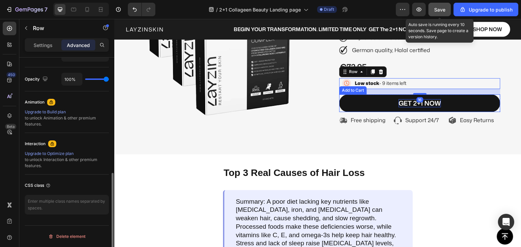
scroll to position [261, 0]
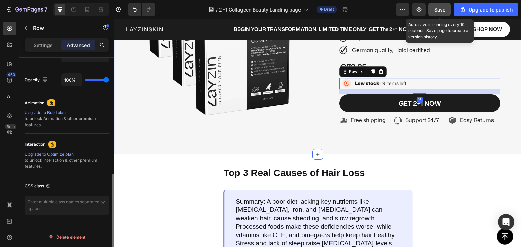
click at [404, 155] on div "Image Icon Icon Icon Icon Icon Icon List 2,500+ Verified Reviews! Text Block Ro…" at bounding box center [317, 34] width 407 height 241
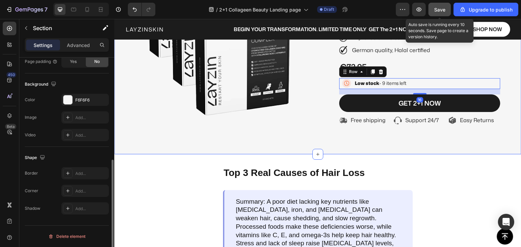
scroll to position [0, 0]
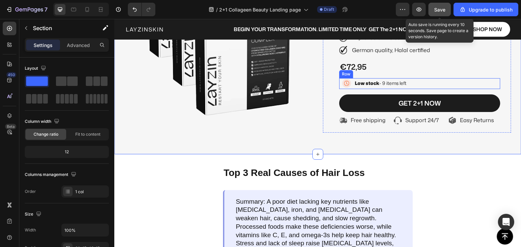
click at [418, 89] on div "Icon Low stock - 9 items left Text Block Row" at bounding box center [419, 83] width 161 height 11
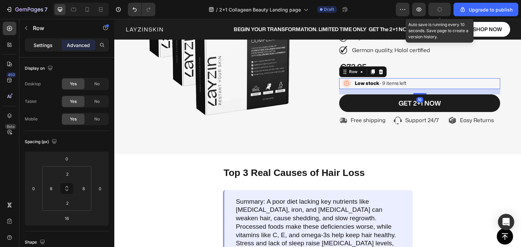
click at [47, 47] on p "Settings" at bounding box center [43, 45] width 19 height 7
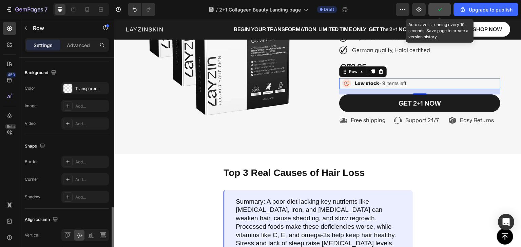
scroll to position [281, 0]
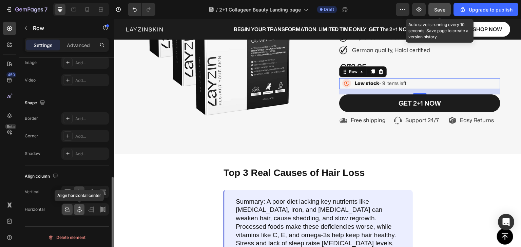
click at [79, 210] on icon at bounding box center [79, 209] width 7 height 7
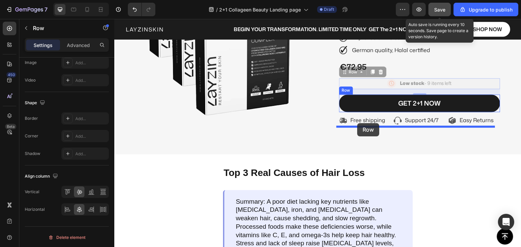
drag, startPoint x: 342, startPoint y: 87, endPoint x: 357, endPoint y: 123, distance: 39.7
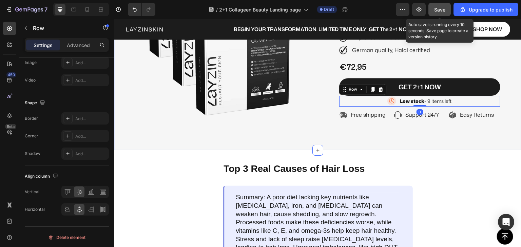
click at [391, 134] on div "Image Icon Icon Icon Icon Icon Icon List 2,500+ Verified Reviews! Text Block Ro…" at bounding box center [317, 38] width 397 height 194
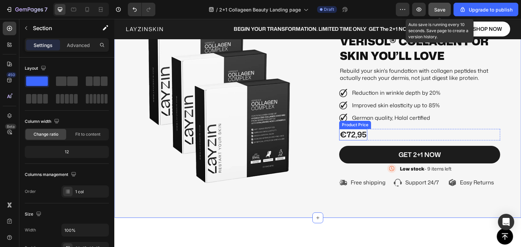
scroll to position [0, 0]
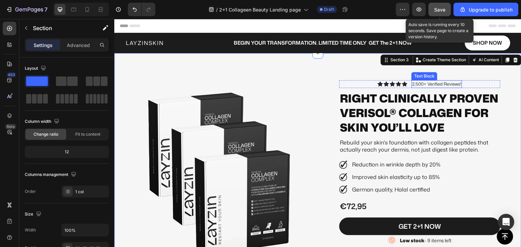
click at [414, 83] on p "2,500+ Verified Reviews!" at bounding box center [436, 84] width 49 height 7
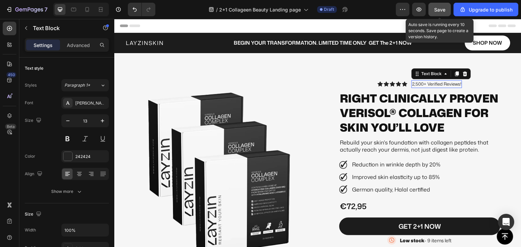
click at [414, 83] on p "2,500+ Verified Reviews!" at bounding box center [436, 84] width 49 height 7
